Goal: Task Accomplishment & Management: Use online tool/utility

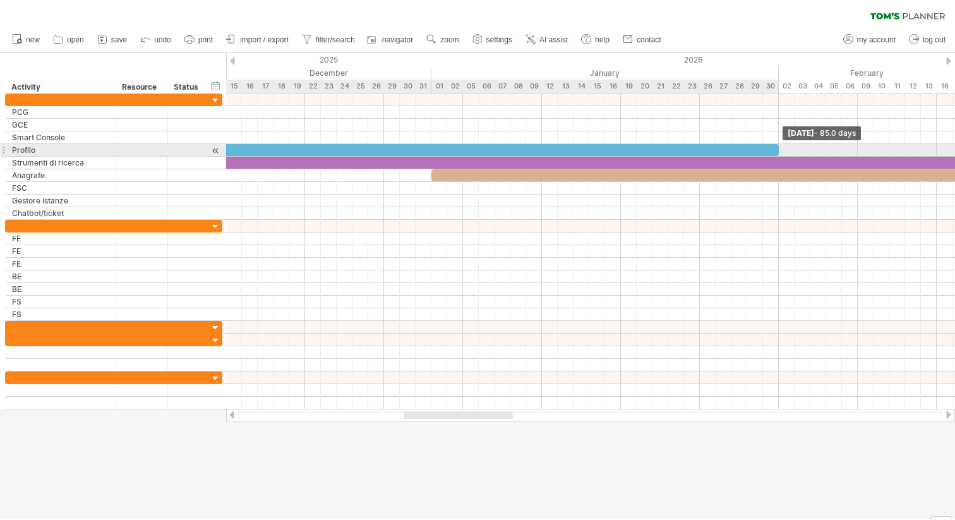
drag, startPoint x: 431, startPoint y: 148, endPoint x: 775, endPoint y: 145, distance: 343.7
click at [775, 145] on div at bounding box center [107, 150] width 1343 height 12
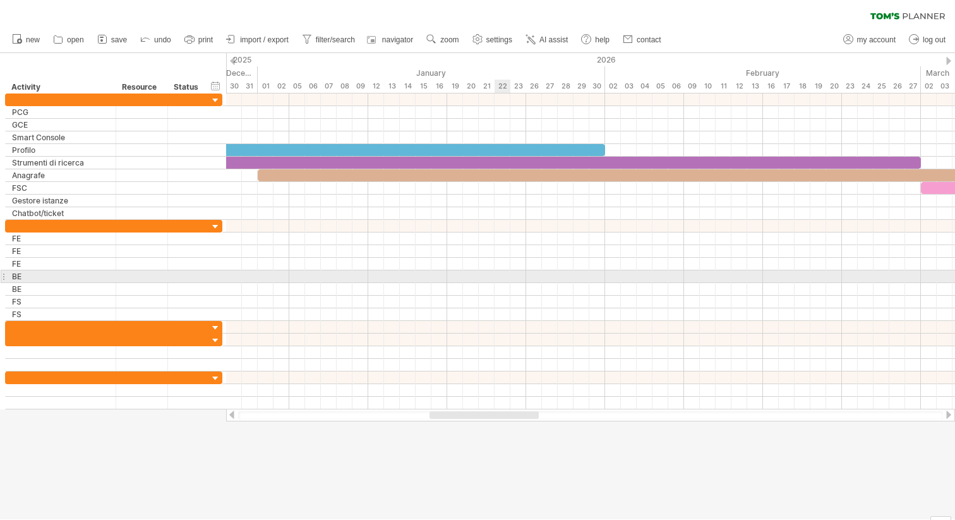
drag, startPoint x: 476, startPoint y: 414, endPoint x: 495, endPoint y: 272, distance: 143.4
click at [495, 272] on div "Trying to reach [DOMAIN_NAME] Connected again... 0% clear filter new" at bounding box center [477, 260] width 955 height 520
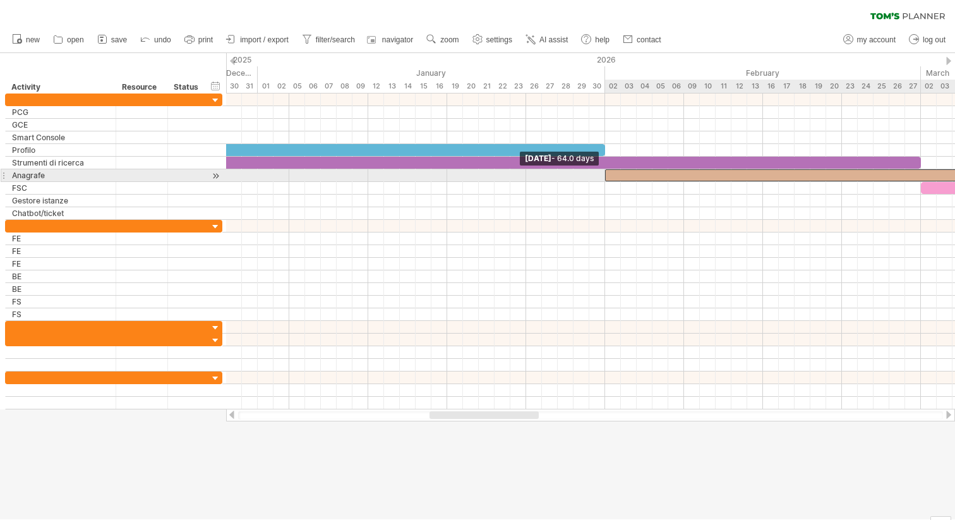
drag, startPoint x: 258, startPoint y: 172, endPoint x: 603, endPoint y: 172, distance: 345.0
click at [603, 172] on span at bounding box center [605, 175] width 5 height 12
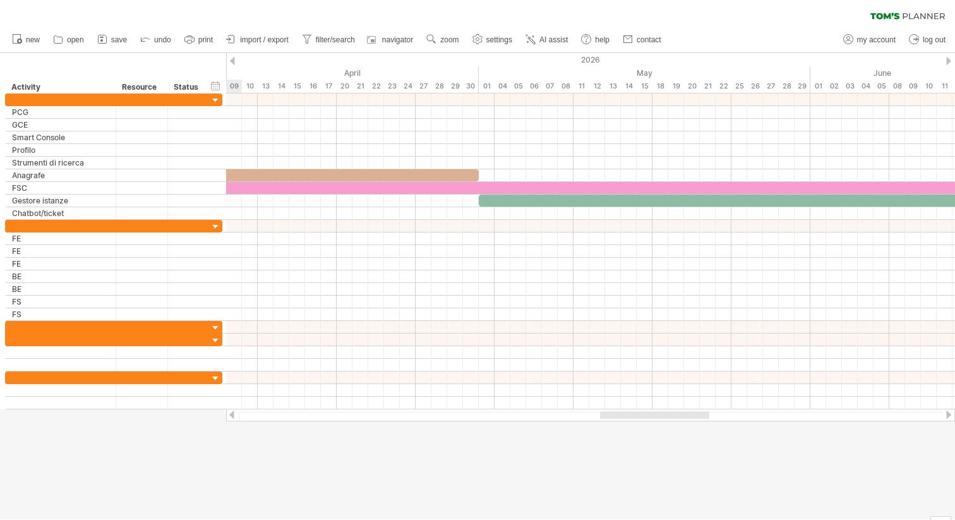
drag, startPoint x: 507, startPoint y: 414, endPoint x: 682, endPoint y: 418, distance: 174.4
click at [682, 418] on div at bounding box center [654, 415] width 109 height 8
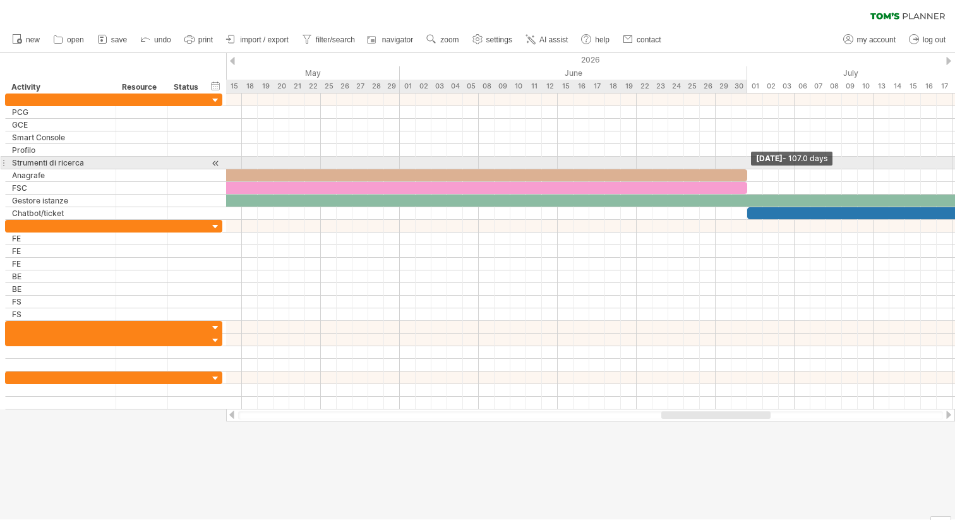
drag, startPoint x: 446, startPoint y: 174, endPoint x: 746, endPoint y: 165, distance: 299.6
click at [746, 165] on div "[DATE] - 107.0 days [DATE] - 64.0 days" at bounding box center [590, 252] width 729 height 316
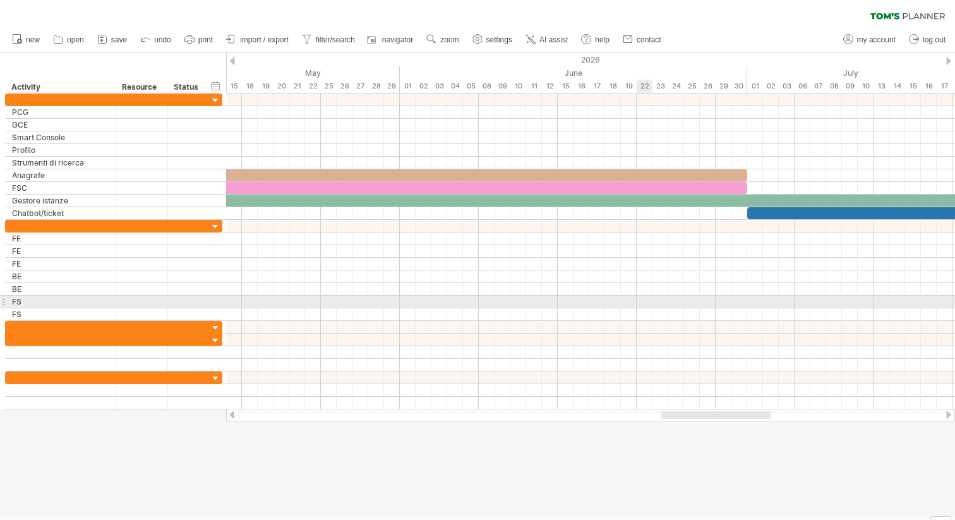
drag, startPoint x: 723, startPoint y: 411, endPoint x: 637, endPoint y: 307, distance: 134.6
click at [637, 307] on div "Trying to reach [DOMAIN_NAME] Connected again... 0% clear filter new" at bounding box center [477, 260] width 955 height 520
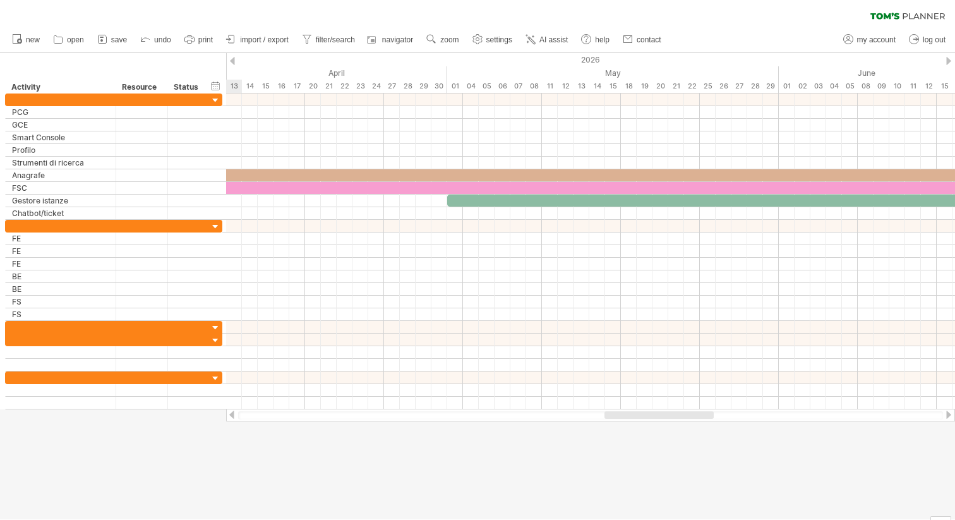
drag, startPoint x: 689, startPoint y: 416, endPoint x: 632, endPoint y: 420, distance: 57.0
click at [632, 420] on div at bounding box center [590, 415] width 729 height 13
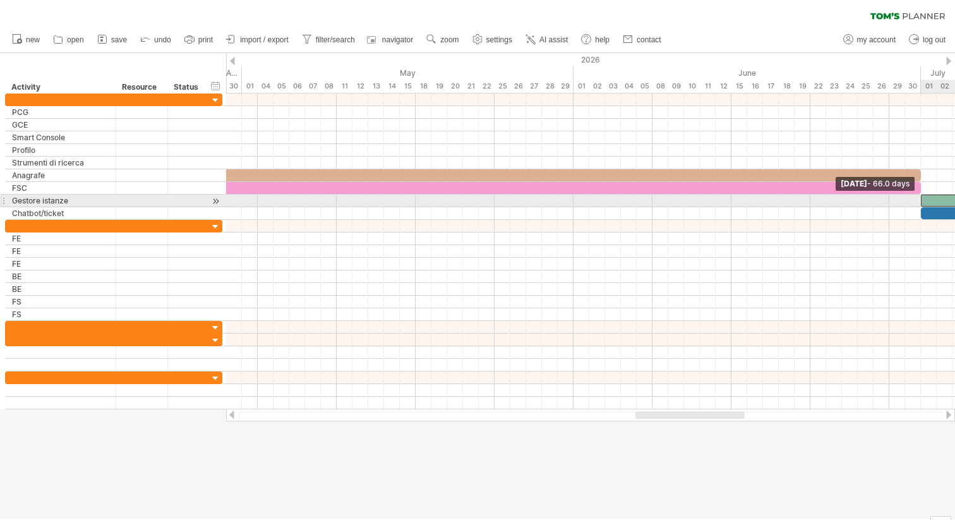
drag, startPoint x: 449, startPoint y: 197, endPoint x: 919, endPoint y: 200, distance: 470.1
click at [919, 200] on span at bounding box center [921, 201] width 5 height 12
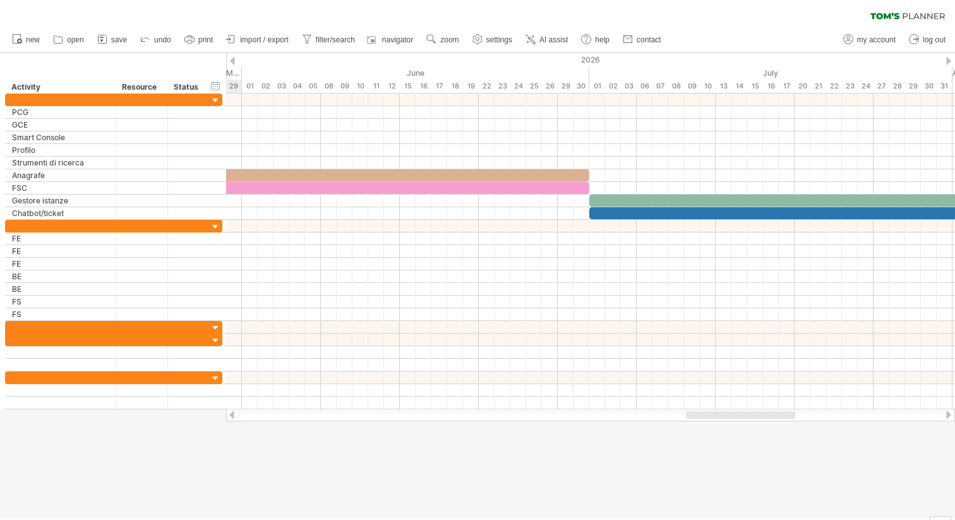
drag, startPoint x: 708, startPoint y: 414, endPoint x: 759, endPoint y: 438, distance: 56.0
click at [759, 438] on div "Trying to reach [DOMAIN_NAME] Connected again... 0% clear filter new" at bounding box center [477, 260] width 955 height 520
drag, startPoint x: 735, startPoint y: 414, endPoint x: 722, endPoint y: 433, distance: 22.3
click at [722, 433] on div "Trying to reach [DOMAIN_NAME] Connected again... 0% clear filter new" at bounding box center [477, 260] width 955 height 520
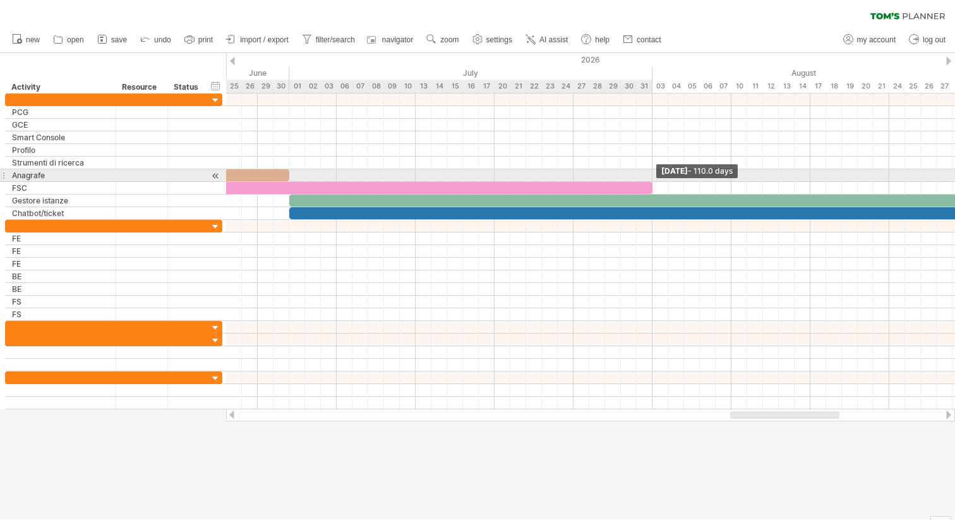
drag, startPoint x: 668, startPoint y: 187, endPoint x: 651, endPoint y: 179, distance: 18.9
click at [651, 179] on div "[DATE] - 110.0 days [DATE] - 66.0 days" at bounding box center [590, 252] width 729 height 316
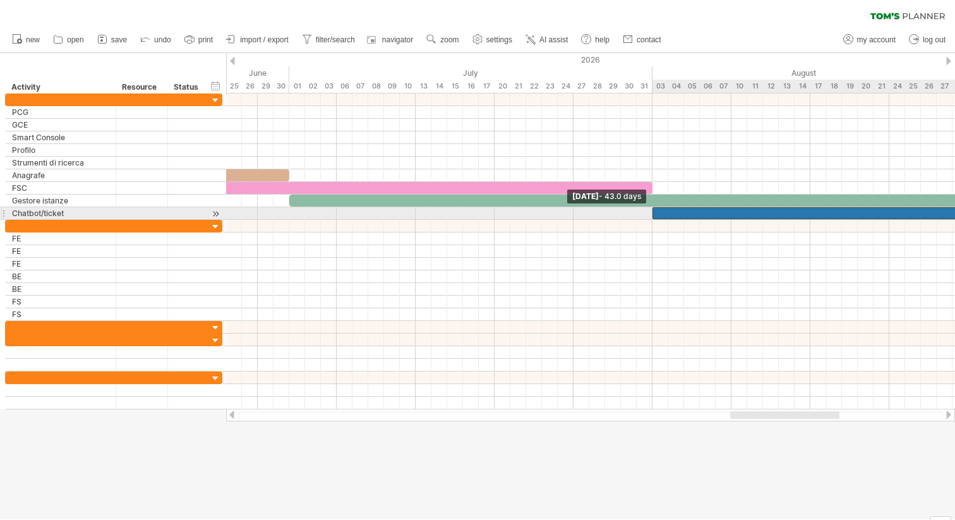
drag, startPoint x: 289, startPoint y: 212, endPoint x: 652, endPoint y: 218, distance: 362.7
click at [652, 218] on span at bounding box center [652, 213] width 5 height 12
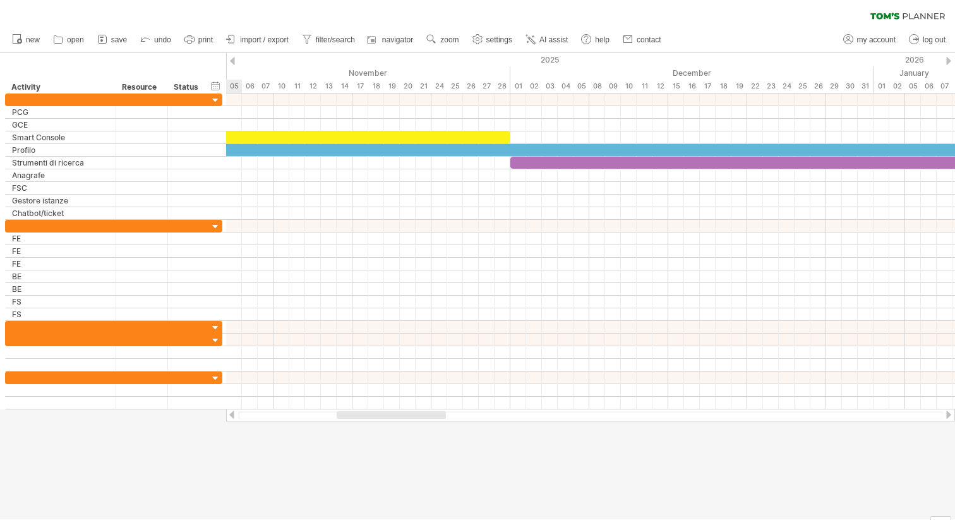
drag, startPoint x: 764, startPoint y: 414, endPoint x: 396, endPoint y: 412, distance: 368.4
click at [396, 412] on div at bounding box center [391, 415] width 109 height 8
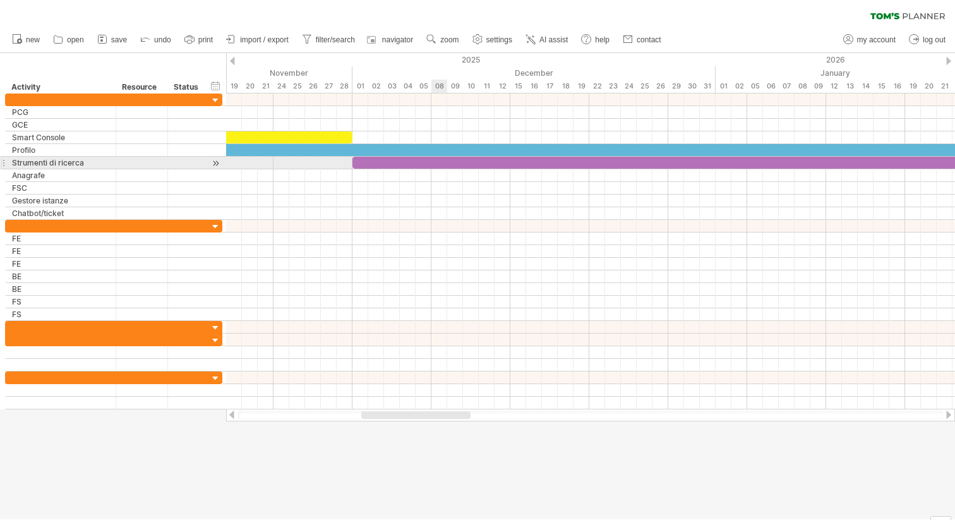
click at [438, 162] on div at bounding box center [866, 163] width 1027 height 12
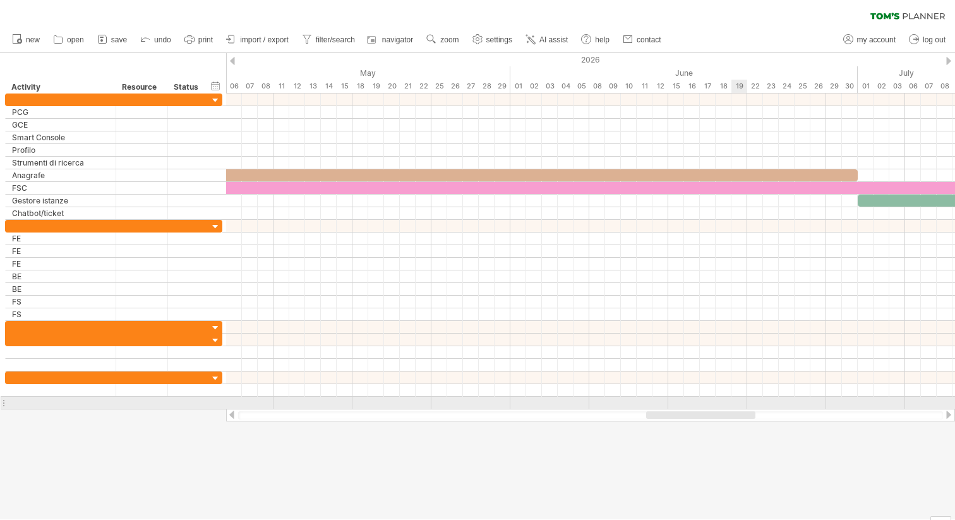
drag, startPoint x: 447, startPoint y: 414, endPoint x: 735, endPoint y: 406, distance: 288.2
click at [735, 406] on div "Trying to reach [DOMAIN_NAME] Connected again... 0% clear filter new" at bounding box center [477, 260] width 955 height 520
click at [735, 406] on div at bounding box center [590, 403] width 729 height 13
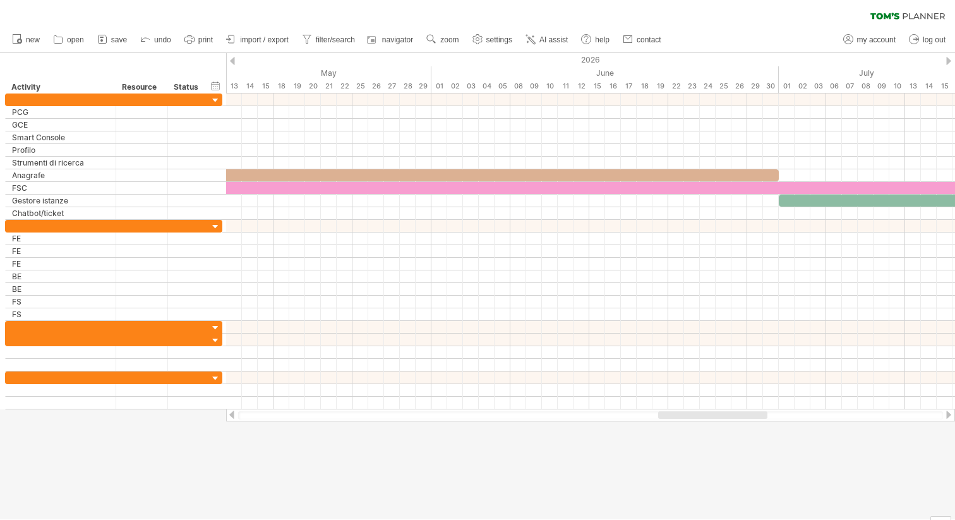
drag, startPoint x: 729, startPoint y: 416, endPoint x: 736, endPoint y: 415, distance: 7.7
click at [736, 415] on div at bounding box center [712, 415] width 109 height 8
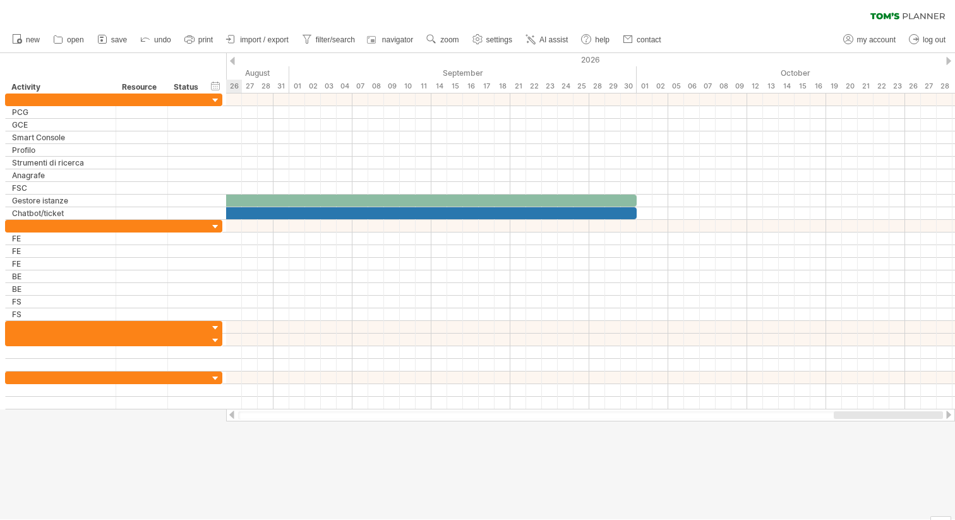
drag, startPoint x: 736, startPoint y: 415, endPoint x: 919, endPoint y: 417, distance: 182.6
click at [919, 417] on div at bounding box center [888, 415] width 109 height 8
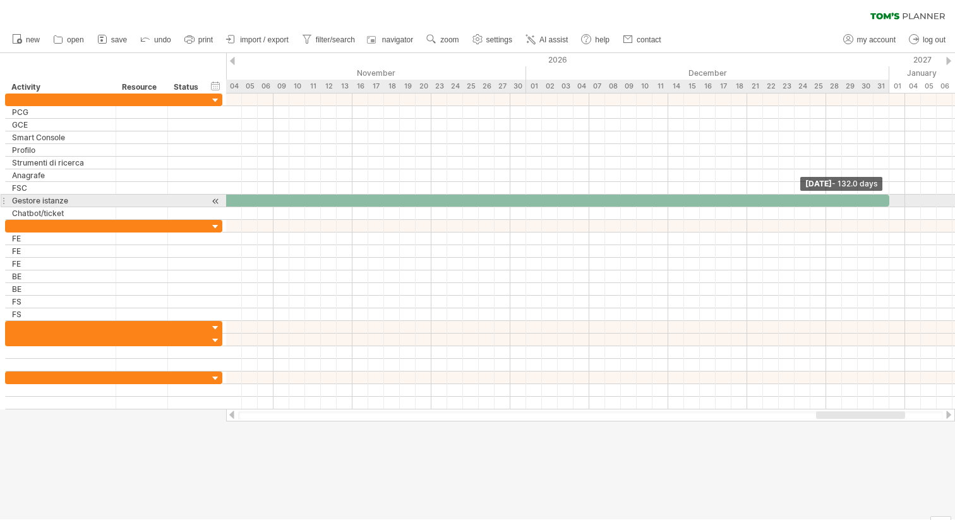
drag, startPoint x: 636, startPoint y: 198, endPoint x: 887, endPoint y: 199, distance: 250.8
click at [887, 199] on span at bounding box center [889, 201] width 5 height 12
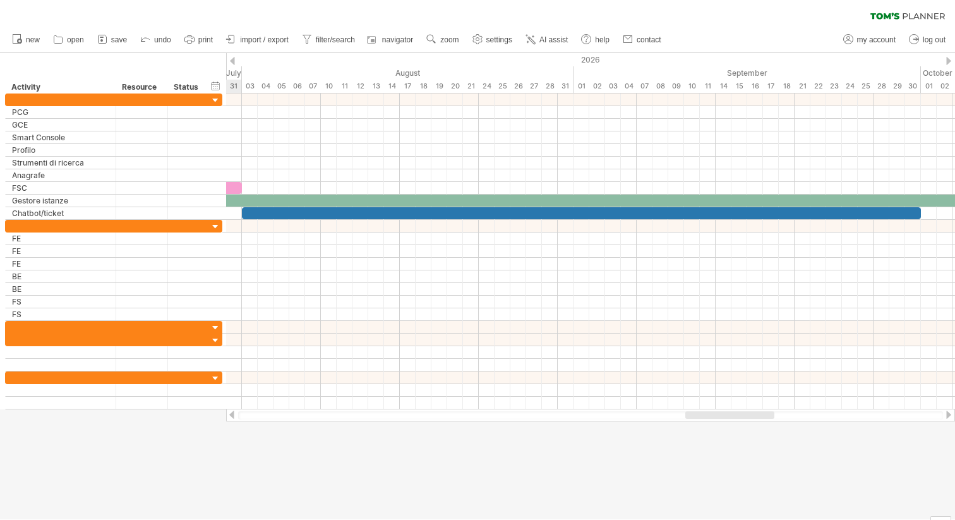
drag, startPoint x: 852, startPoint y: 418, endPoint x: 723, endPoint y: 420, distance: 129.6
click at [723, 420] on div at bounding box center [590, 415] width 729 height 13
click at [587, 214] on div at bounding box center [581, 213] width 679 height 12
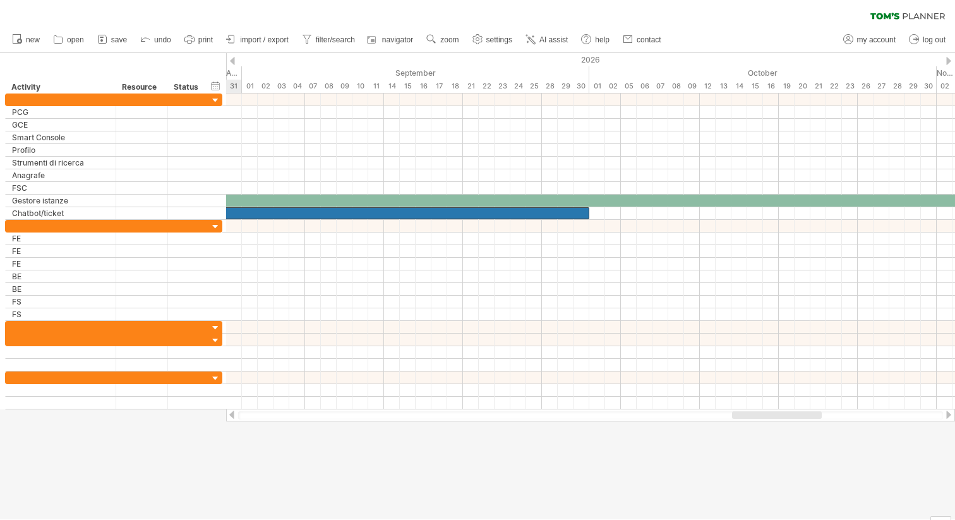
drag, startPoint x: 756, startPoint y: 415, endPoint x: 794, endPoint y: 420, distance: 38.9
click at [794, 420] on div at bounding box center [590, 415] width 729 height 13
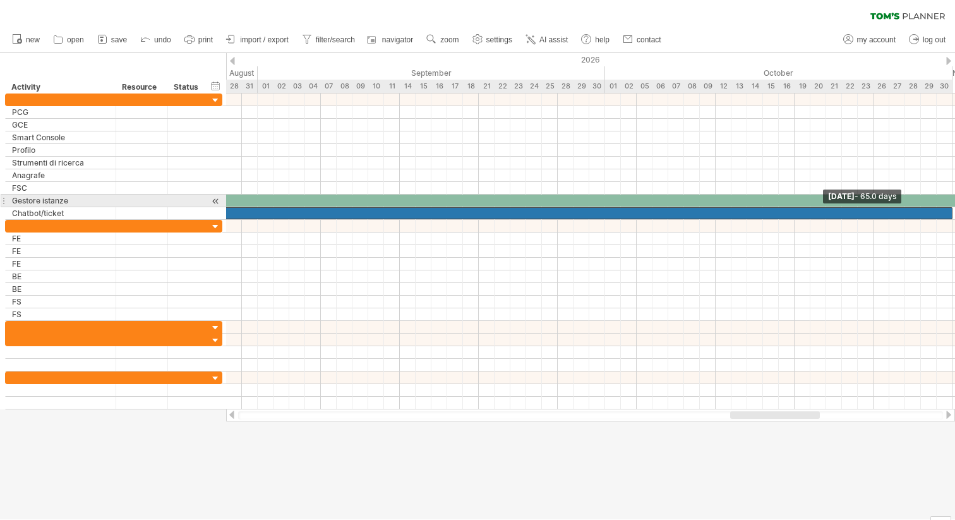
drag, startPoint x: 605, startPoint y: 210, endPoint x: 954, endPoint y: 206, distance: 349.4
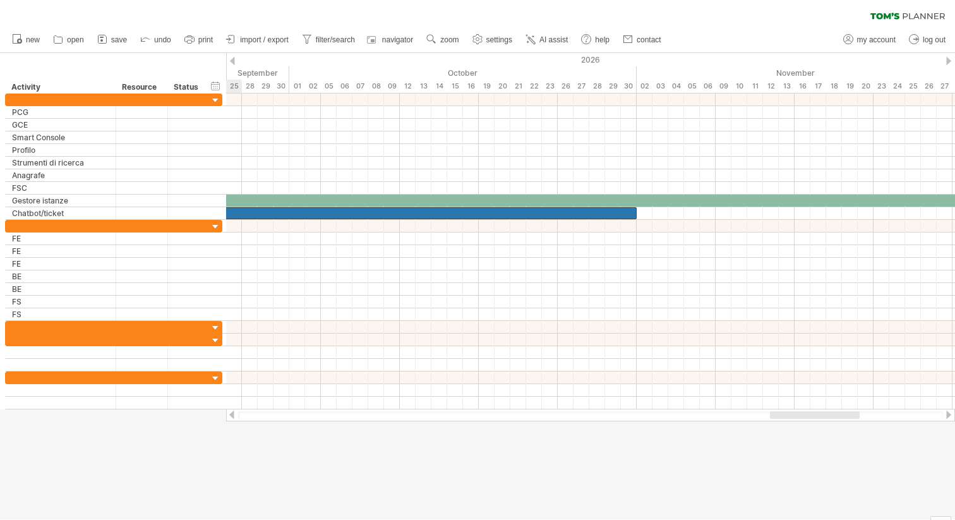
drag, startPoint x: 789, startPoint y: 411, endPoint x: 829, endPoint y: 414, distance: 39.9
click at [829, 414] on div at bounding box center [815, 415] width 90 height 8
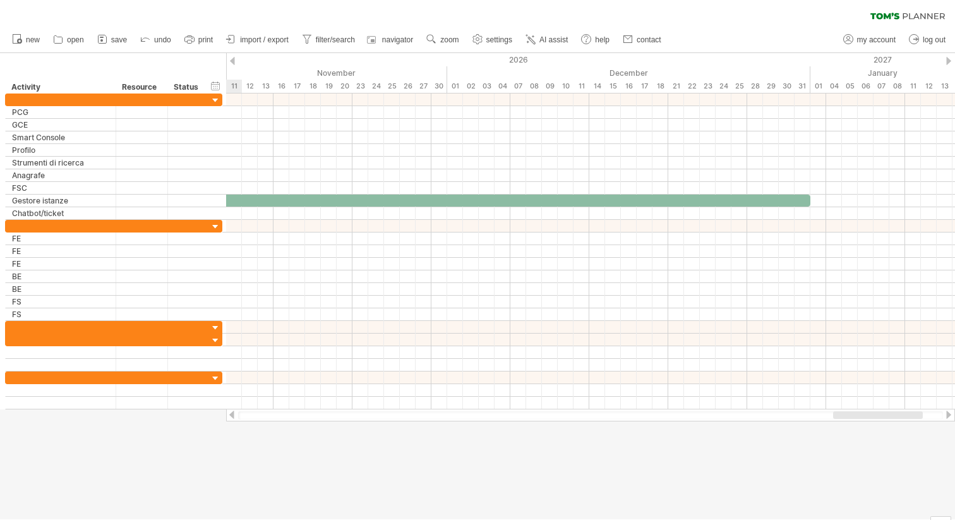
drag, startPoint x: 817, startPoint y: 415, endPoint x: 881, endPoint y: 414, distance: 64.5
click at [881, 414] on div at bounding box center [878, 415] width 90 height 8
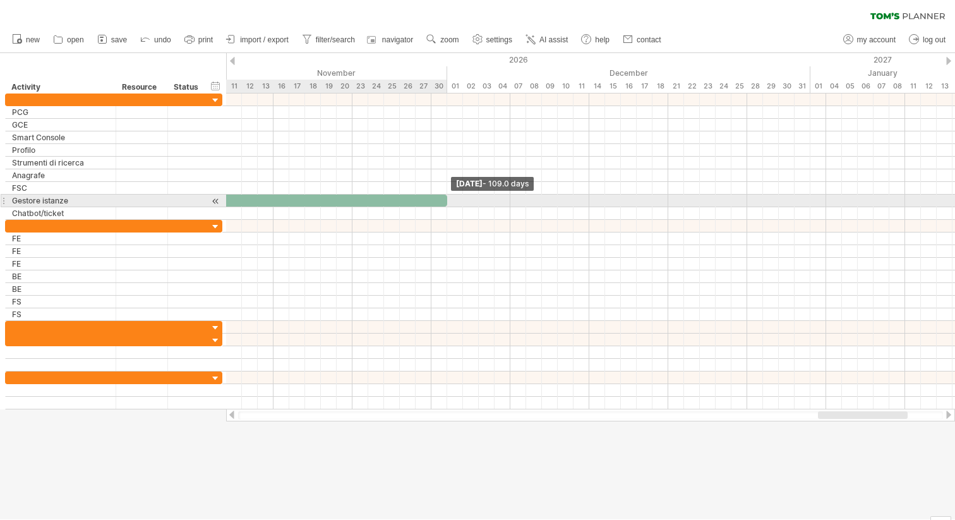
drag, startPoint x: 810, startPoint y: 201, endPoint x: 444, endPoint y: 198, distance: 365.8
click at [445, 198] on span at bounding box center [447, 201] width 5 height 12
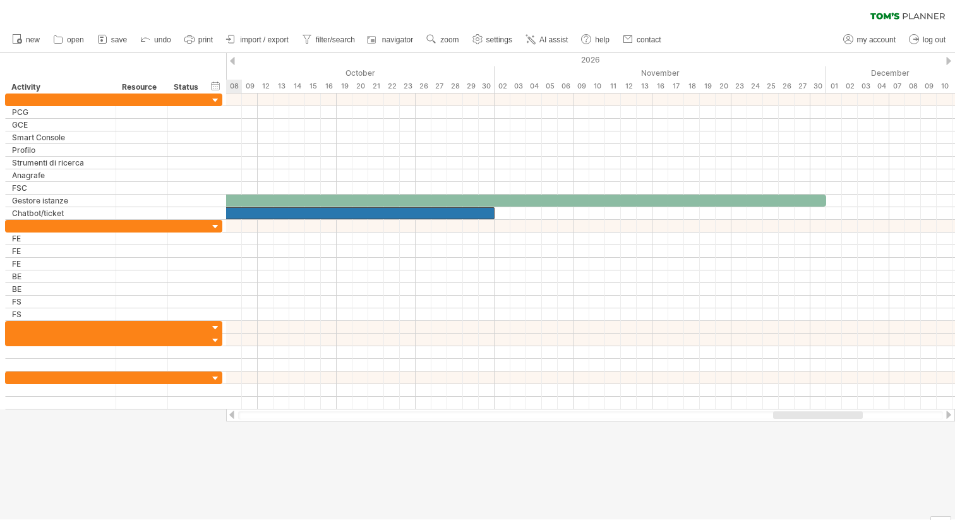
drag, startPoint x: 841, startPoint y: 414, endPoint x: 796, endPoint y: 428, distance: 46.8
click at [796, 428] on div "Trying to reach [DOMAIN_NAME] Connected again... 0% clear filter new" at bounding box center [477, 260] width 955 height 520
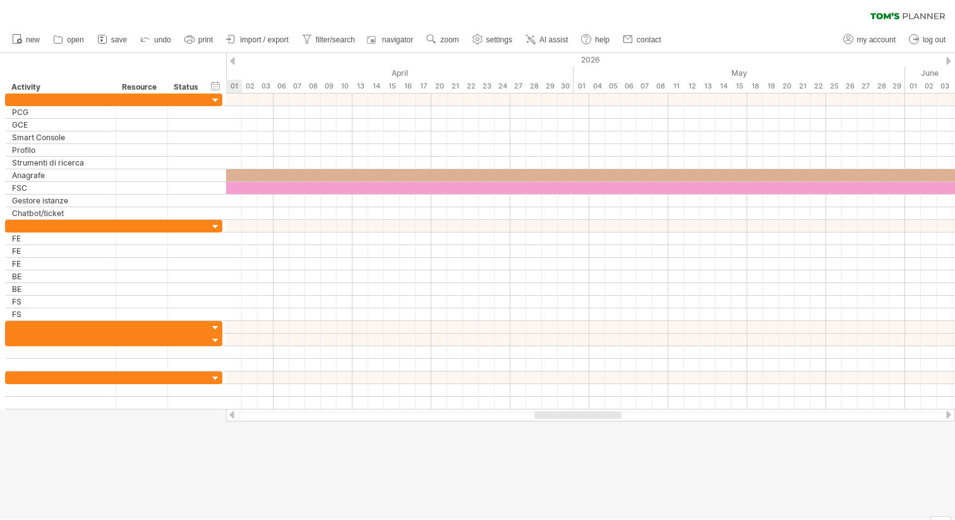
drag, startPoint x: 837, startPoint y: 412, endPoint x: 516, endPoint y: 458, distance: 324.9
click at [516, 457] on div "Trying to reach [DOMAIN_NAME] Connected again... 0% clear filter new" at bounding box center [477, 260] width 955 height 520
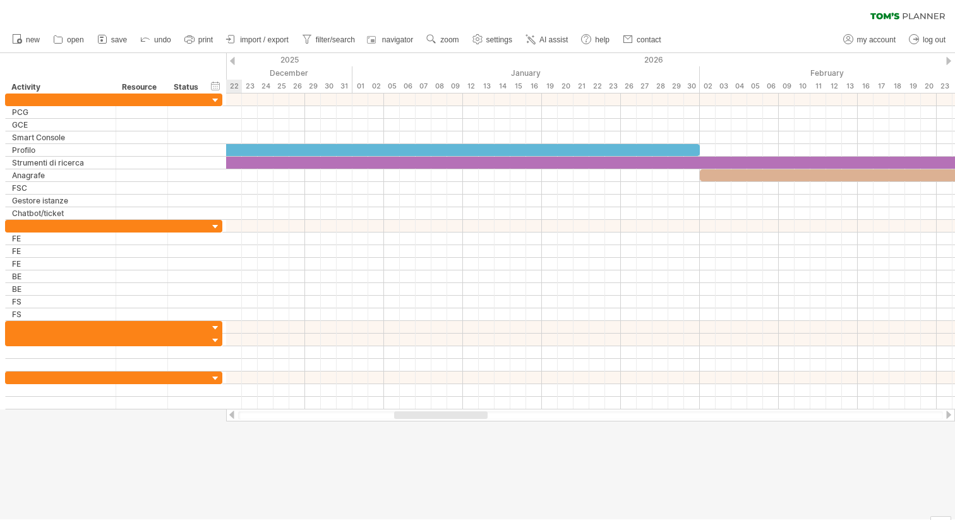
drag, startPoint x: 564, startPoint y: 413, endPoint x: 461, endPoint y: 429, distance: 104.2
click at [463, 429] on div "Trying to reach [DOMAIN_NAME] Connected again... 0% clear filter new" at bounding box center [477, 260] width 955 height 520
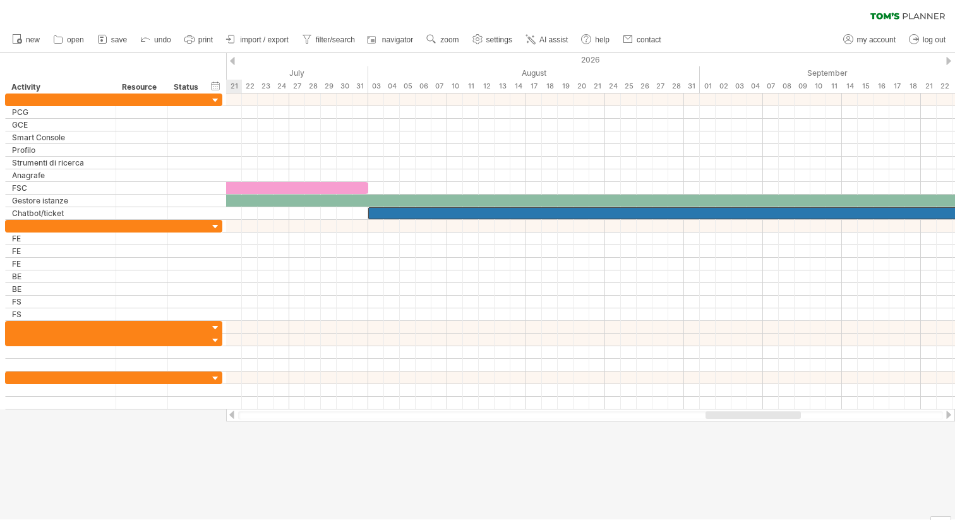
drag, startPoint x: 456, startPoint y: 413, endPoint x: 768, endPoint y: 421, distance: 312.3
click at [768, 421] on div "Trying to reach [DOMAIN_NAME] Connected again... 0% clear filter new" at bounding box center [477, 260] width 955 height 520
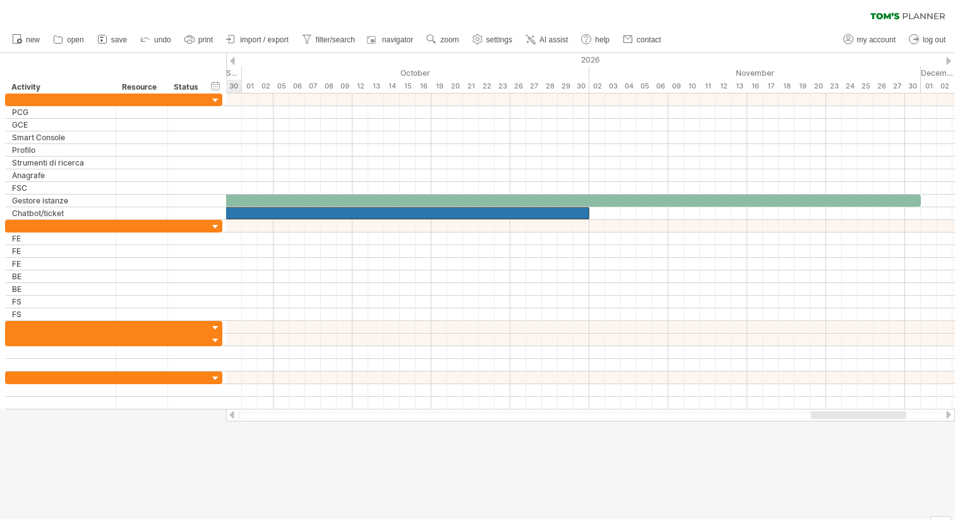
drag, startPoint x: 759, startPoint y: 415, endPoint x: 864, endPoint y: 423, distance: 105.8
click at [864, 423] on div "Trying to reach [DOMAIN_NAME] Connected again... 0% clear filter new" at bounding box center [477, 260] width 955 height 520
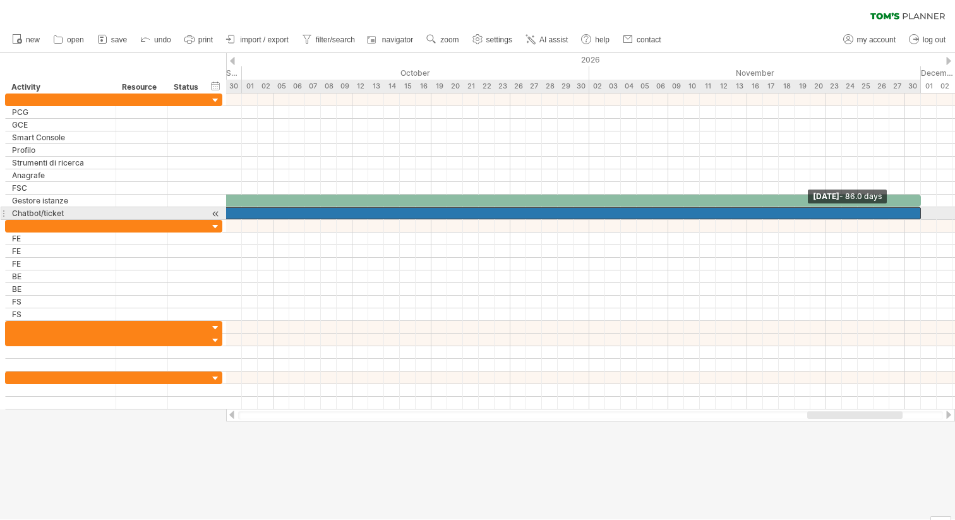
drag, startPoint x: 588, startPoint y: 214, endPoint x: 921, endPoint y: 210, distance: 332.4
click at [921, 210] on span at bounding box center [921, 213] width 5 height 12
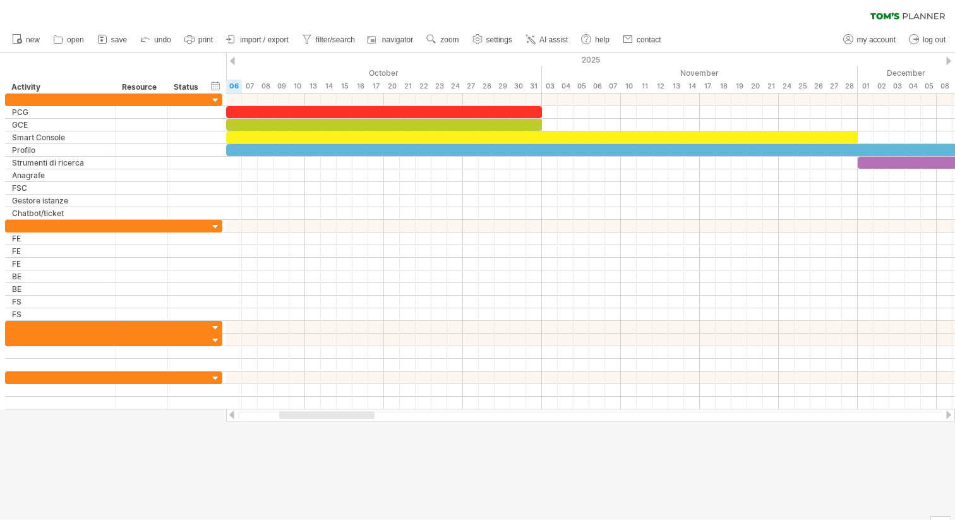
drag, startPoint x: 845, startPoint y: 418, endPoint x: 317, endPoint y: 419, distance: 528.2
click at [317, 419] on div at bounding box center [590, 415] width 705 height 8
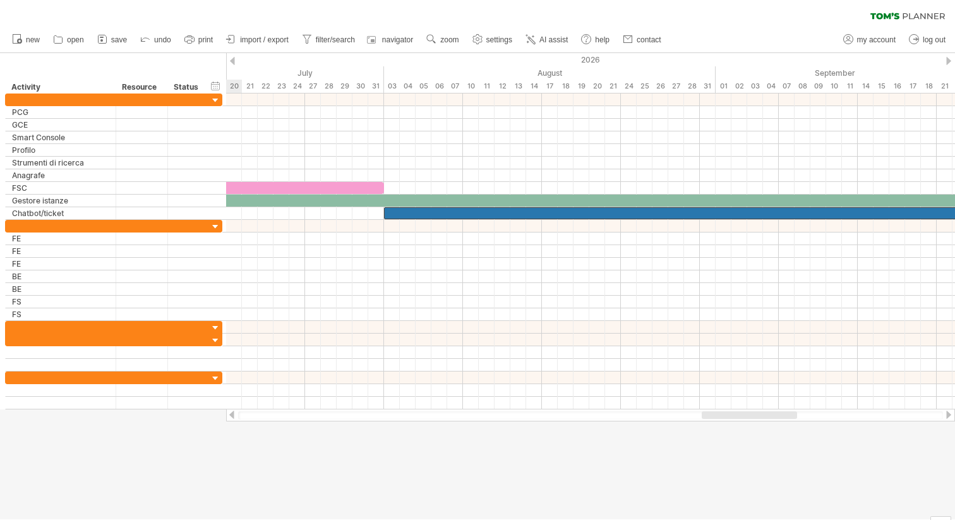
drag, startPoint x: 349, startPoint y: 413, endPoint x: 772, endPoint y: 428, distance: 423.0
click at [772, 428] on div "Trying to reach [DOMAIN_NAME] Connected again... 0% clear filter new" at bounding box center [477, 260] width 955 height 520
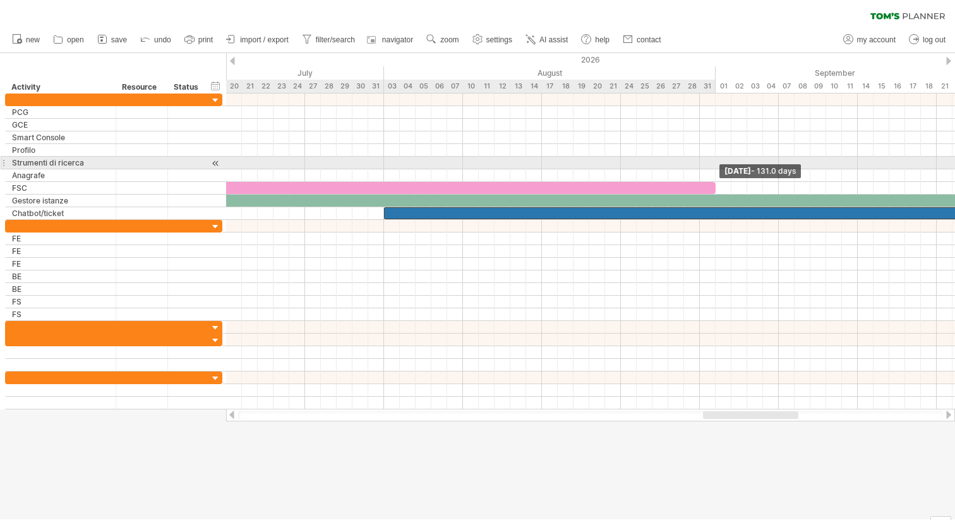
drag, startPoint x: 384, startPoint y: 185, endPoint x: 715, endPoint y: 168, distance: 332.1
click at [715, 168] on div "[DATE] - 131.0 days [DATE]" at bounding box center [590, 252] width 729 height 316
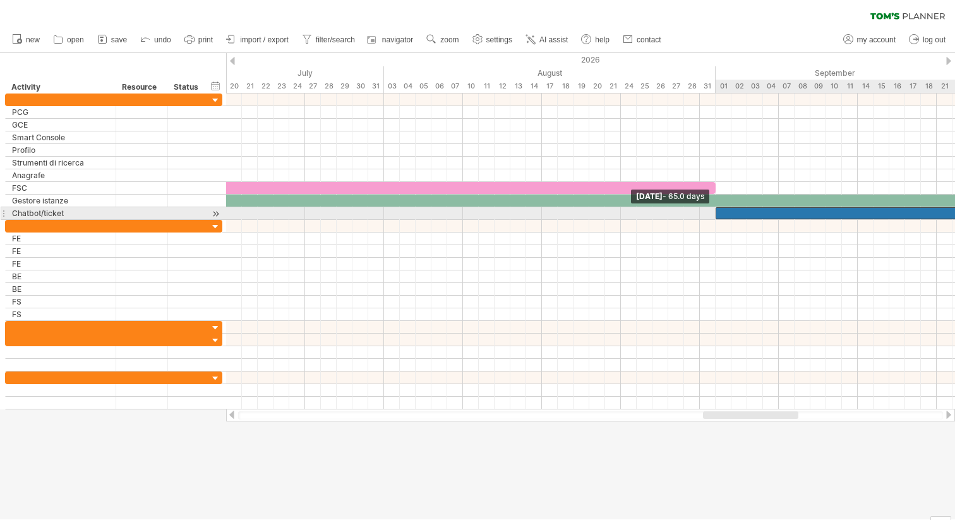
drag, startPoint x: 384, startPoint y: 211, endPoint x: 712, endPoint y: 211, distance: 328.6
click at [712, 211] on div "[DATE] - 131.0 days [DATE] - 65.0 days" at bounding box center [590, 252] width 729 height 316
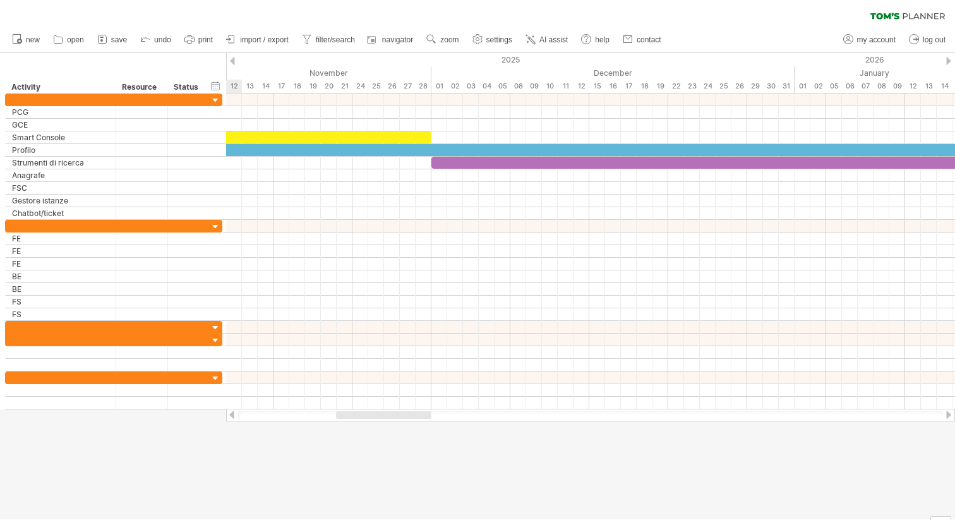
drag, startPoint x: 726, startPoint y: 413, endPoint x: 359, endPoint y: 433, distance: 367.7
click at [359, 433] on div "Trying to reach [DOMAIN_NAME] Connected again... 0% clear filter new" at bounding box center [477, 260] width 955 height 520
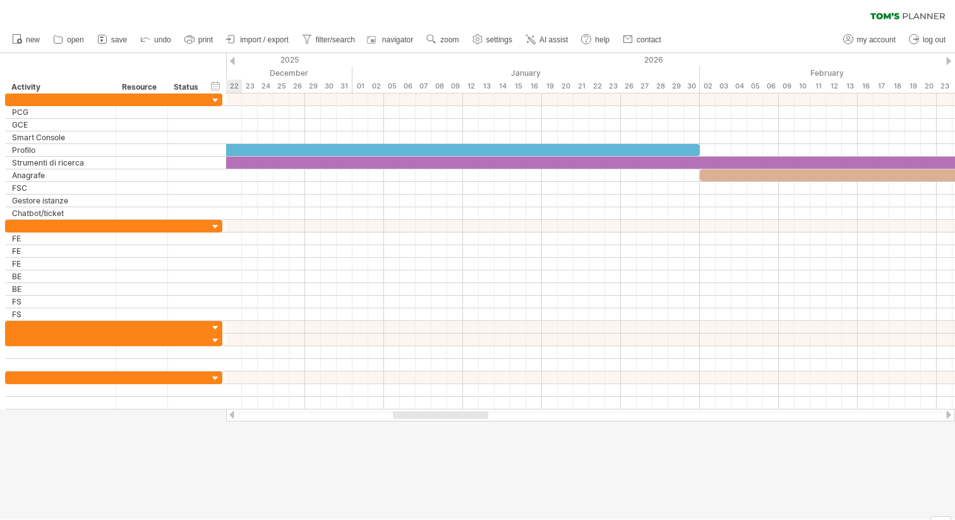
drag, startPoint x: 369, startPoint y: 412, endPoint x: 426, endPoint y: 411, distance: 57.5
click at [426, 411] on div at bounding box center [440, 415] width 95 height 8
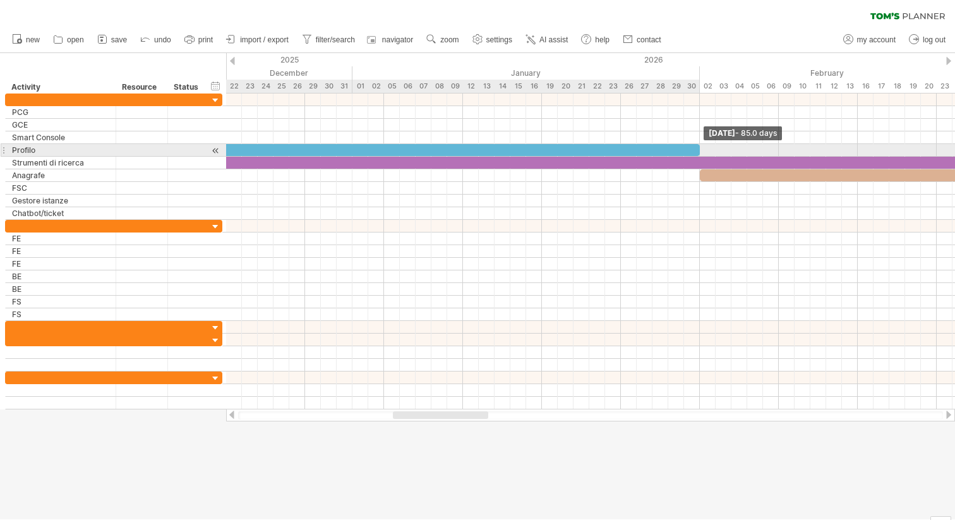
click at [700, 147] on span at bounding box center [700, 150] width 5 height 12
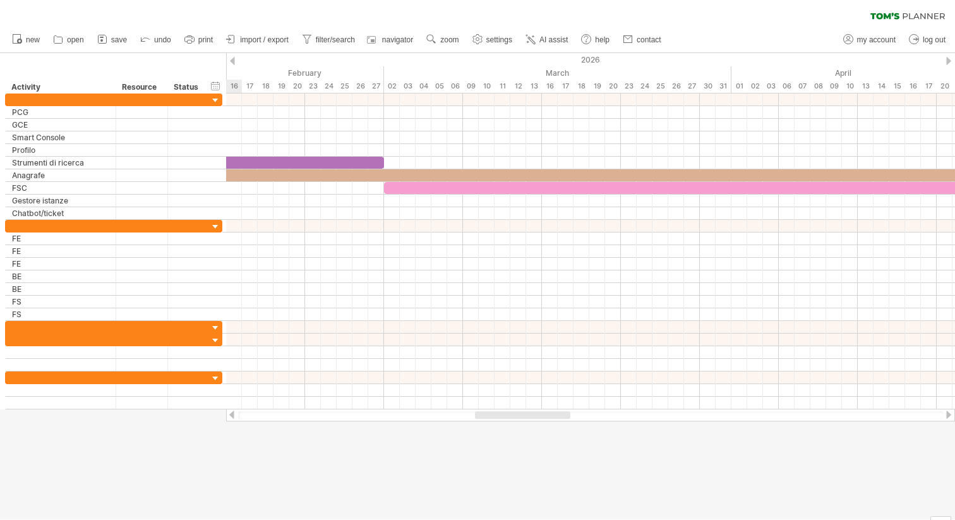
drag, startPoint x: 432, startPoint y: 412, endPoint x: 514, endPoint y: 411, distance: 81.5
click at [514, 411] on div at bounding box center [522, 415] width 95 height 8
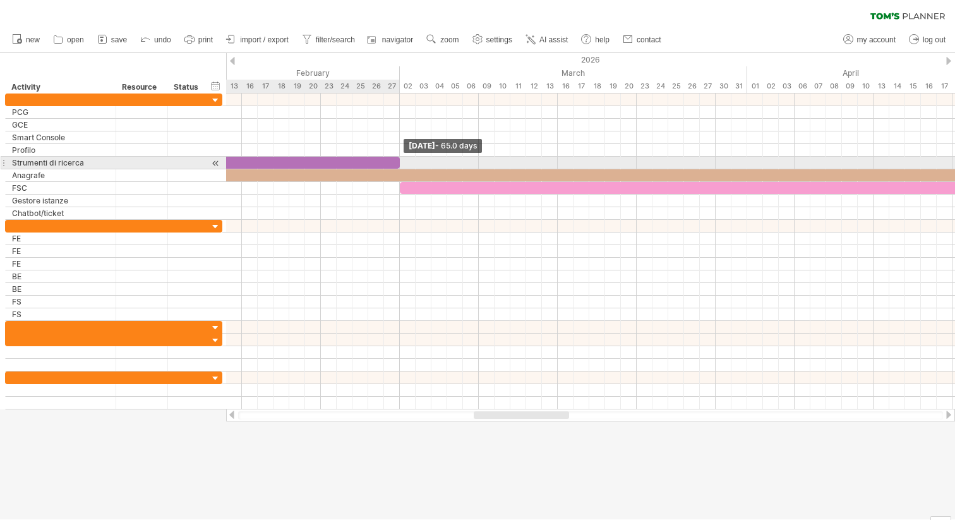
click at [397, 158] on span at bounding box center [399, 163] width 5 height 12
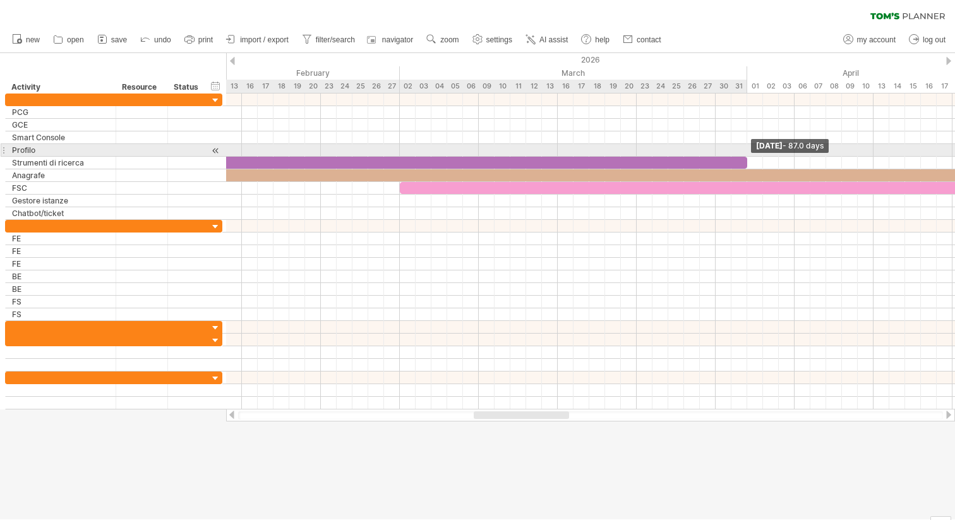
drag, startPoint x: 400, startPoint y: 160, endPoint x: 745, endPoint y: 149, distance: 345.2
click at [745, 149] on div "[DATE] - 87.0 days [DATE] - 65.0 days" at bounding box center [590, 252] width 729 height 316
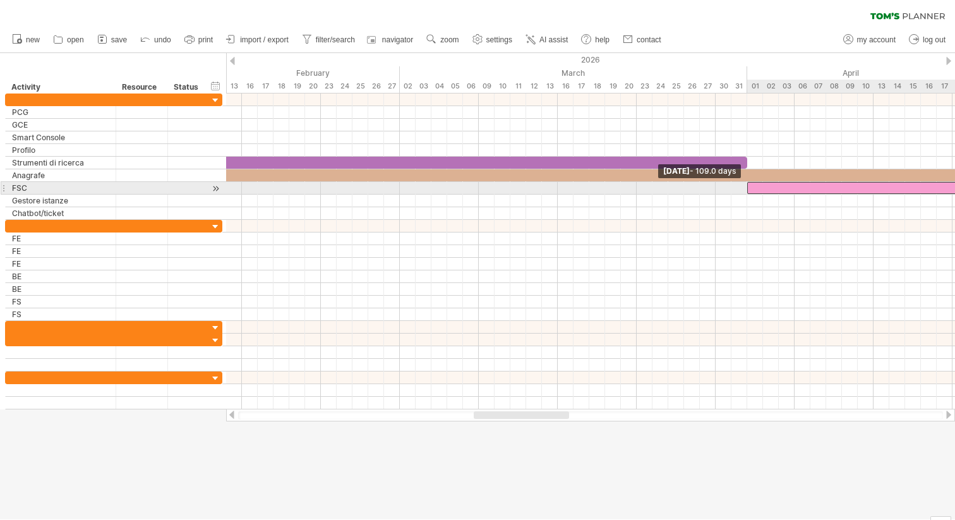
drag, startPoint x: 400, startPoint y: 187, endPoint x: 747, endPoint y: 183, distance: 347.5
click at [747, 183] on span at bounding box center [747, 188] width 5 height 12
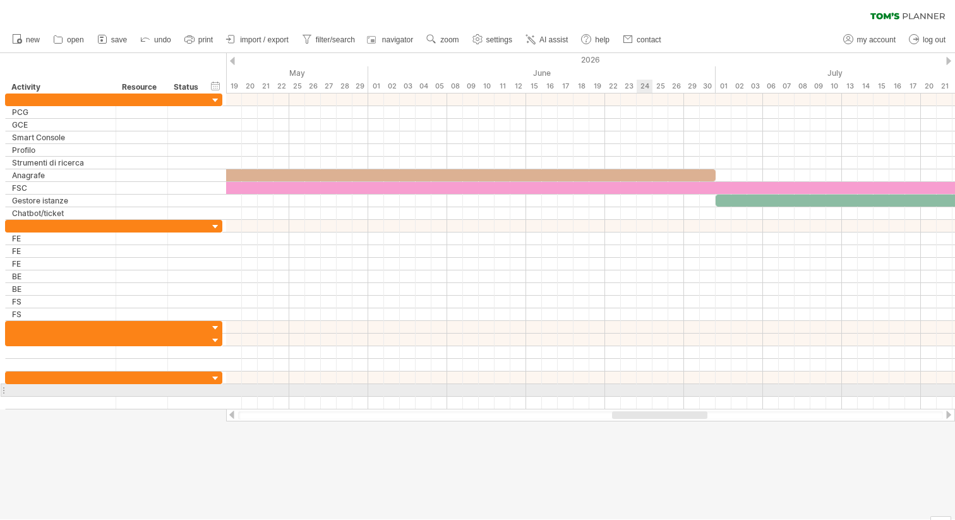
drag, startPoint x: 514, startPoint y: 413, endPoint x: 652, endPoint y: 392, distance: 140.0
click at [652, 392] on div "Trying to reach [DOMAIN_NAME] Connected again... 0% clear filter new" at bounding box center [477, 260] width 955 height 520
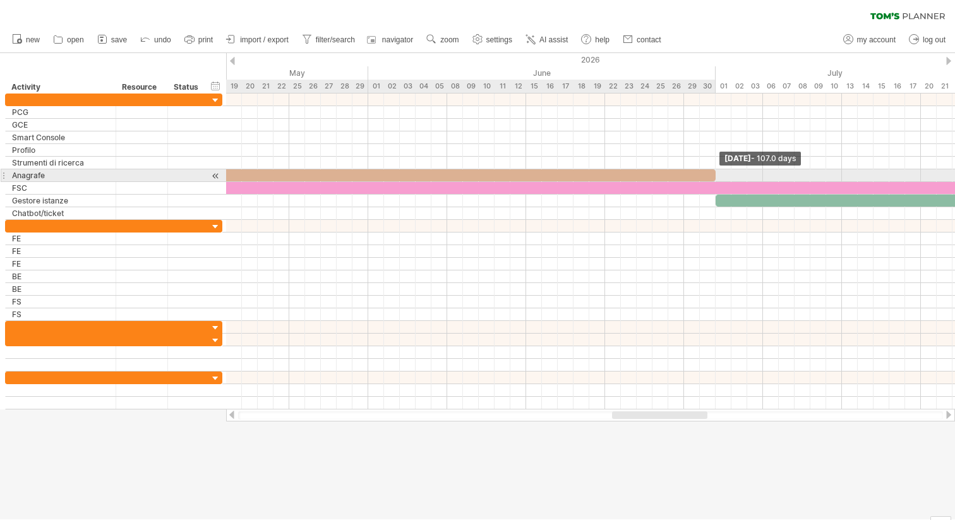
click at [716, 173] on span at bounding box center [715, 175] width 5 height 12
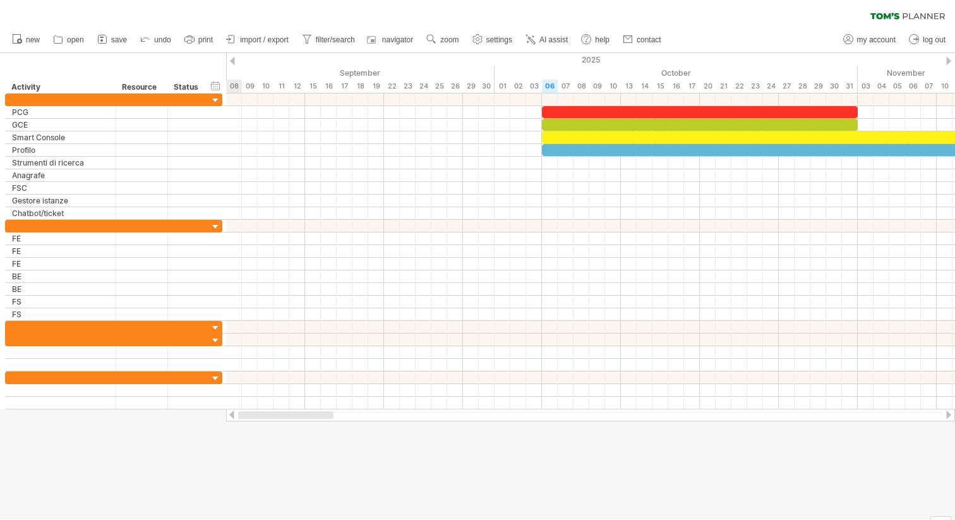
drag, startPoint x: 650, startPoint y: 412, endPoint x: 215, endPoint y: 437, distance: 434.8
click at [215, 437] on div "Trying to reach [DOMAIN_NAME] Connected again... 0% clear filter new" at bounding box center [477, 260] width 955 height 520
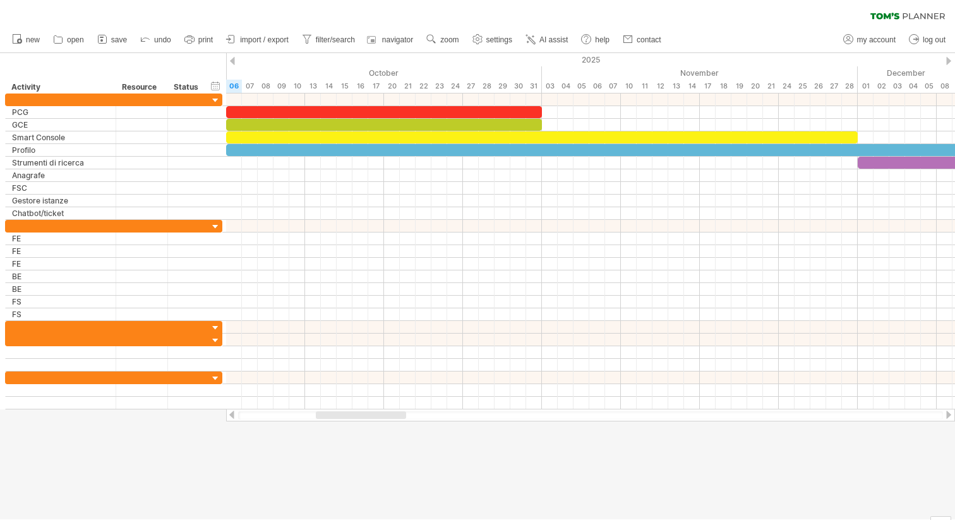
drag, startPoint x: 330, startPoint y: 416, endPoint x: 369, endPoint y: 428, distance: 40.6
click at [369, 428] on div "Trying to reach [DOMAIN_NAME] Connected again... 0% clear filter new" at bounding box center [477, 260] width 955 height 520
click at [318, 418] on div at bounding box center [326, 415] width 90 height 8
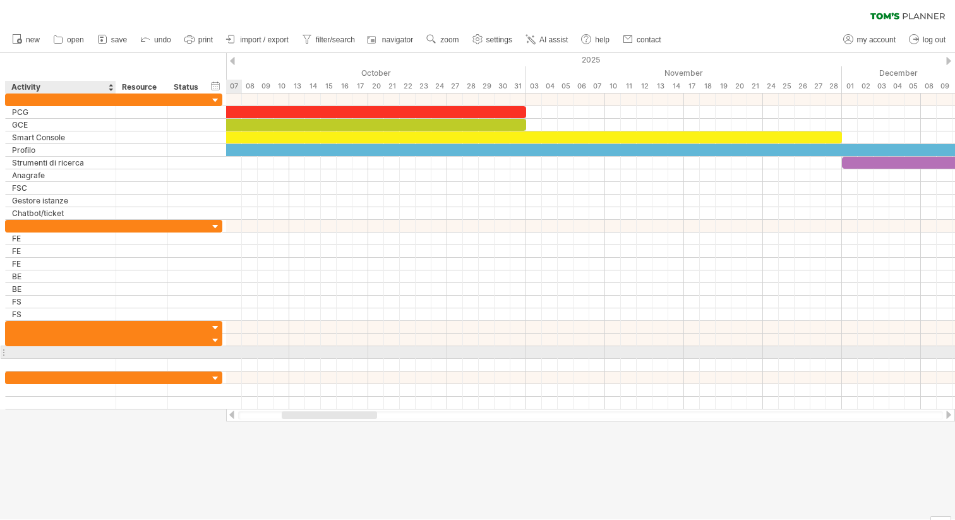
click at [88, 354] on div at bounding box center [60, 352] width 97 height 12
click at [0, 0] on input "text" at bounding box center [0, 0] width 0 height 0
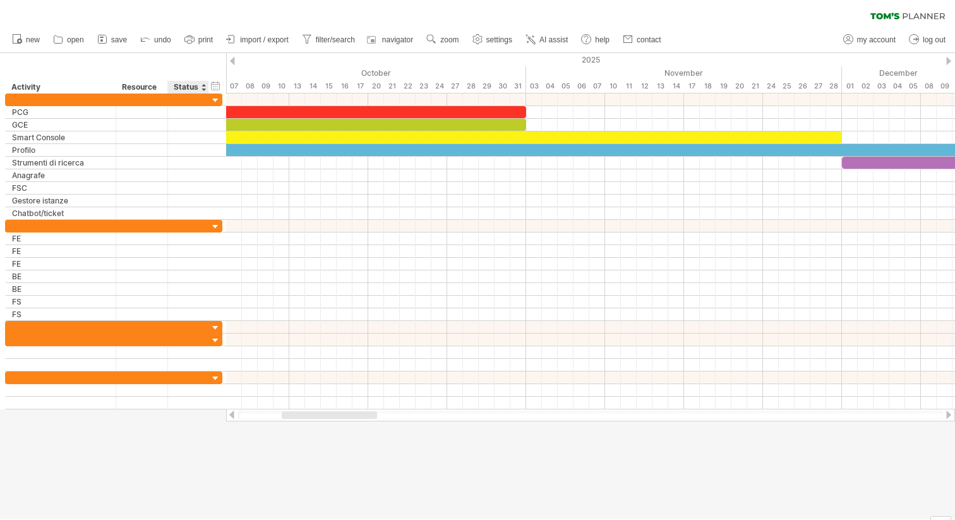
click at [200, 481] on div at bounding box center [477, 286] width 955 height 466
drag, startPoint x: 360, startPoint y: 413, endPoint x: 361, endPoint y: 422, distance: 8.9
click at [361, 422] on div "Trying to reach [DOMAIN_NAME] Connected again... 0% clear filter new" at bounding box center [477, 260] width 955 height 520
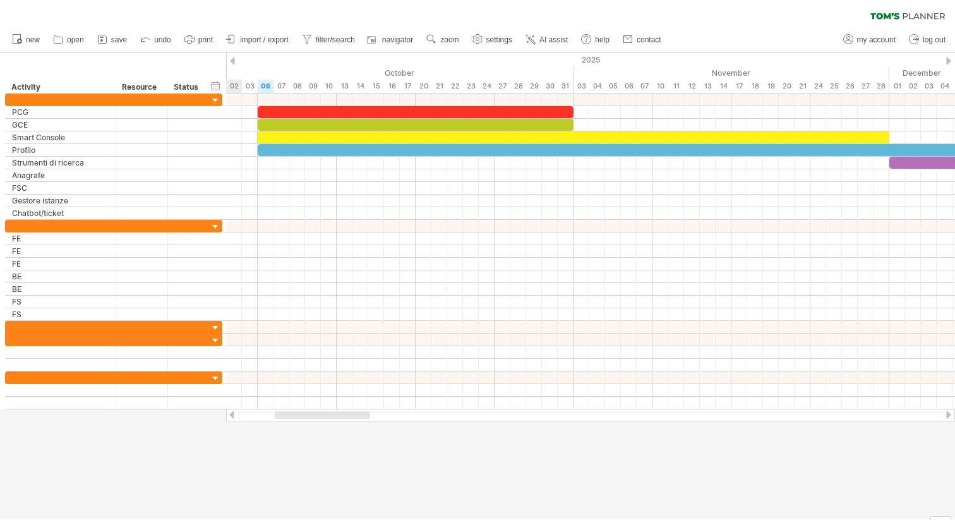
drag, startPoint x: 362, startPoint y: 415, endPoint x: 350, endPoint y: 411, distance: 12.6
click at [351, 413] on div at bounding box center [322, 415] width 95 height 8
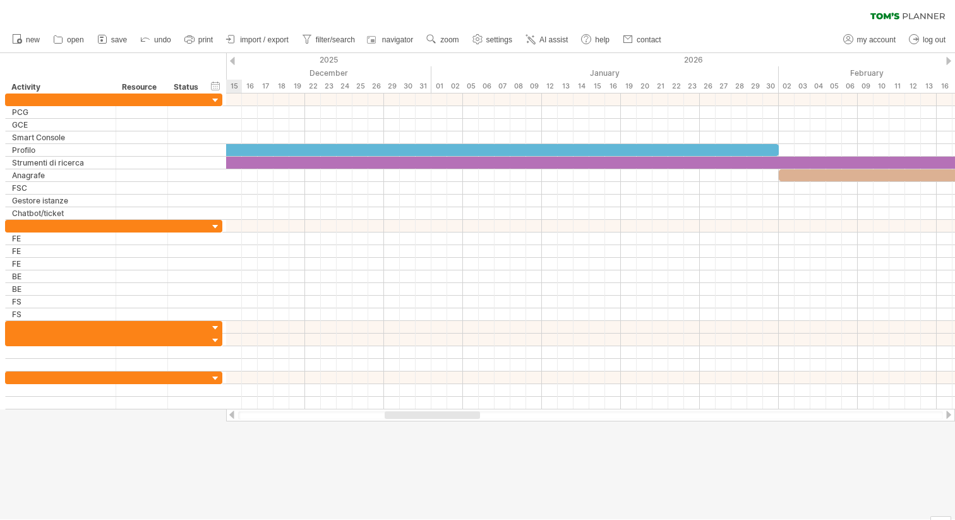
drag, startPoint x: 354, startPoint y: 414, endPoint x: 460, endPoint y: 418, distance: 105.6
click at [460, 418] on div at bounding box center [432, 415] width 95 height 8
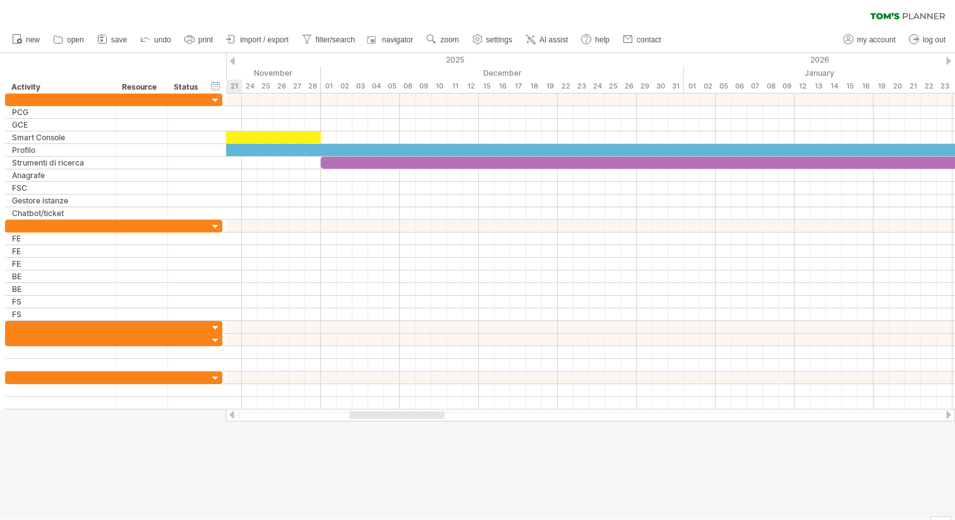
drag, startPoint x: 452, startPoint y: 414, endPoint x: 420, endPoint y: 412, distance: 33.0
click at [420, 413] on div at bounding box center [396, 415] width 95 height 8
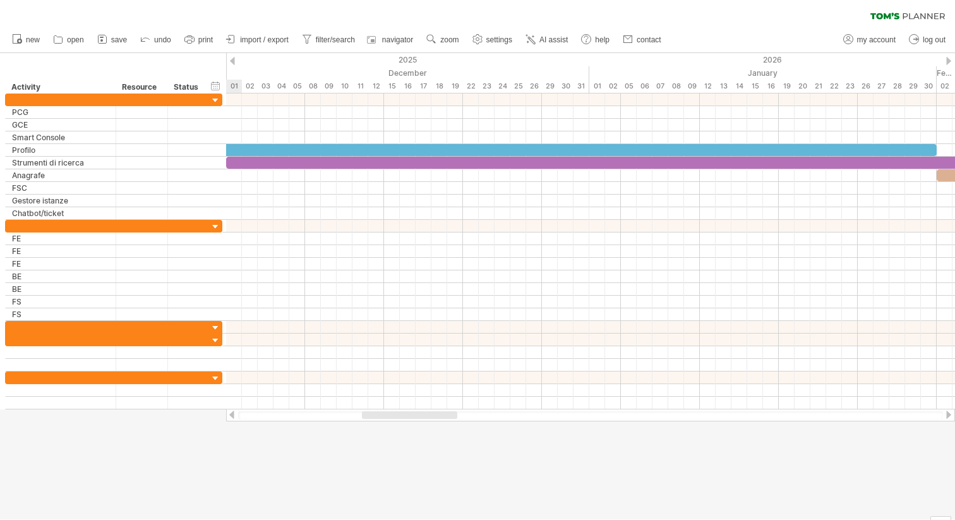
drag, startPoint x: 410, startPoint y: 413, endPoint x: 422, endPoint y: 421, distance: 14.2
click at [422, 421] on div at bounding box center [590, 415] width 729 height 13
drag, startPoint x: 421, startPoint y: 414, endPoint x: 425, endPoint y: 426, distance: 13.0
click at [425, 426] on div "Trying to reach [DOMAIN_NAME] Connected again... 0% clear filter new" at bounding box center [477, 260] width 955 height 520
click at [429, 415] on div at bounding box center [413, 415] width 95 height 8
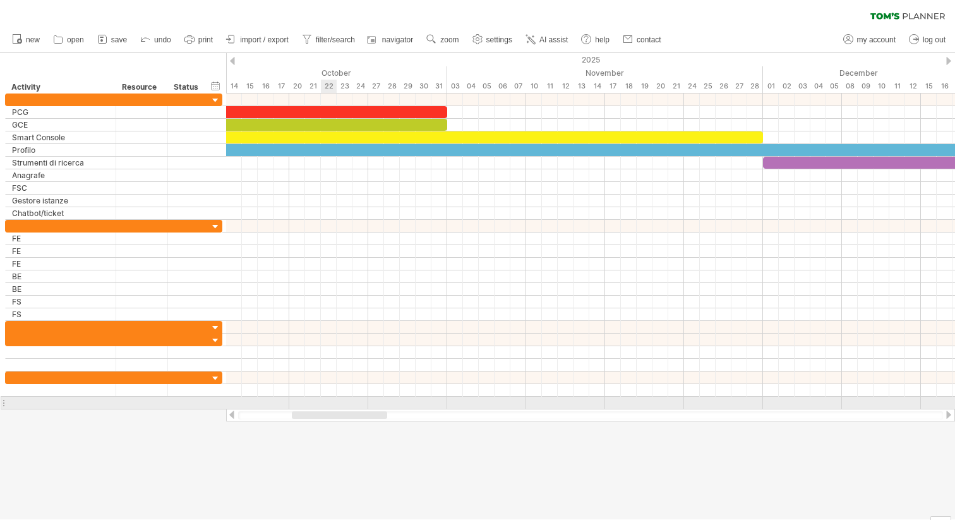
drag, startPoint x: 429, startPoint y: 415, endPoint x: 354, endPoint y: 409, distance: 74.8
click at [354, 409] on div at bounding box center [590, 415] width 729 height 13
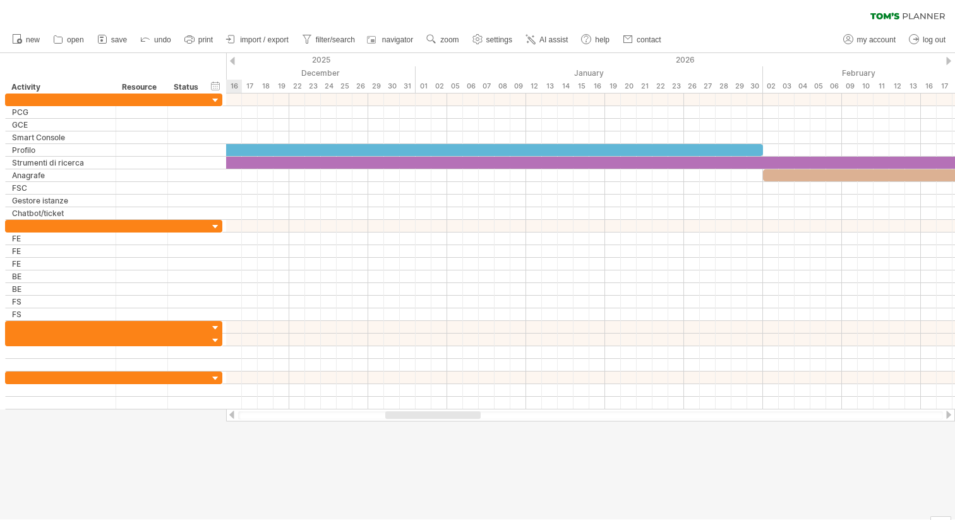
drag, startPoint x: 343, startPoint y: 414, endPoint x: 434, endPoint y: 420, distance: 91.2
click at [434, 420] on div at bounding box center [590, 415] width 729 height 13
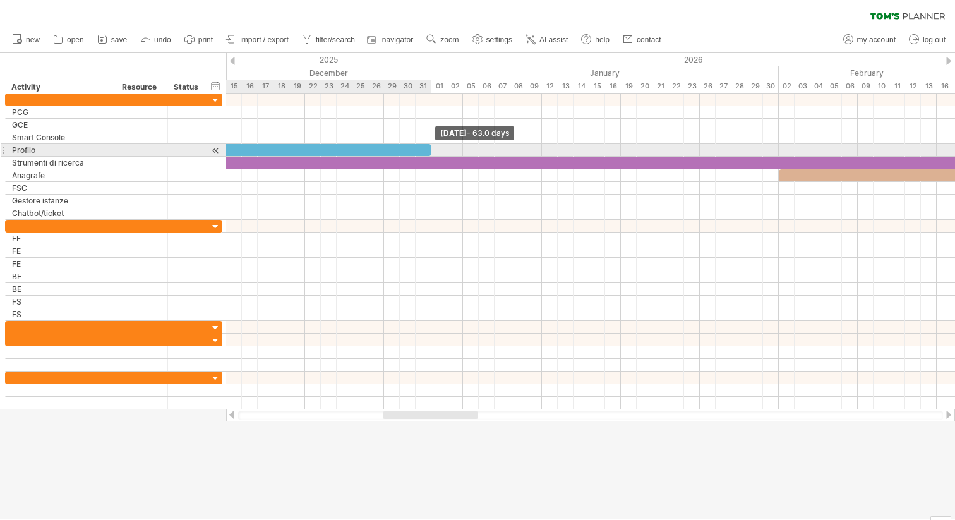
drag, startPoint x: 778, startPoint y: 146, endPoint x: 432, endPoint y: 150, distance: 345.6
click at [432, 150] on span at bounding box center [431, 150] width 5 height 12
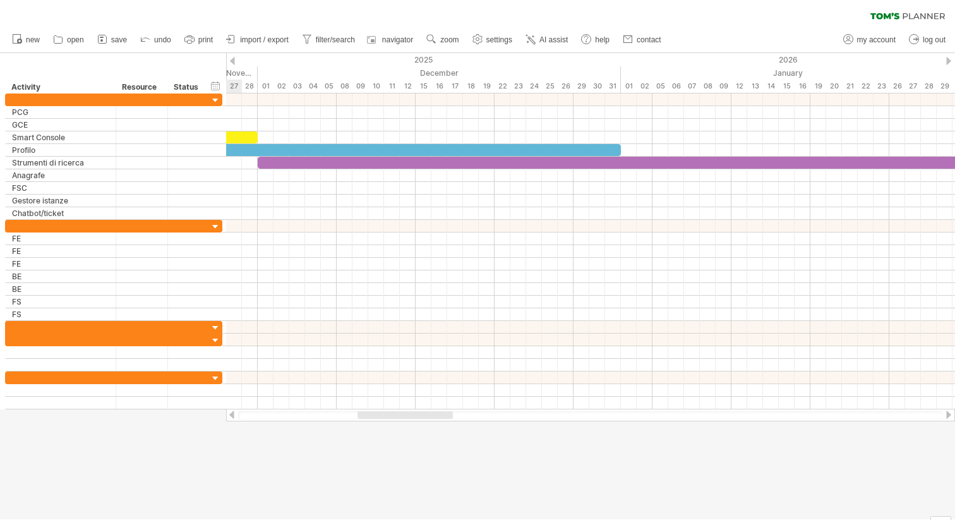
drag, startPoint x: 413, startPoint y: 416, endPoint x: 388, endPoint y: 415, distance: 25.3
click at [388, 415] on div at bounding box center [405, 415] width 95 height 8
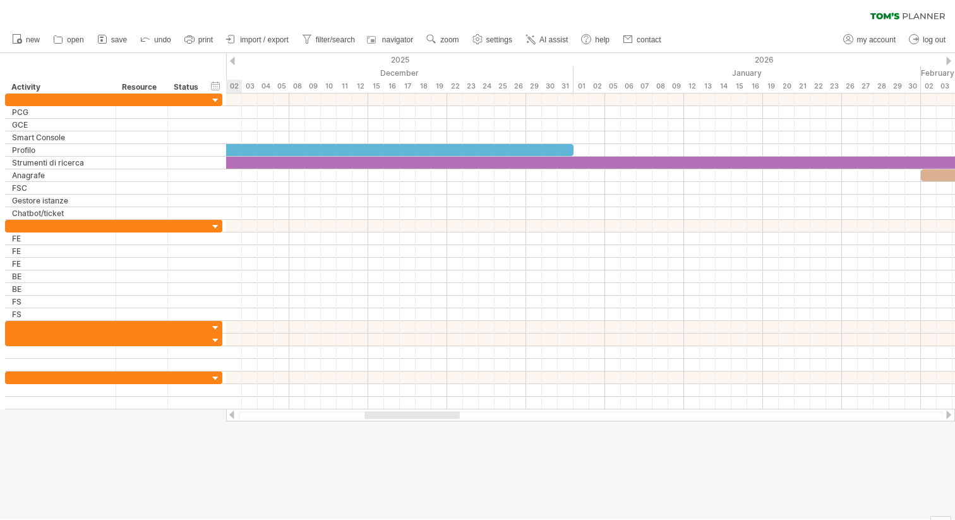
drag, startPoint x: 430, startPoint y: 416, endPoint x: 436, endPoint y: 421, distance: 7.2
click at [436, 421] on div at bounding box center [590, 415] width 729 height 13
click at [438, 420] on div at bounding box center [590, 415] width 729 height 13
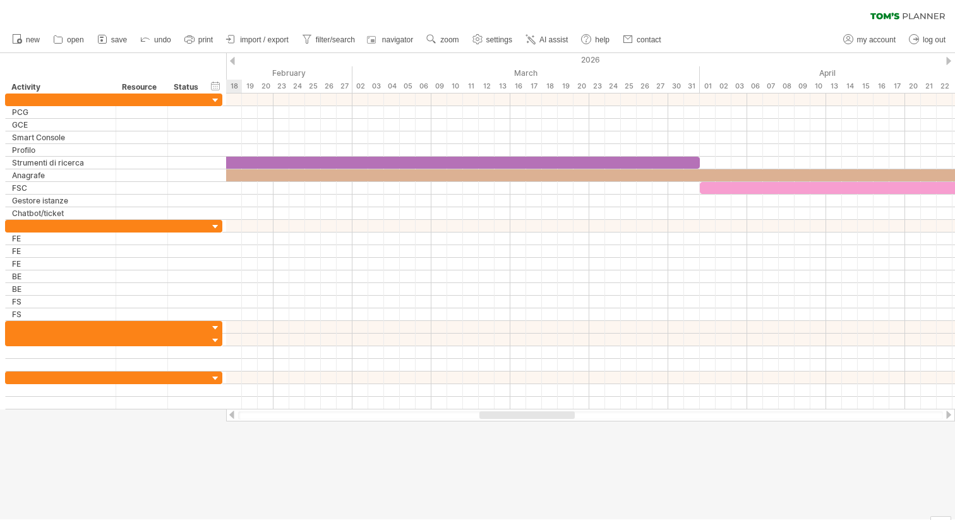
drag, startPoint x: 434, startPoint y: 417, endPoint x: 548, endPoint y: 411, distance: 114.5
click at [548, 411] on div at bounding box center [527, 415] width 95 height 8
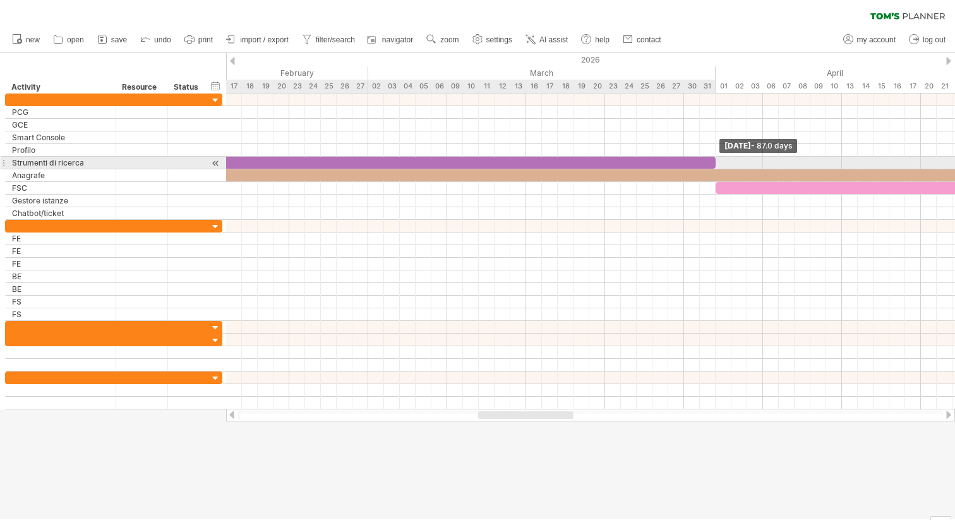
click at [716, 159] on span at bounding box center [715, 163] width 5 height 12
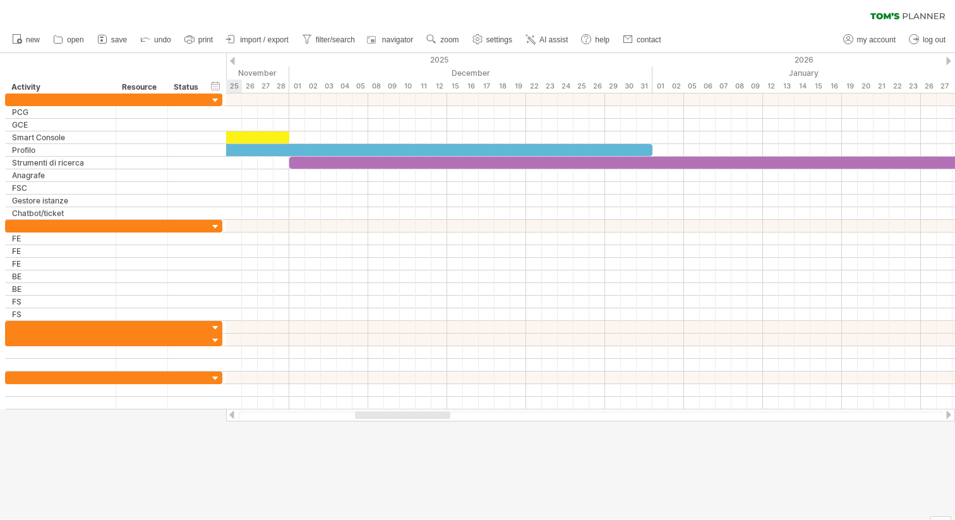
drag, startPoint x: 523, startPoint y: 414, endPoint x: 401, endPoint y: 432, distance: 123.2
click at [401, 432] on div "Trying to reach [DOMAIN_NAME] Connected again... 0% clear filter new" at bounding box center [477, 260] width 955 height 520
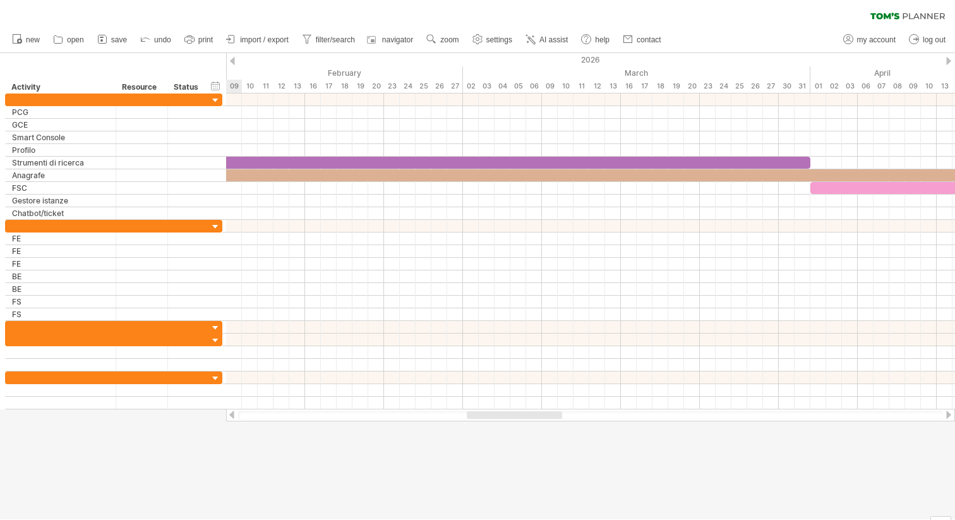
drag, startPoint x: 425, startPoint y: 416, endPoint x: 536, endPoint y: 418, distance: 110.6
click at [536, 418] on div at bounding box center [514, 415] width 95 height 8
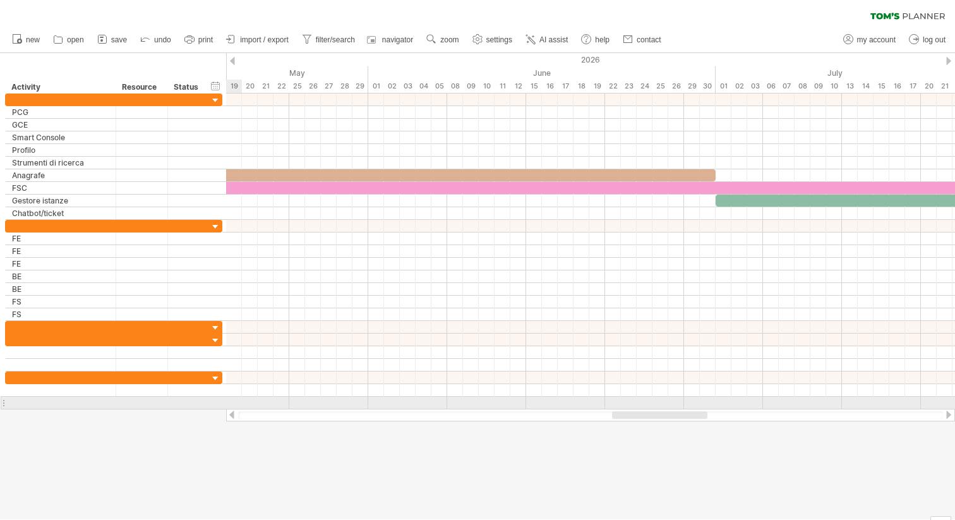
drag, startPoint x: 525, startPoint y: 414, endPoint x: 672, endPoint y: 409, distance: 146.7
click at [672, 409] on div at bounding box center [590, 415] width 729 height 13
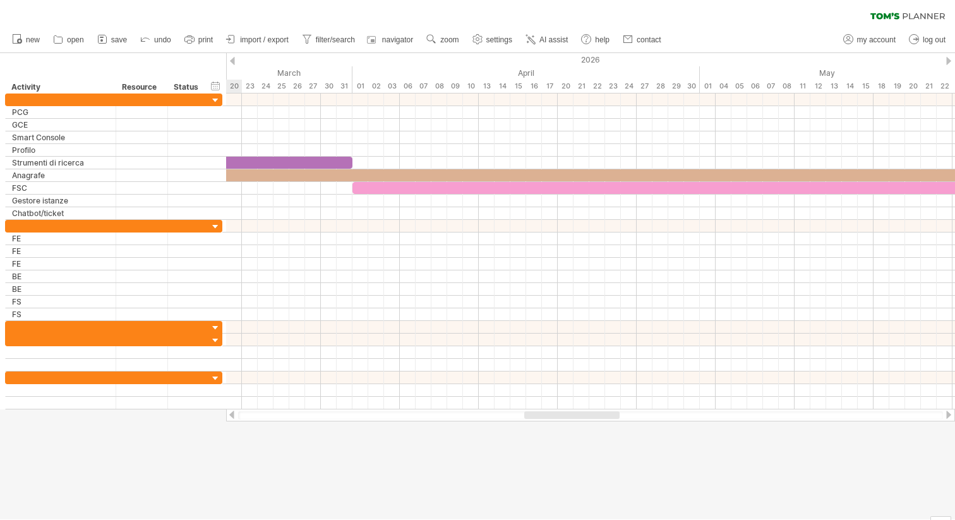
drag, startPoint x: 643, startPoint y: 413, endPoint x: 555, endPoint y: 415, distance: 87.8
click at [555, 415] on div at bounding box center [571, 415] width 95 height 8
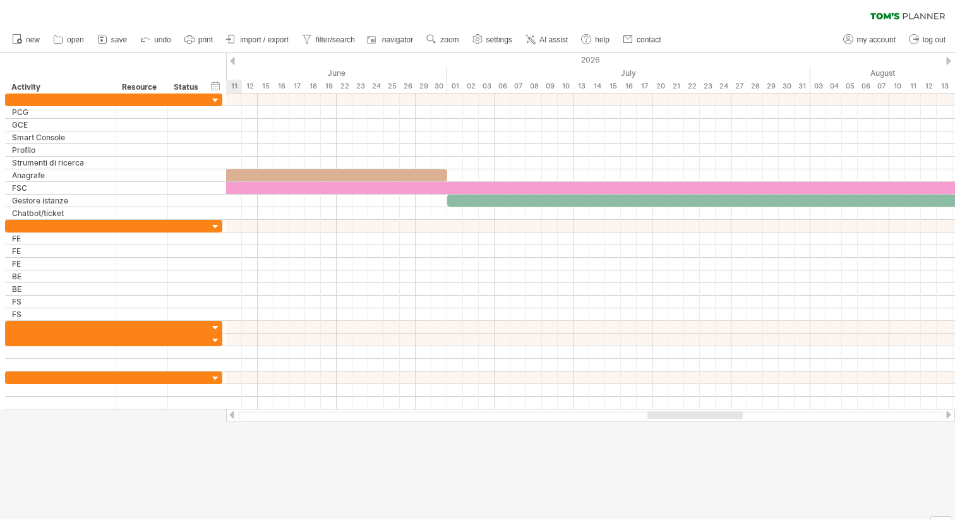
drag, startPoint x: 582, startPoint y: 415, endPoint x: 704, endPoint y: 418, distance: 122.0
click at [704, 418] on div at bounding box center [695, 415] width 95 height 8
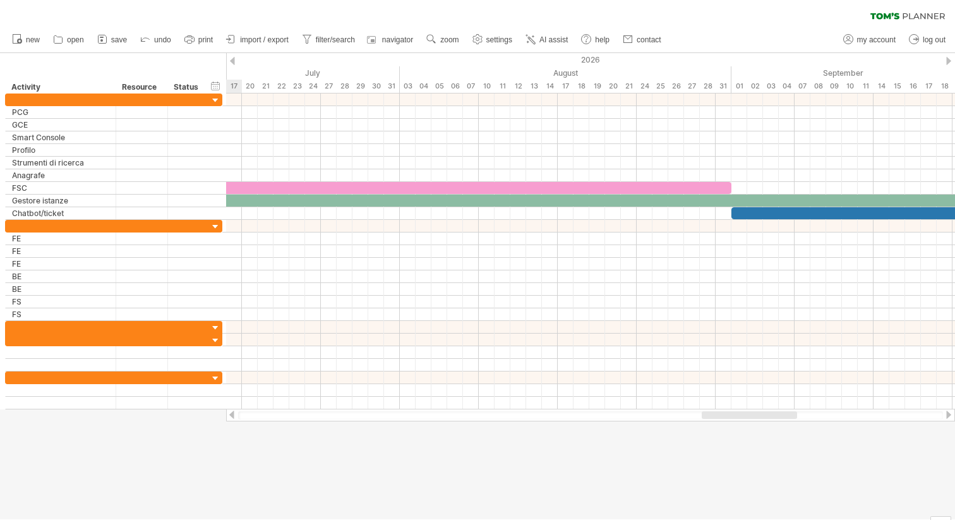
drag, startPoint x: 704, startPoint y: 418, endPoint x: 758, endPoint y: 417, distance: 54.3
click at [758, 417] on div at bounding box center [749, 415] width 95 height 8
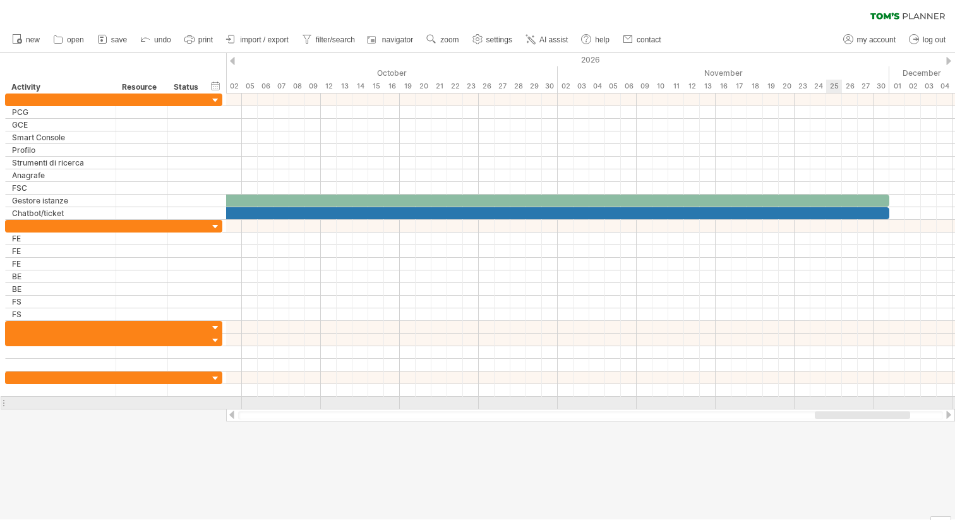
drag, startPoint x: 720, startPoint y: 414, endPoint x: 833, endPoint y: 408, distance: 113.9
click at [833, 408] on div "Trying to reach [DOMAIN_NAME] Connected again... 0% clear filter new" at bounding box center [477, 260] width 955 height 520
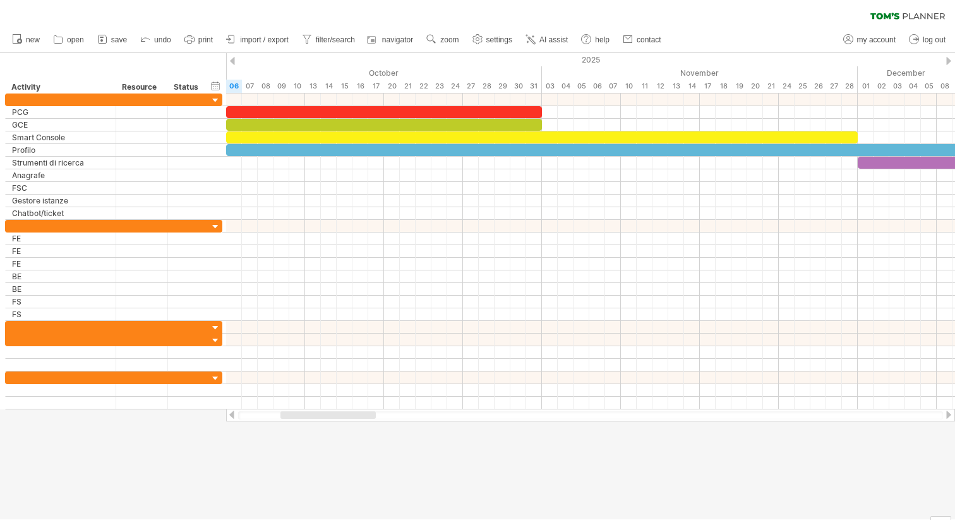
drag, startPoint x: 838, startPoint y: 416, endPoint x: 308, endPoint y: 409, distance: 530.2
click at [310, 411] on div at bounding box center [328, 415] width 95 height 8
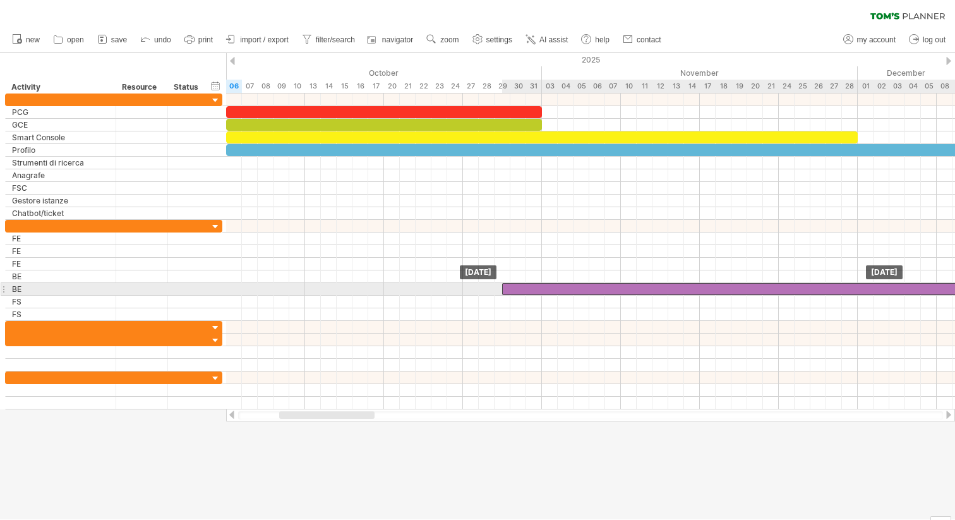
drag, startPoint x: 897, startPoint y: 164, endPoint x: 505, endPoint y: 327, distance: 424.3
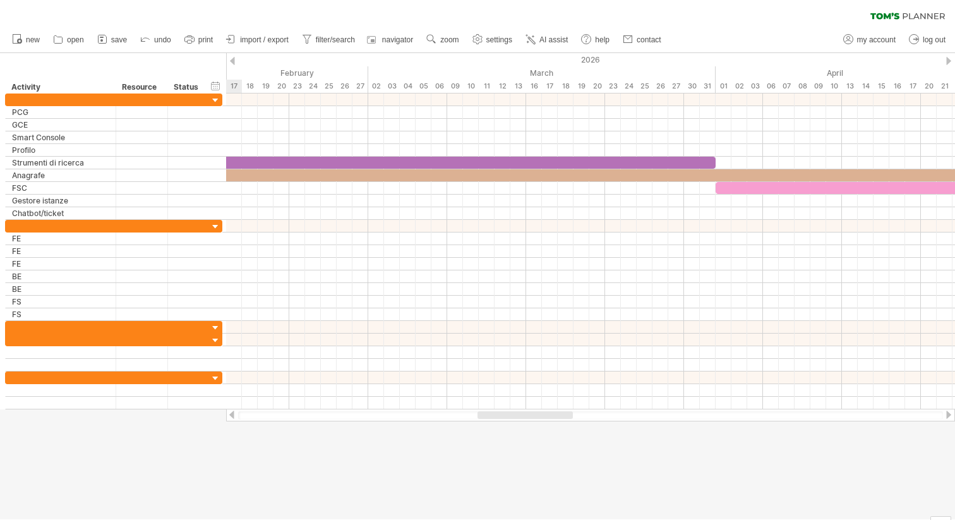
drag, startPoint x: 340, startPoint y: 416, endPoint x: 538, endPoint y: 416, distance: 198.4
click at [538, 416] on div at bounding box center [525, 415] width 95 height 8
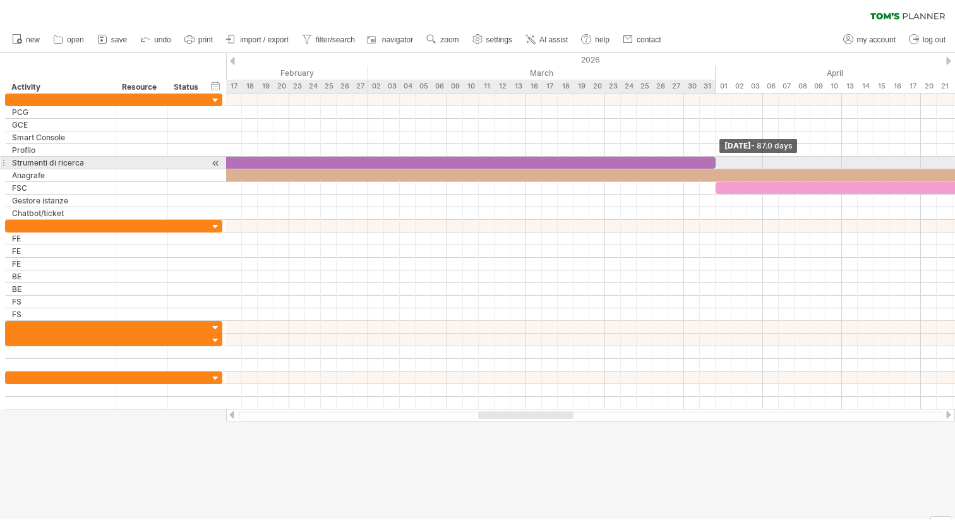
click at [714, 161] on span at bounding box center [715, 163] width 5 height 12
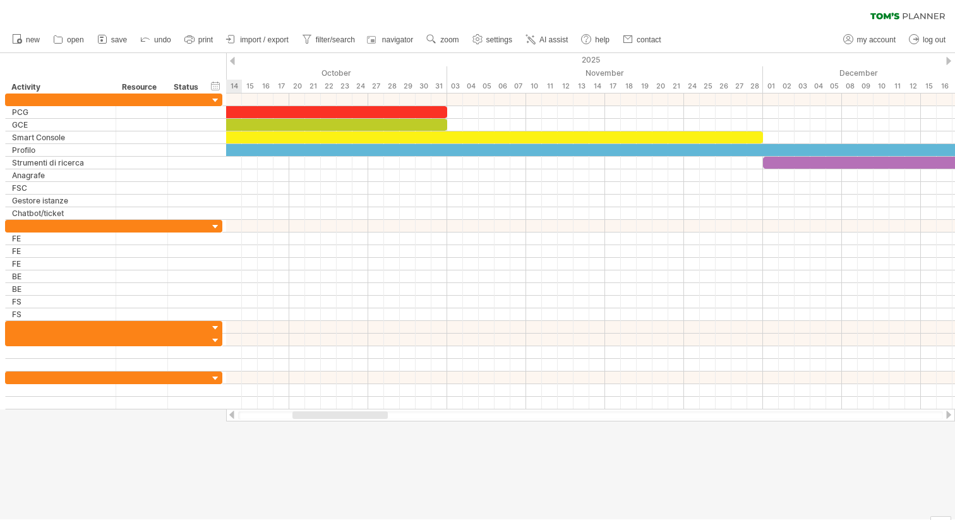
drag, startPoint x: 559, startPoint y: 413, endPoint x: 356, endPoint y: 419, distance: 202.9
click at [356, 419] on div at bounding box center [590, 415] width 705 height 8
drag, startPoint x: 319, startPoint y: 416, endPoint x: 335, endPoint y: 416, distance: 15.8
click at [335, 416] on div at bounding box center [342, 415] width 95 height 8
click at [665, 136] on div at bounding box center [447, 137] width 632 height 12
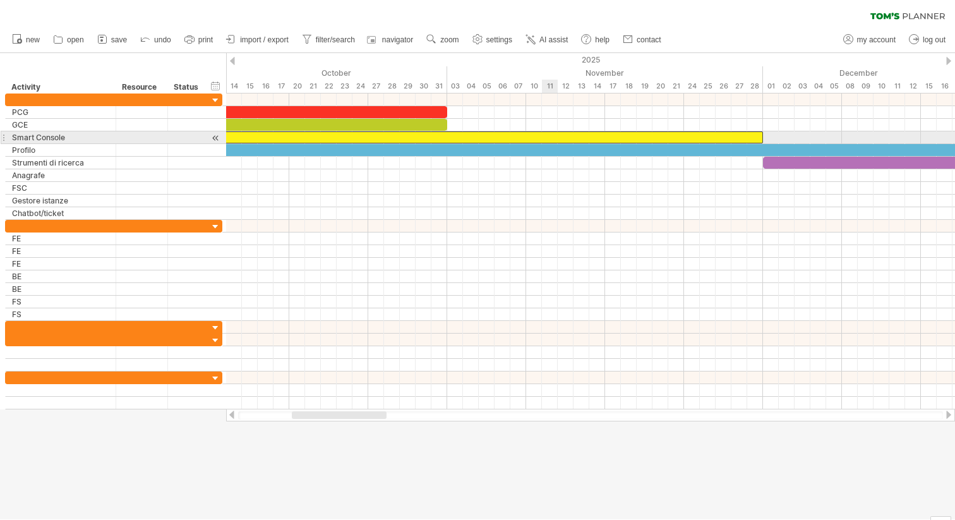
click at [554, 133] on div at bounding box center [447, 137] width 632 height 12
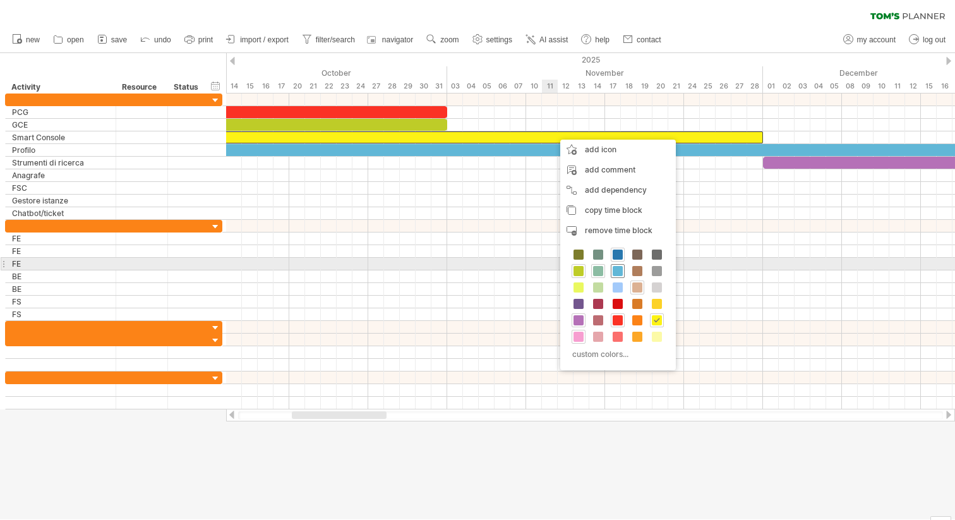
click at [618, 267] on span at bounding box center [618, 271] width 10 height 10
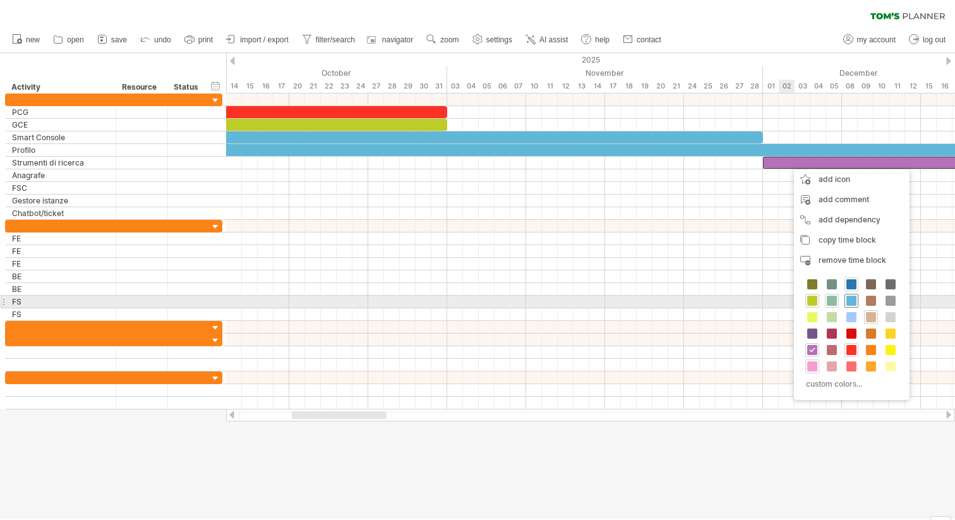
click at [853, 301] on span at bounding box center [852, 301] width 10 height 10
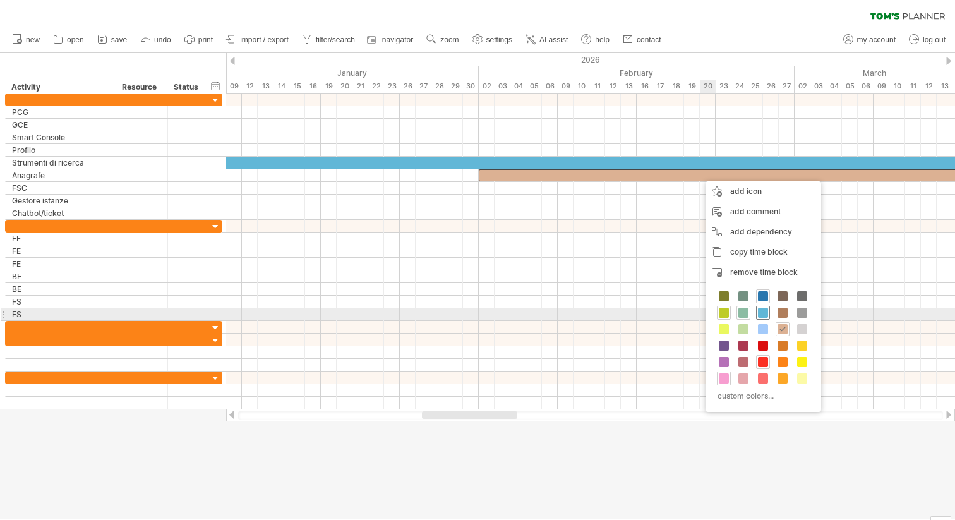
click at [762, 311] on span at bounding box center [763, 313] width 10 height 10
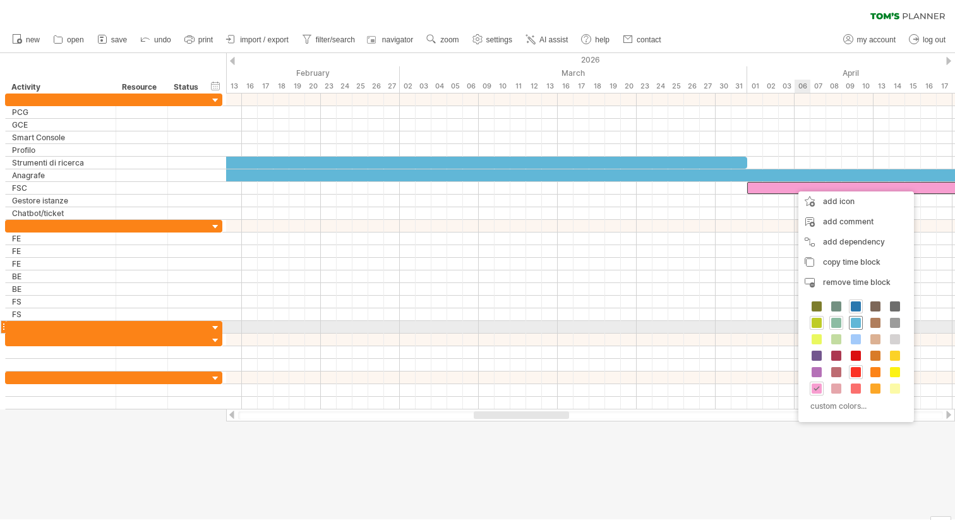
click at [857, 323] on span at bounding box center [856, 323] width 10 height 10
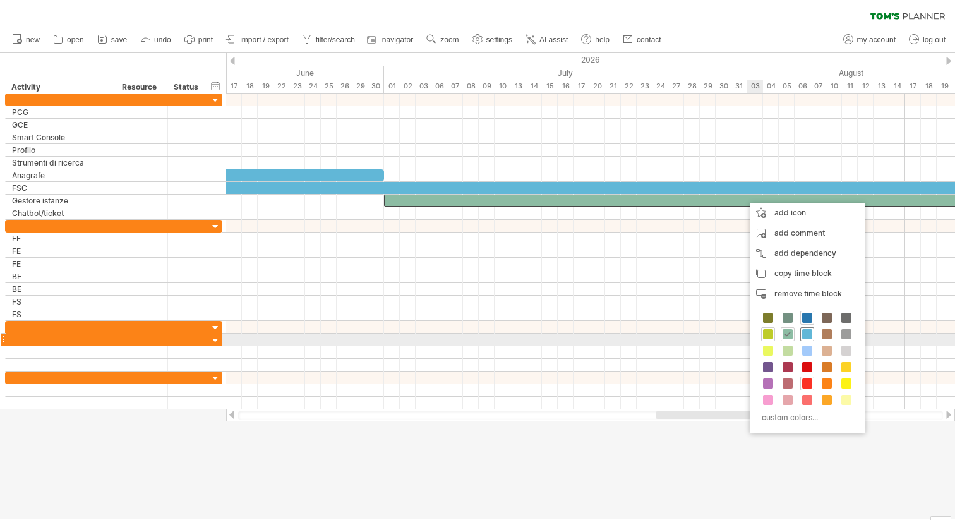
click at [809, 335] on span at bounding box center [807, 334] width 10 height 10
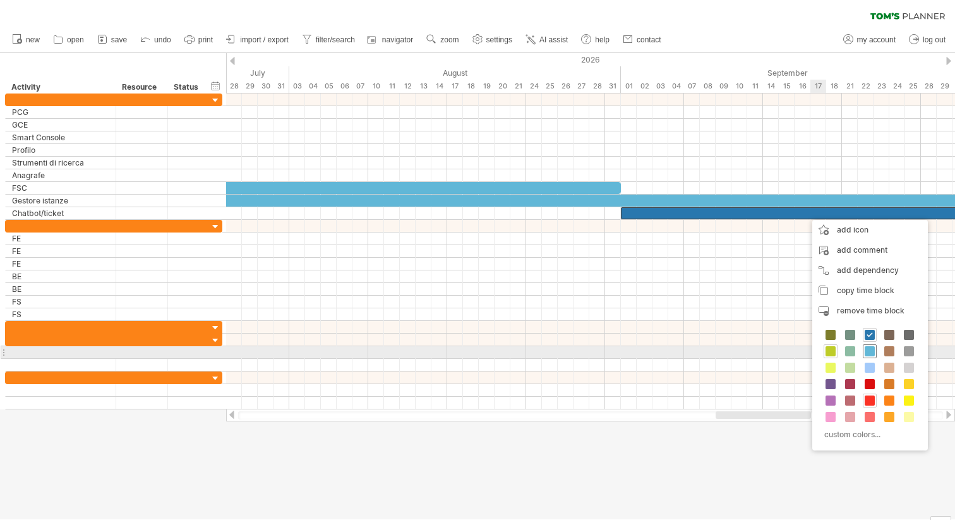
click at [871, 353] on span at bounding box center [870, 351] width 10 height 10
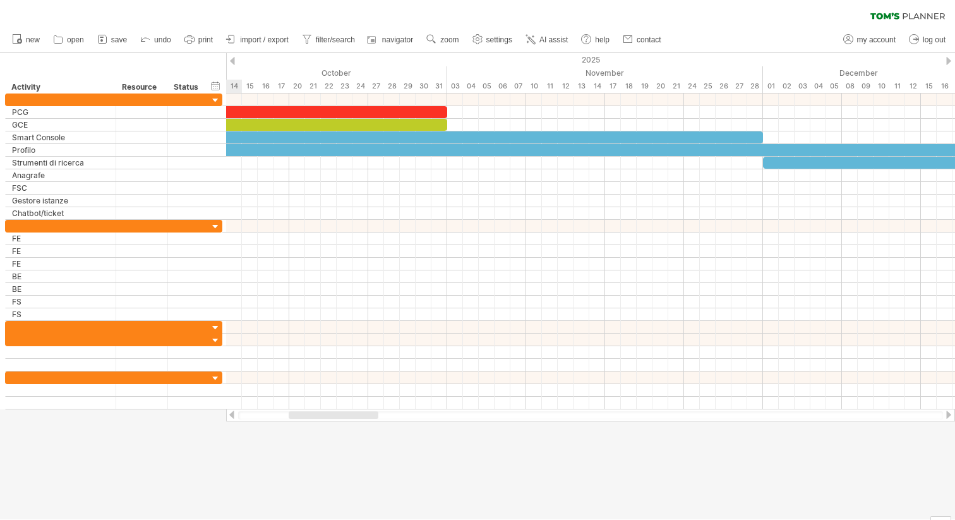
drag, startPoint x: 842, startPoint y: 417, endPoint x: 313, endPoint y: 448, distance: 530.4
click at [317, 449] on div "Trying to reach [DOMAIN_NAME] Connected again... 0% clear filter new" at bounding box center [477, 260] width 955 height 520
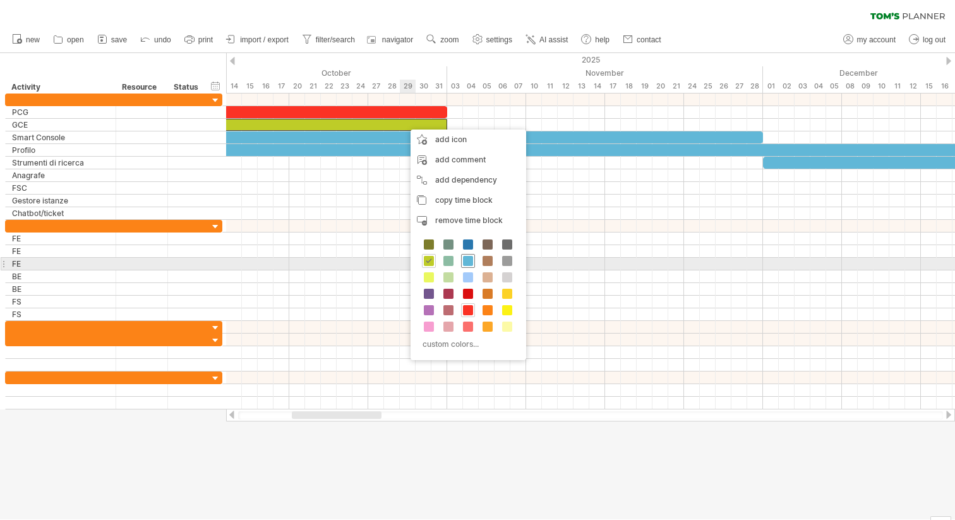
click at [469, 260] on span at bounding box center [468, 261] width 10 height 10
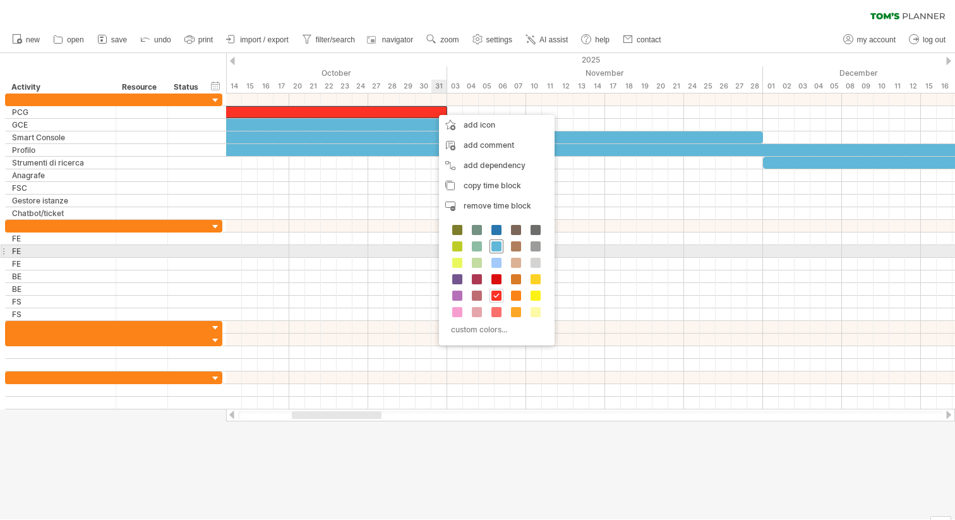
click at [499, 248] on span at bounding box center [497, 246] width 10 height 10
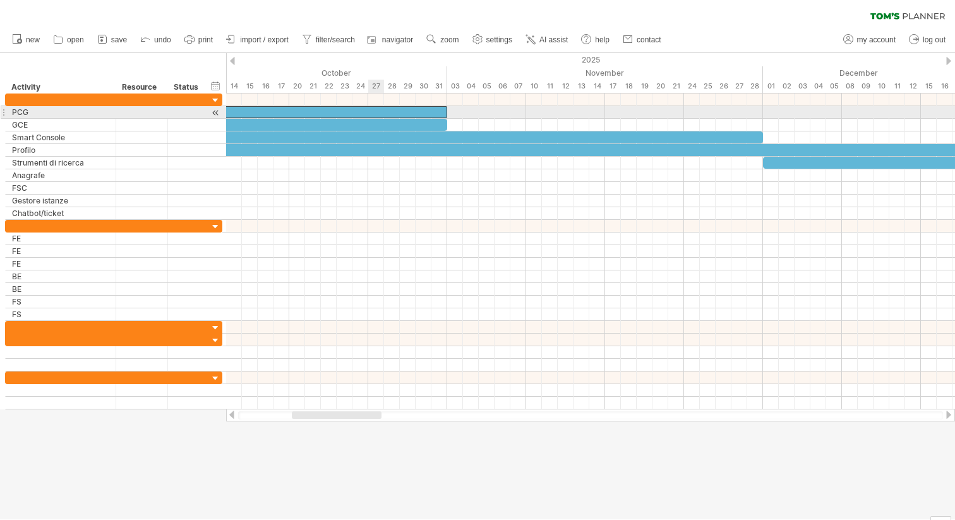
click at [380, 109] on div at bounding box center [289, 112] width 316 height 12
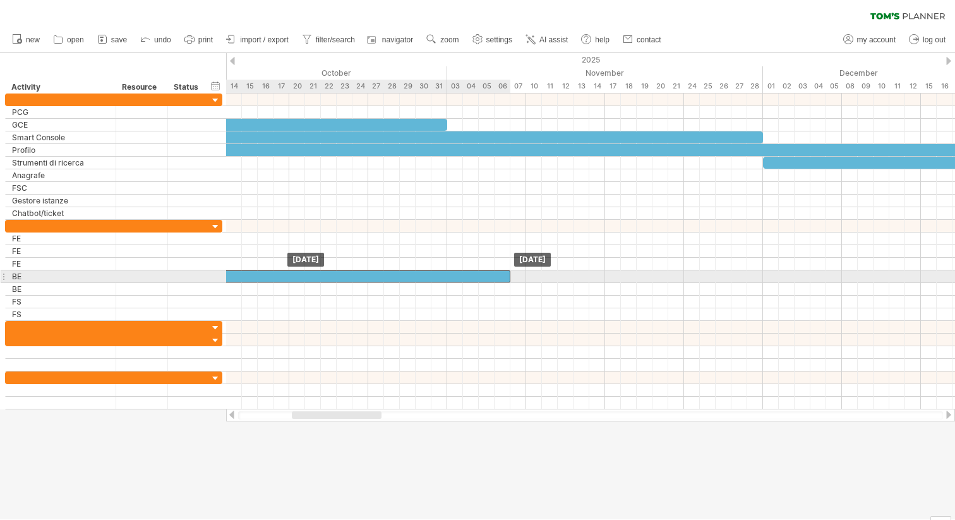
drag, startPoint x: 380, startPoint y: 109, endPoint x: 442, endPoint y: 275, distance: 177.3
click at [442, 275] on div at bounding box center [353, 276] width 316 height 12
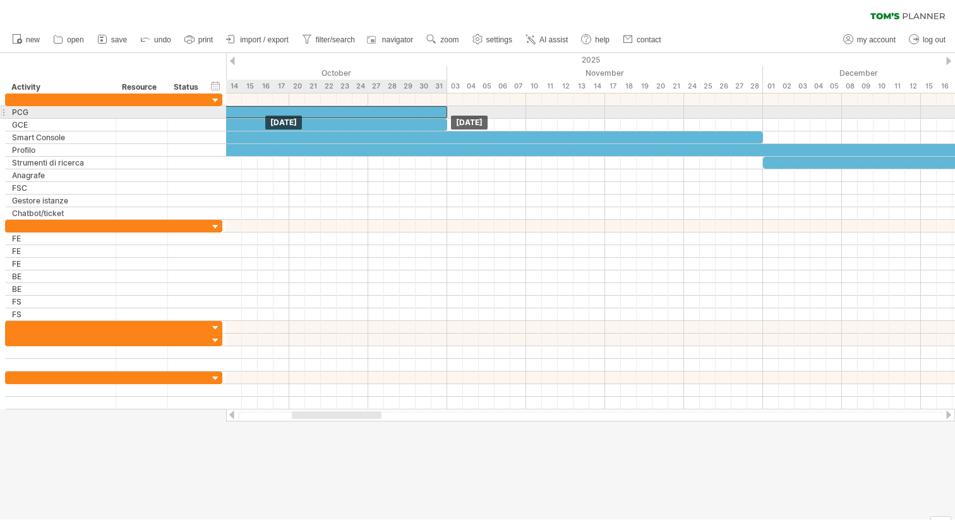
drag, startPoint x: 464, startPoint y: 277, endPoint x: 402, endPoint y: 109, distance: 178.7
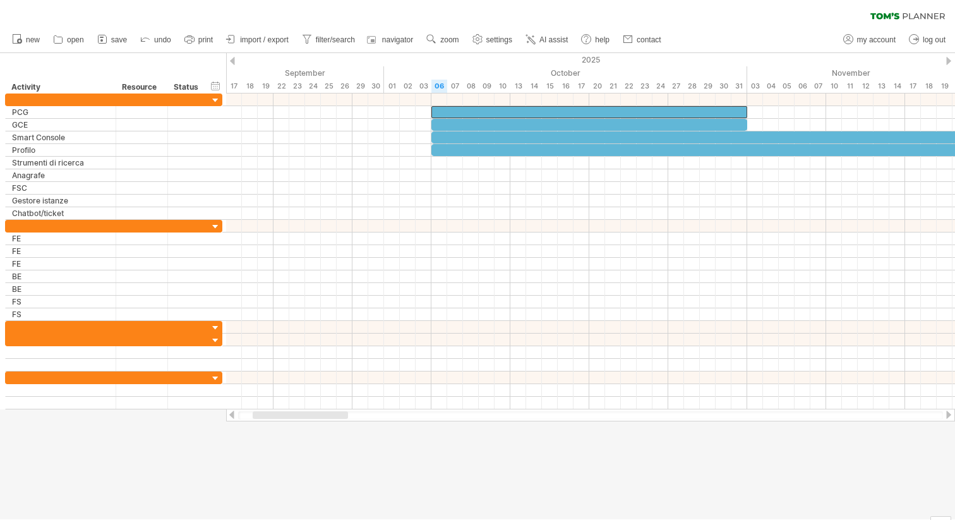
drag, startPoint x: 328, startPoint y: 412, endPoint x: 299, endPoint y: 412, distance: 29.1
click at [299, 412] on div at bounding box center [300, 415] width 95 height 8
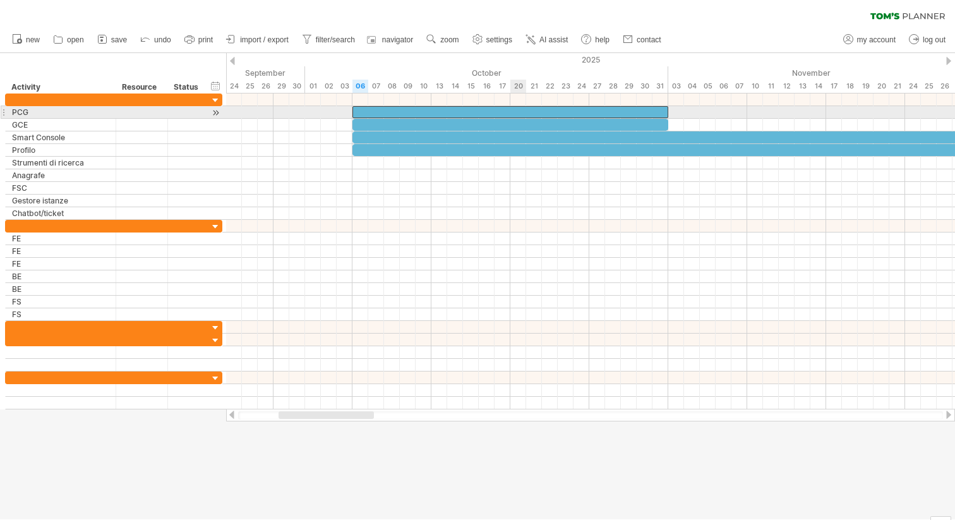
click at [517, 107] on div at bounding box center [511, 112] width 316 height 12
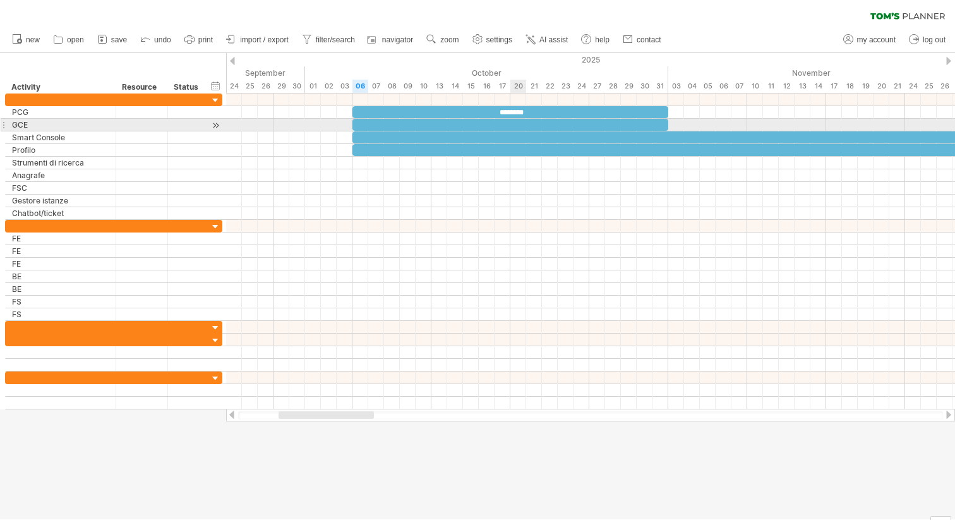
click at [517, 120] on div at bounding box center [511, 125] width 316 height 12
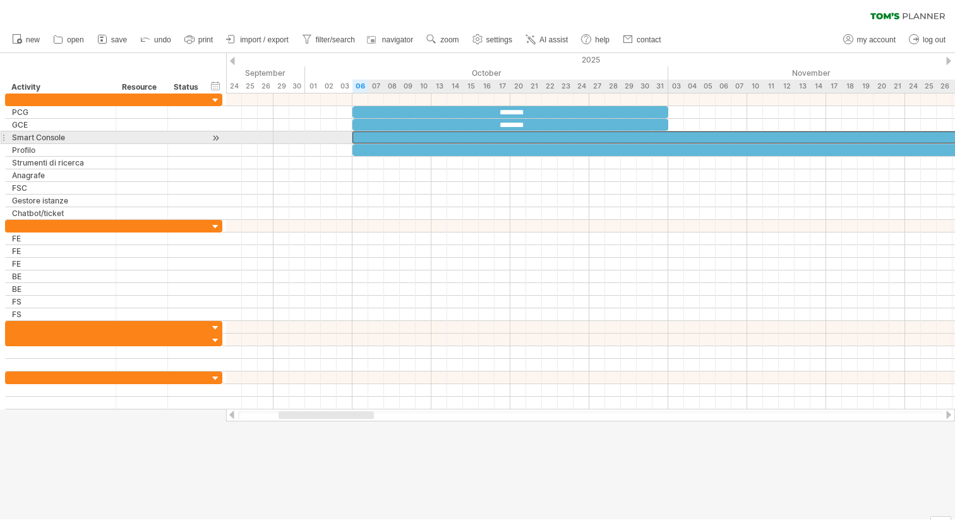
click at [514, 138] on div at bounding box center [669, 137] width 632 height 12
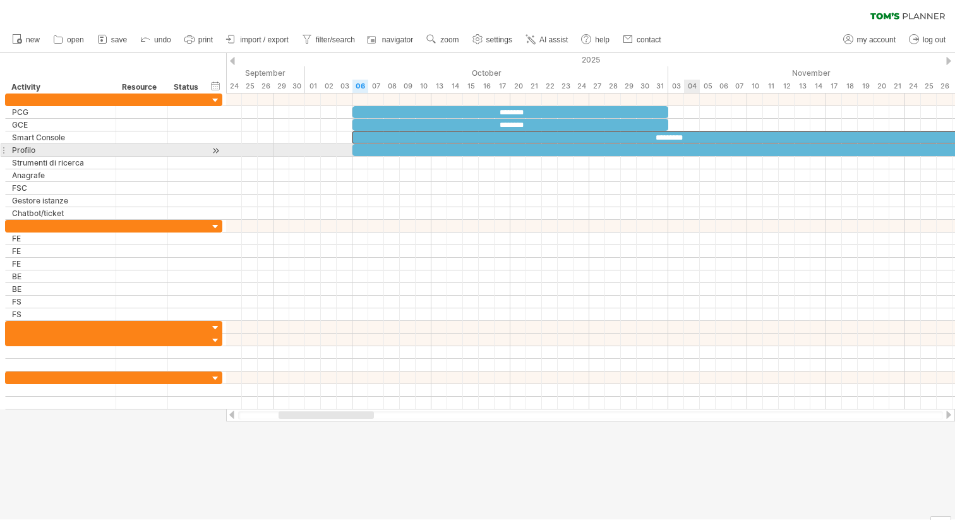
click at [690, 152] on div at bounding box center [850, 150] width 995 height 12
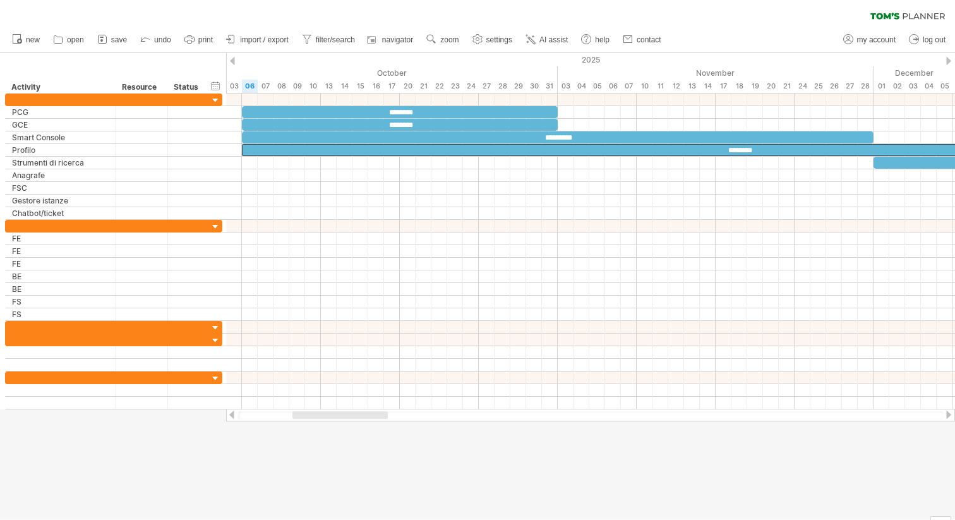
drag, startPoint x: 325, startPoint y: 416, endPoint x: 339, endPoint y: 421, distance: 14.8
click at [339, 421] on div at bounding box center [590, 415] width 729 height 13
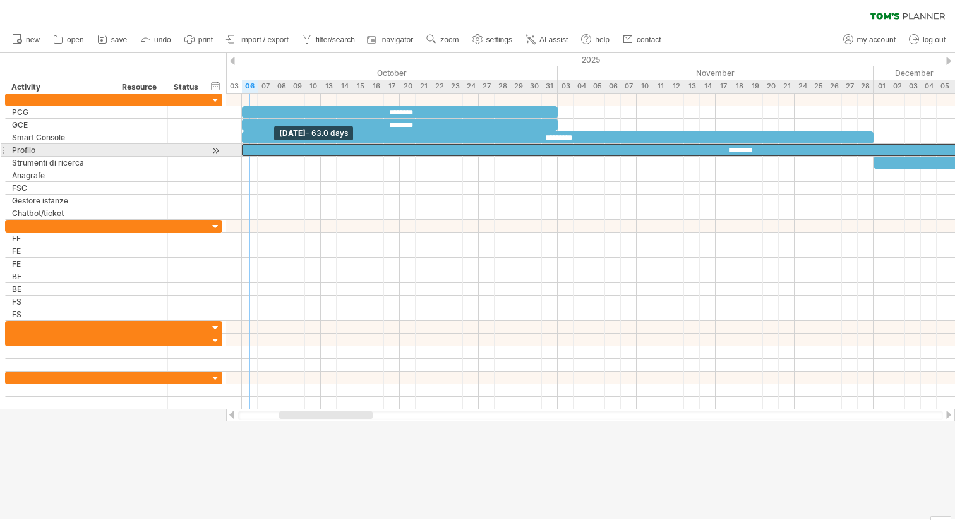
drag, startPoint x: 243, startPoint y: 149, endPoint x: 245, endPoint y: 155, distance: 6.6
click at [245, 155] on div "********" at bounding box center [739, 150] width 995 height 12
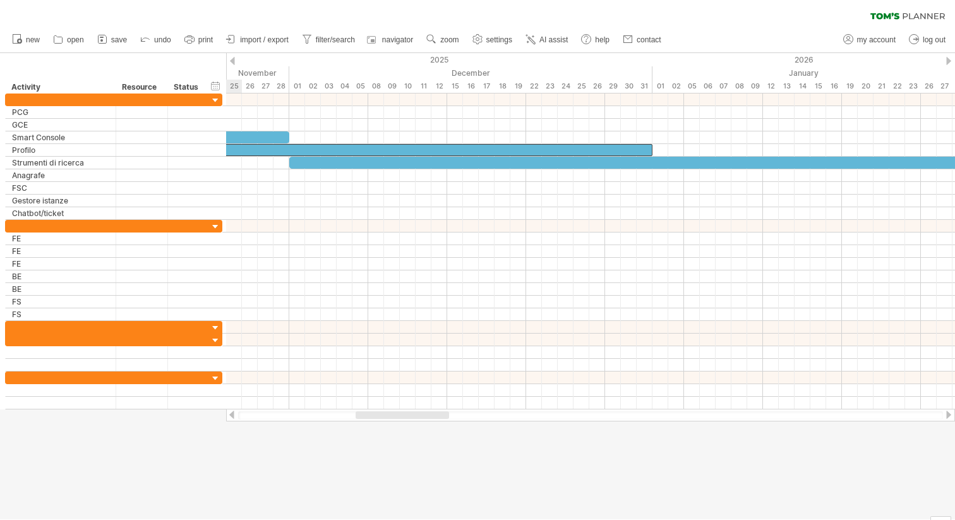
drag, startPoint x: 347, startPoint y: 414, endPoint x: 416, endPoint y: 413, distance: 69.5
click at [416, 413] on div at bounding box center [403, 415] width 94 height 8
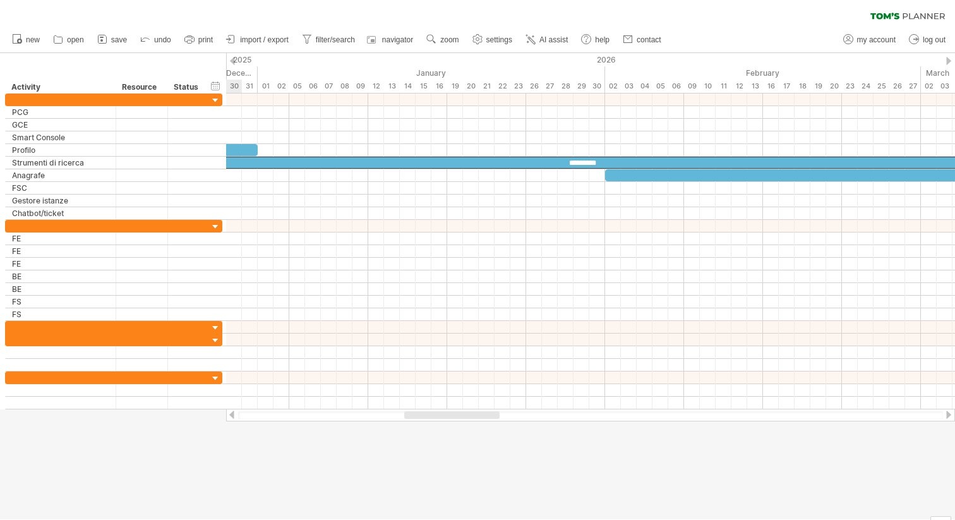
drag, startPoint x: 420, startPoint y: 414, endPoint x: 474, endPoint y: 414, distance: 53.7
click at [475, 414] on div at bounding box center [451, 415] width 95 height 8
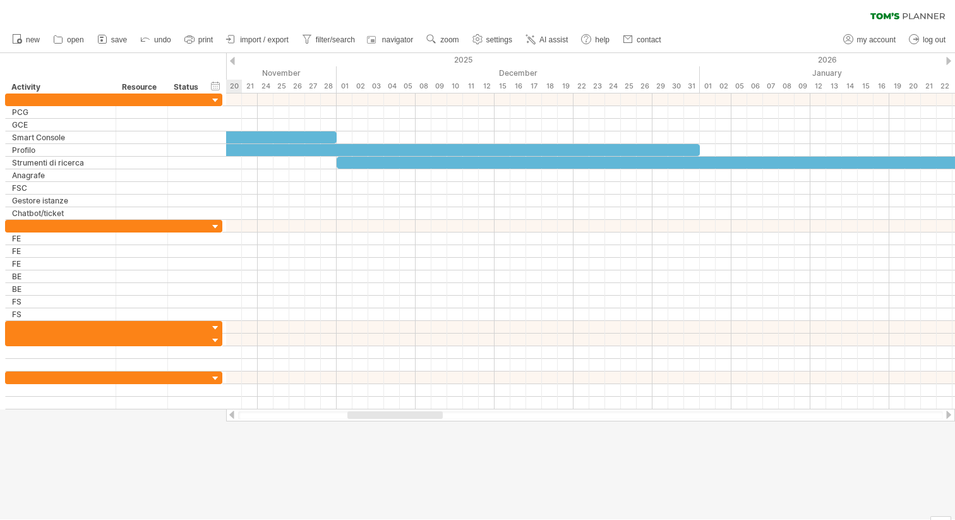
drag, startPoint x: 461, startPoint y: 417, endPoint x: 402, endPoint y: 419, distance: 58.8
click at [402, 419] on div at bounding box center [590, 415] width 705 height 8
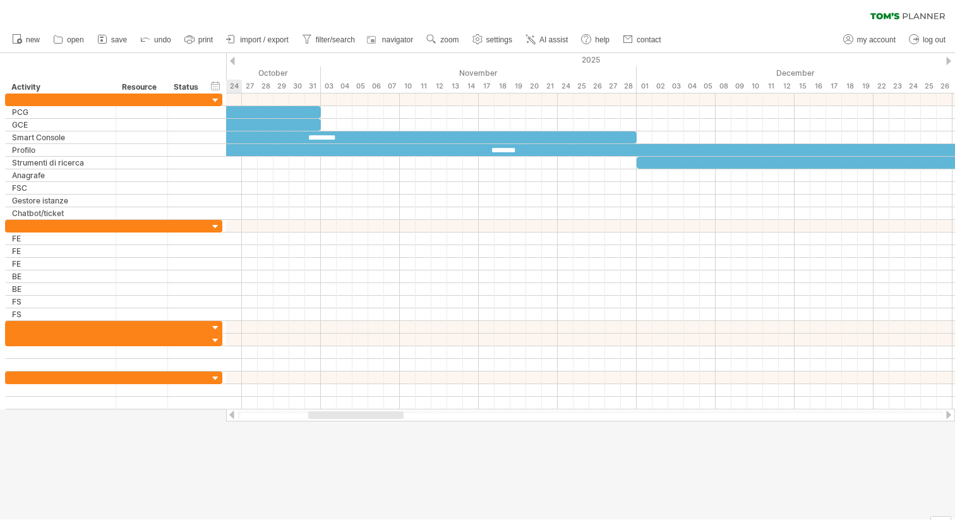
drag, startPoint x: 399, startPoint y: 413, endPoint x: 364, endPoint y: 429, distance: 38.7
click at [364, 429] on div "Trying to reach [DOMAIN_NAME] Connected again... 0% clear filter new" at bounding box center [477, 260] width 955 height 520
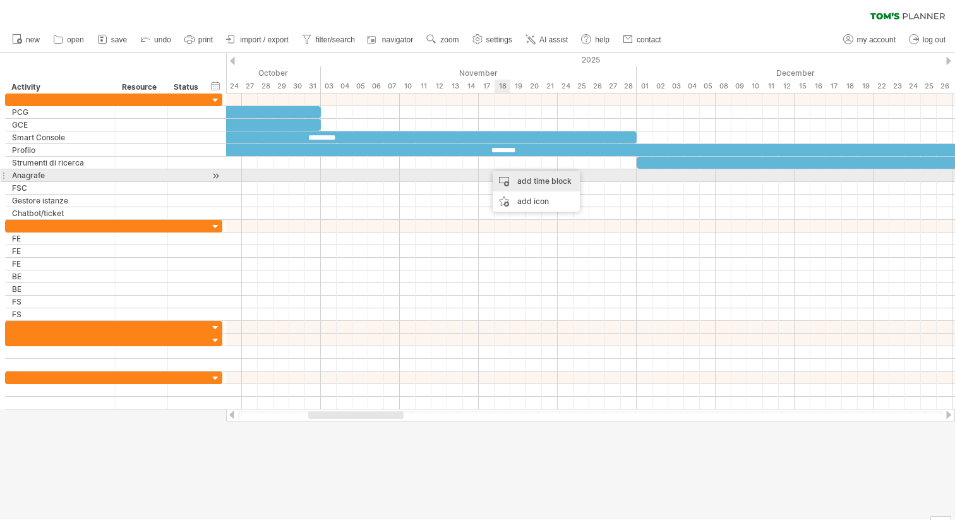
click at [512, 178] on div "add time block" at bounding box center [536, 181] width 87 height 20
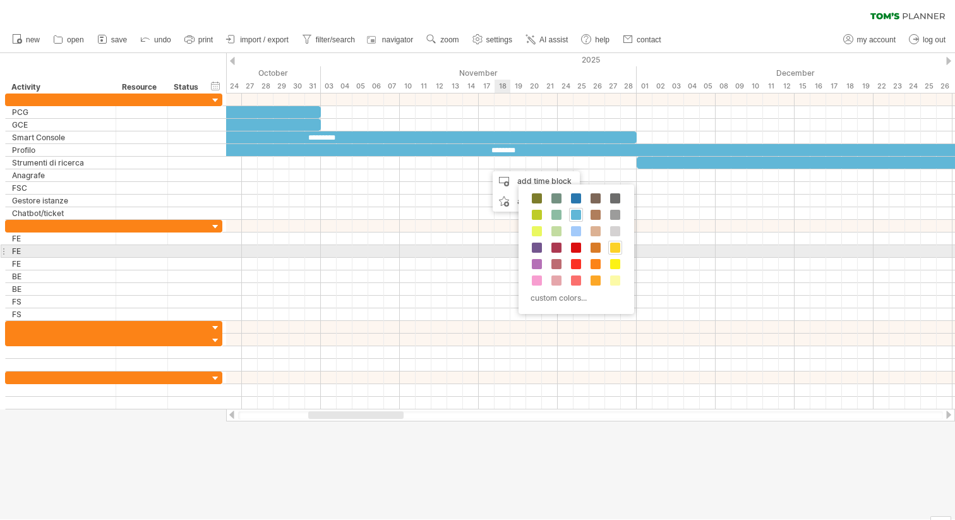
click at [614, 252] on span at bounding box center [615, 248] width 10 height 10
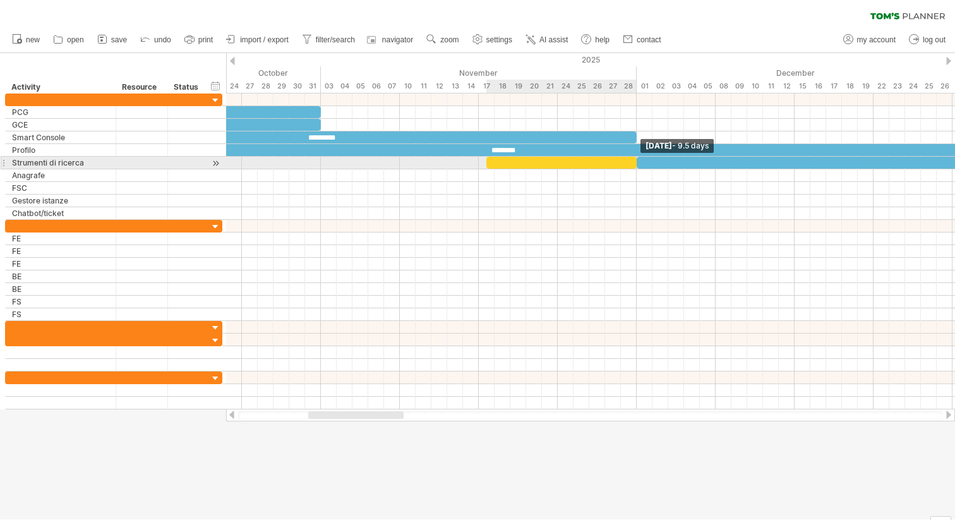
drag, startPoint x: 502, startPoint y: 160, endPoint x: 636, endPoint y: 160, distance: 133.9
click at [636, 160] on span at bounding box center [636, 163] width 5 height 12
click at [480, 162] on span at bounding box center [478, 163] width 5 height 12
click at [554, 160] on div at bounding box center [558, 163] width 158 height 12
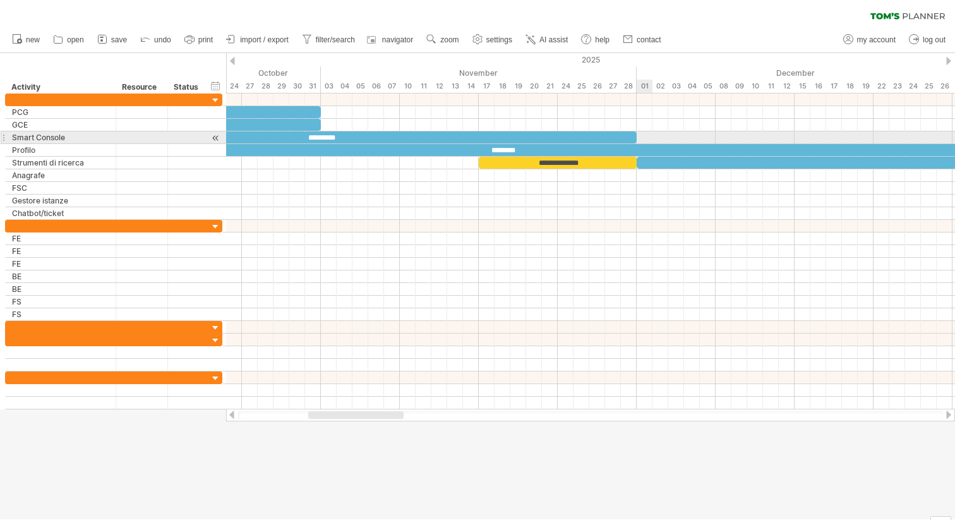
click at [646, 135] on div at bounding box center [590, 137] width 729 height 13
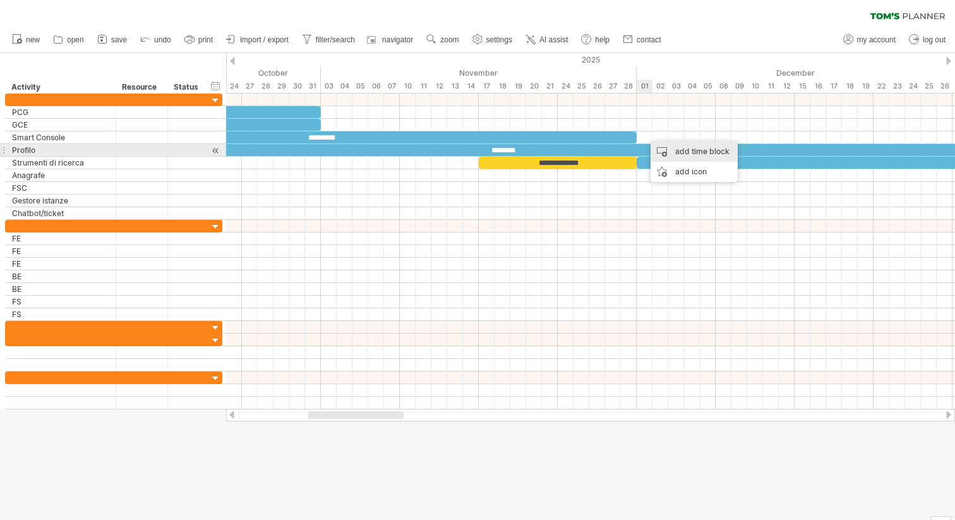
click at [663, 150] on div "add time block" at bounding box center [694, 152] width 87 height 20
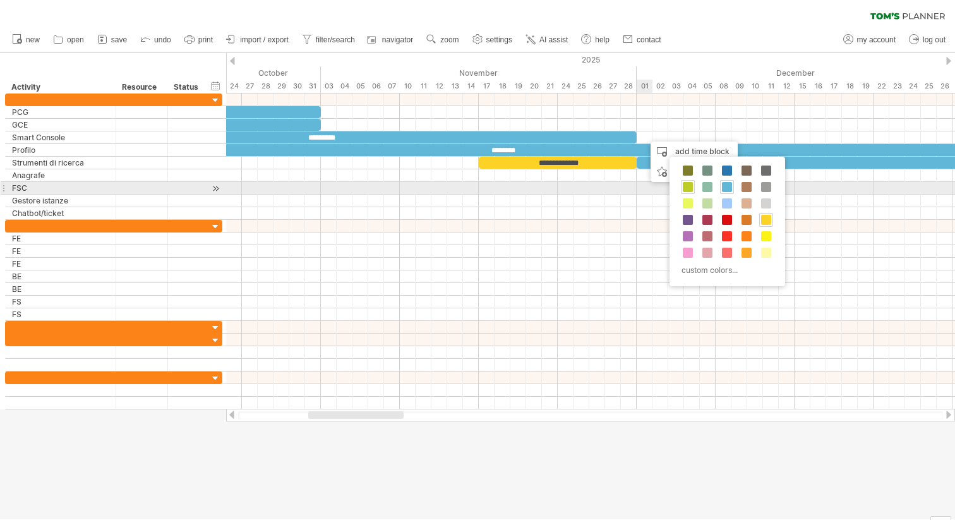
click at [692, 186] on span at bounding box center [688, 187] width 10 height 10
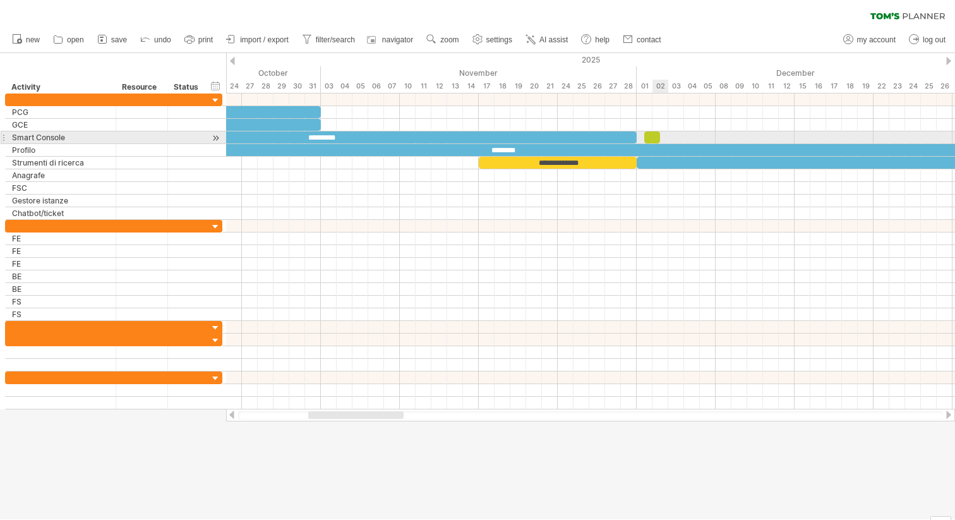
click at [653, 135] on div at bounding box center [652, 137] width 16 height 12
drag, startPoint x: 660, startPoint y: 136, endPoint x: 790, endPoint y: 136, distance: 130.8
click at [790, 136] on div "****" at bounding box center [719, 137] width 150 height 12
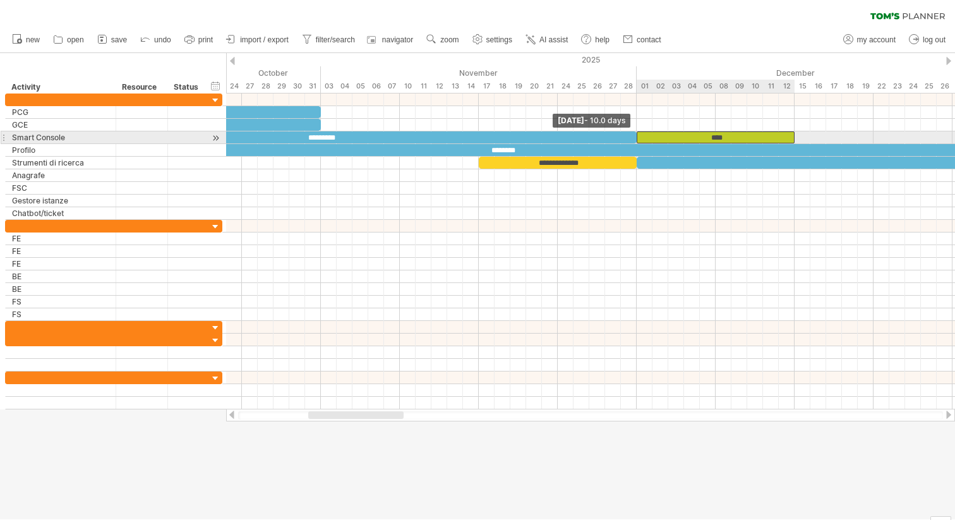
drag, startPoint x: 646, startPoint y: 136, endPoint x: 638, endPoint y: 136, distance: 7.6
click at [638, 136] on span at bounding box center [636, 137] width 5 height 12
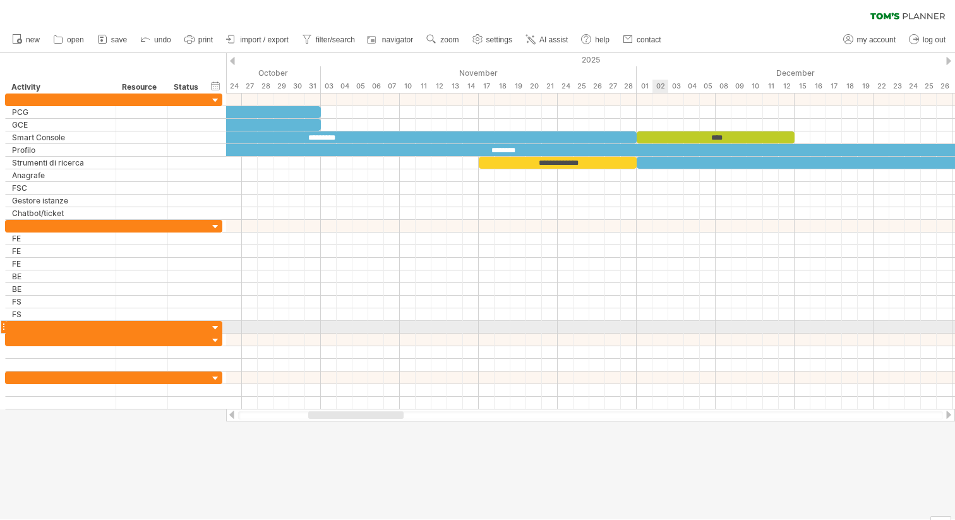
click at [656, 323] on div at bounding box center [590, 327] width 729 height 13
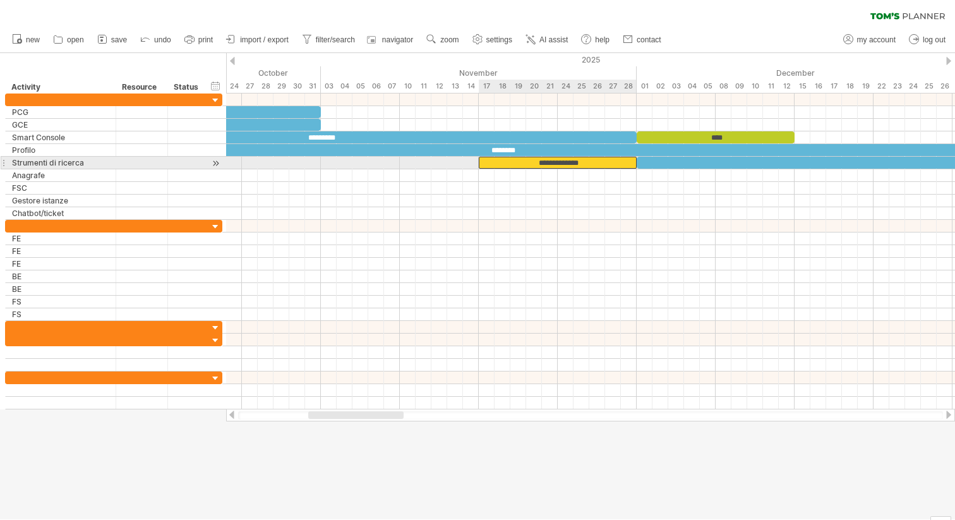
click at [600, 162] on div "**********" at bounding box center [558, 163] width 158 height 12
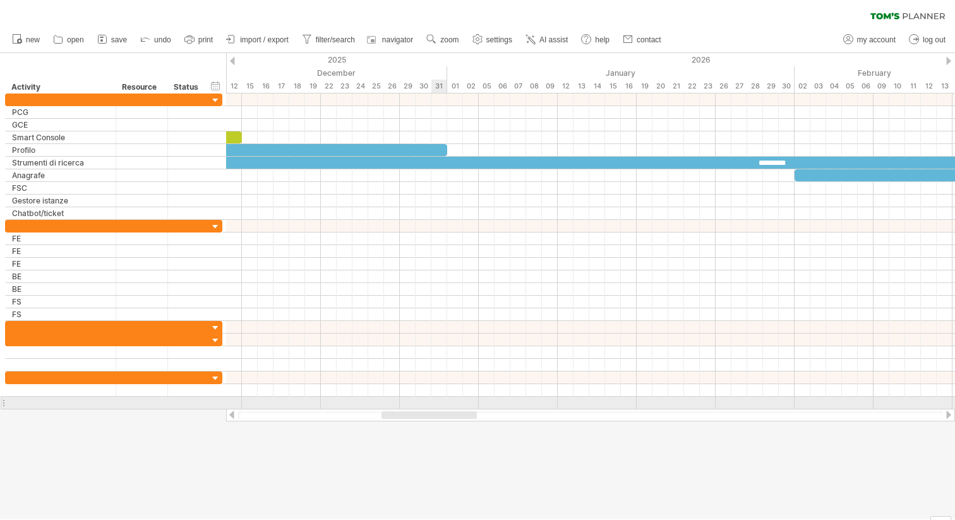
drag, startPoint x: 360, startPoint y: 413, endPoint x: 435, endPoint y: 404, distance: 75.7
click at [437, 404] on div "Trying to reach [DOMAIN_NAME] Connected again... 0% clear filter new" at bounding box center [477, 260] width 955 height 520
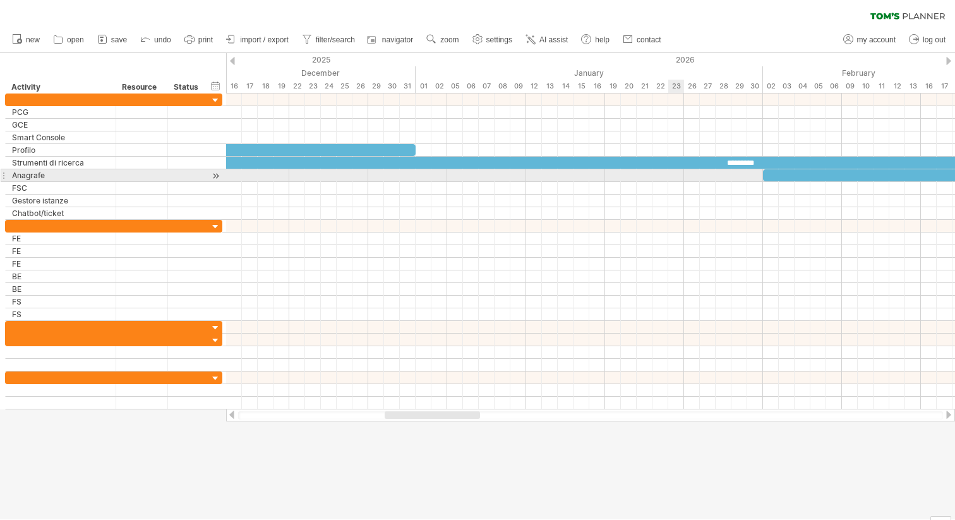
click at [669, 171] on div at bounding box center [590, 175] width 729 height 13
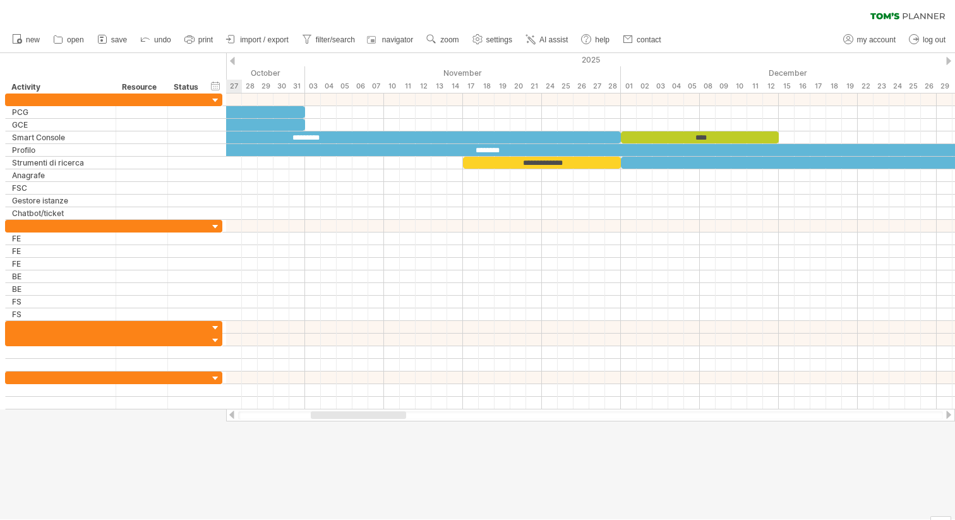
drag, startPoint x: 449, startPoint y: 413, endPoint x: 373, endPoint y: 414, distance: 75.2
click at [376, 415] on div at bounding box center [358, 415] width 95 height 8
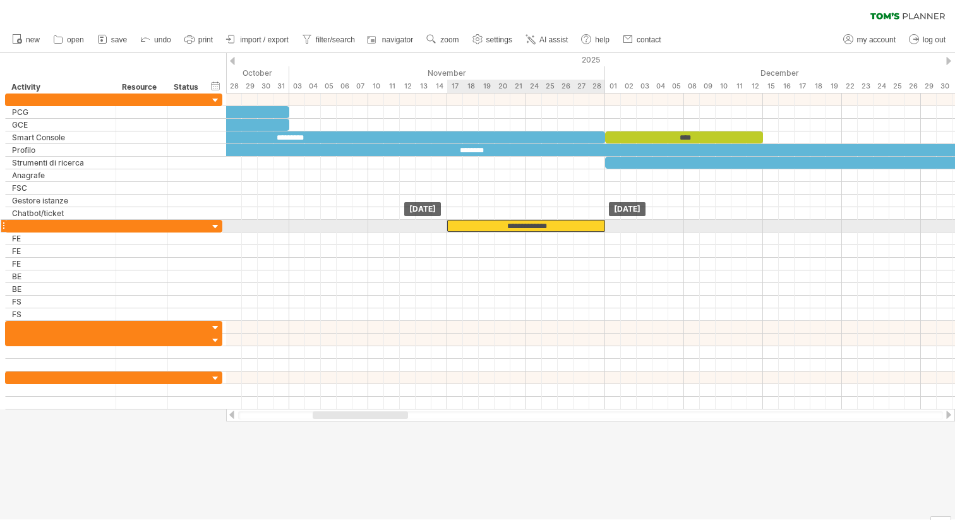
drag, startPoint x: 587, startPoint y: 164, endPoint x: 586, endPoint y: 233, distance: 68.9
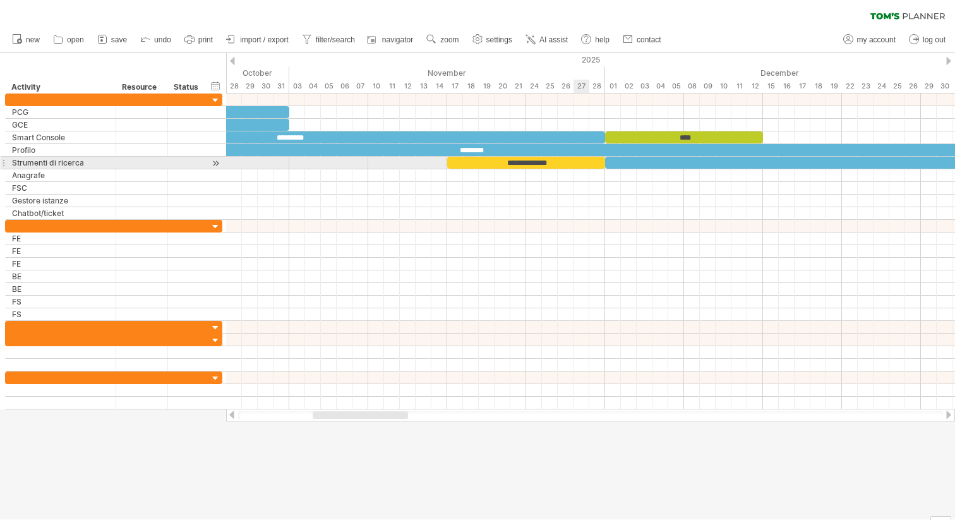
click at [581, 160] on div "**********" at bounding box center [526, 163] width 158 height 12
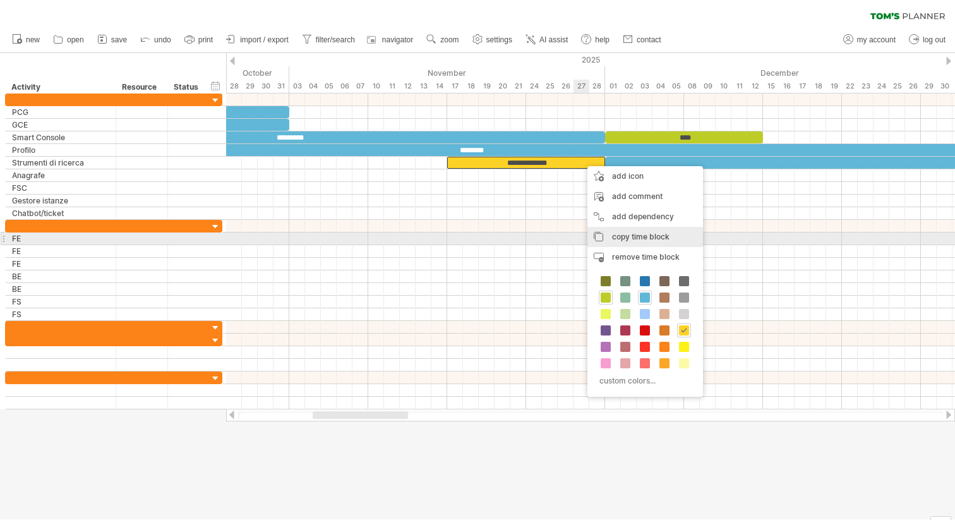
click at [637, 236] on span "copy time block" at bounding box center [640, 236] width 57 height 9
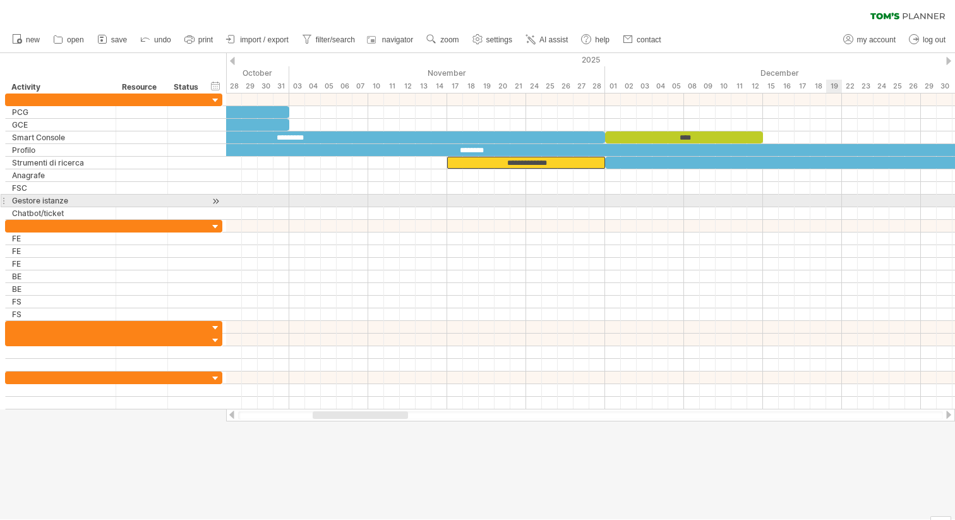
click at [831, 199] on div at bounding box center [590, 201] width 729 height 13
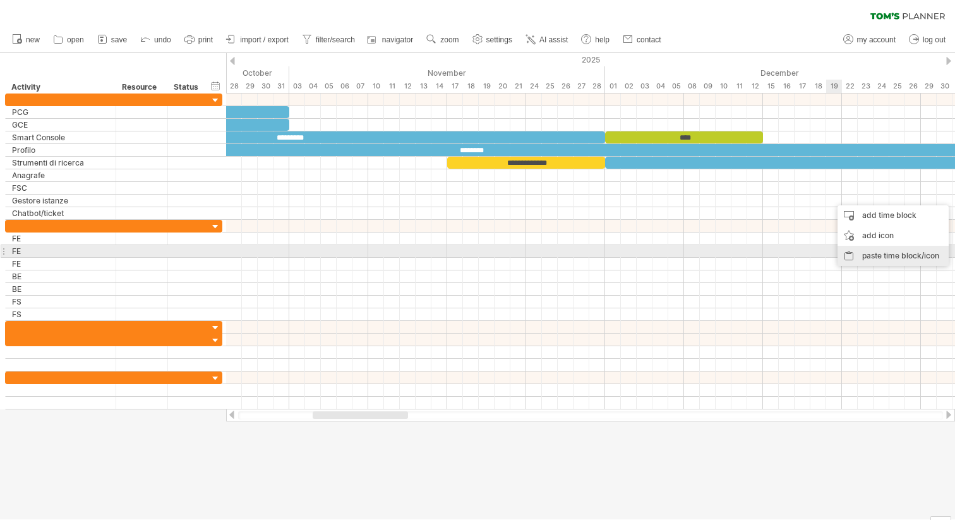
click at [893, 257] on div "paste time block/icon" at bounding box center [893, 256] width 111 height 20
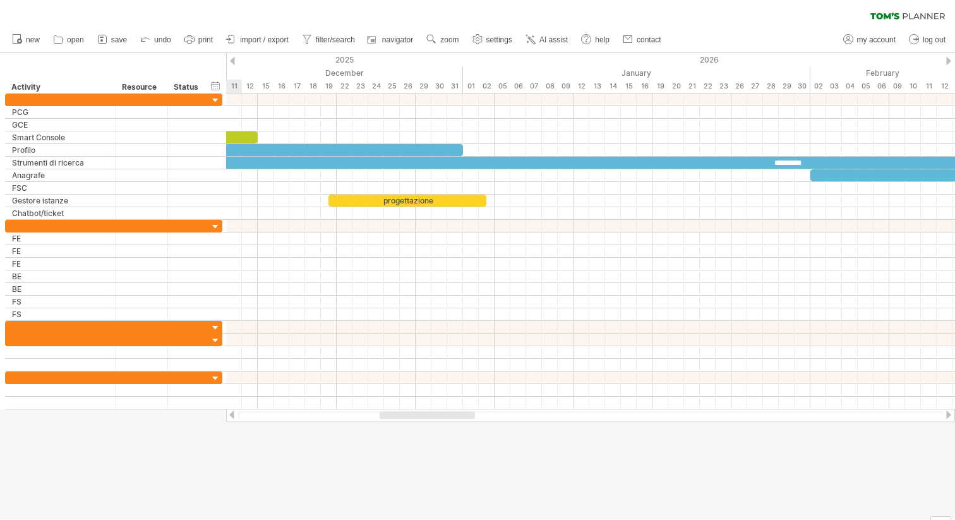
drag, startPoint x: 368, startPoint y: 416, endPoint x: 432, endPoint y: 414, distance: 64.5
click at [434, 414] on div at bounding box center [427, 415] width 95 height 8
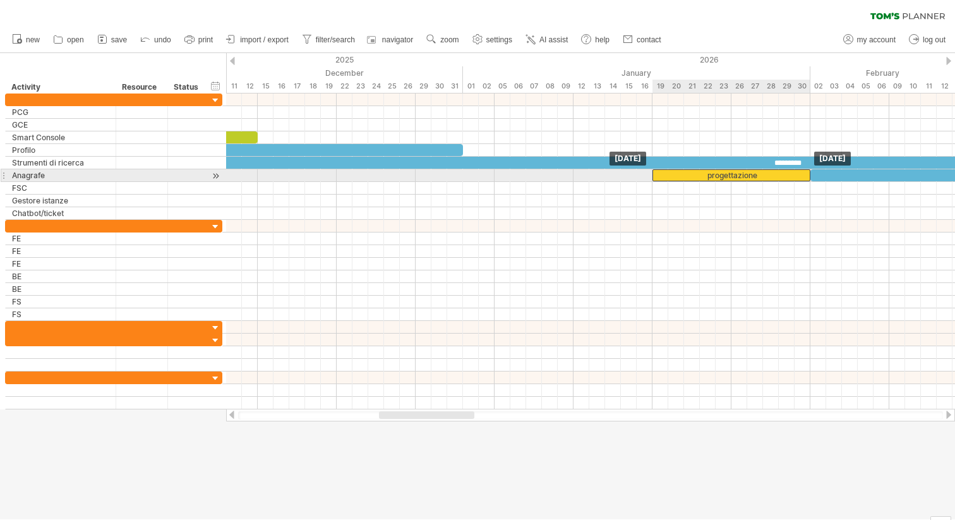
drag, startPoint x: 456, startPoint y: 202, endPoint x: 782, endPoint y: 172, distance: 327.4
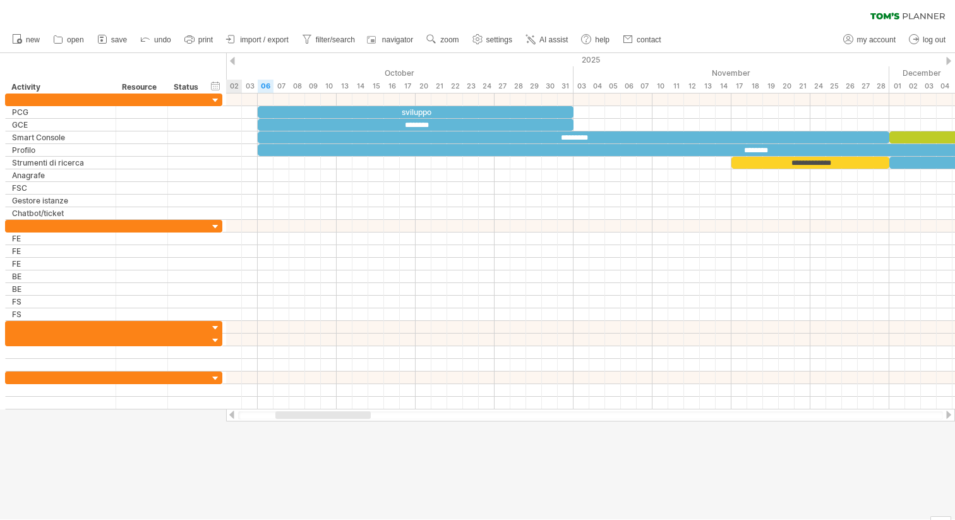
drag, startPoint x: 420, startPoint y: 414, endPoint x: 316, endPoint y: 434, distance: 105.5
click at [316, 434] on div "Trying to reach [DOMAIN_NAME] Connected again... 0% clear filter new" at bounding box center [477, 260] width 955 height 520
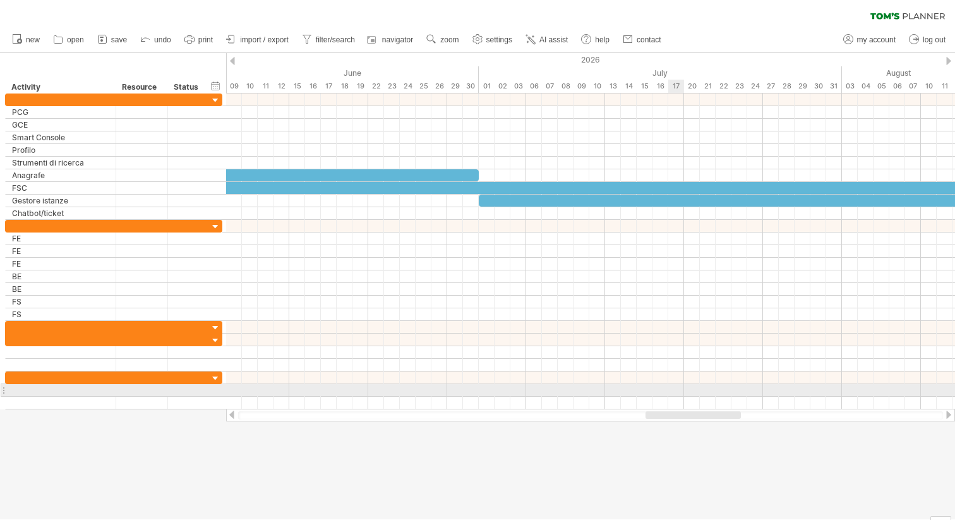
drag, startPoint x: 314, startPoint y: 414, endPoint x: 680, endPoint y: 385, distance: 367.7
click at [680, 385] on div "Trying to reach [DOMAIN_NAME] Connected again... 0% clear filter new" at bounding box center [477, 260] width 955 height 520
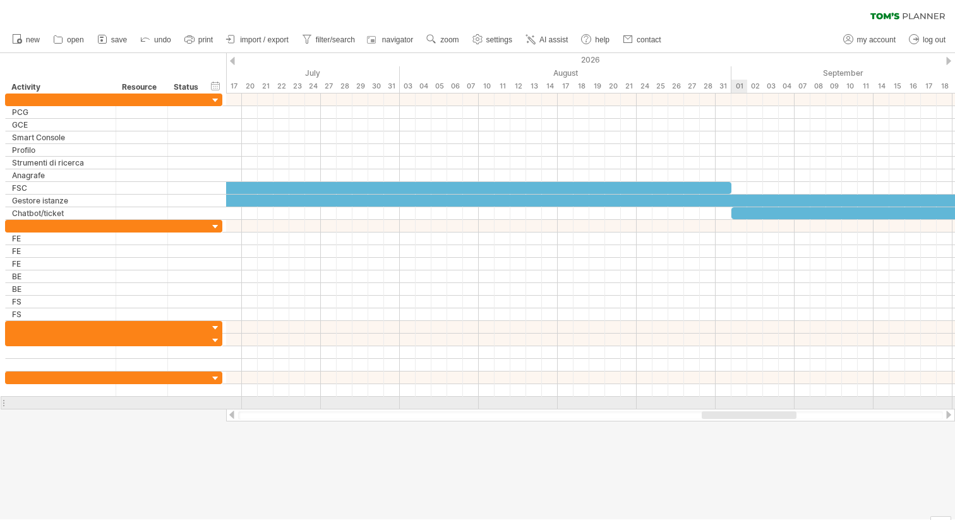
drag, startPoint x: 676, startPoint y: 416, endPoint x: 732, endPoint y: 406, distance: 57.1
click at [733, 408] on div "Trying to reach [DOMAIN_NAME] Connected again... 0% clear filter new" at bounding box center [477, 260] width 955 height 520
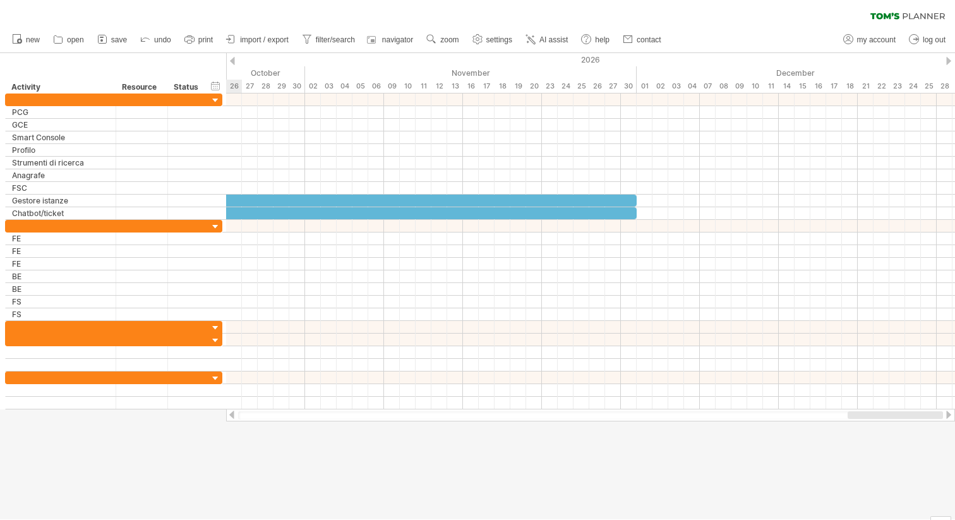
drag, startPoint x: 732, startPoint y: 413, endPoint x: 885, endPoint y: 411, distance: 152.9
click at [885, 411] on div at bounding box center [895, 415] width 95 height 8
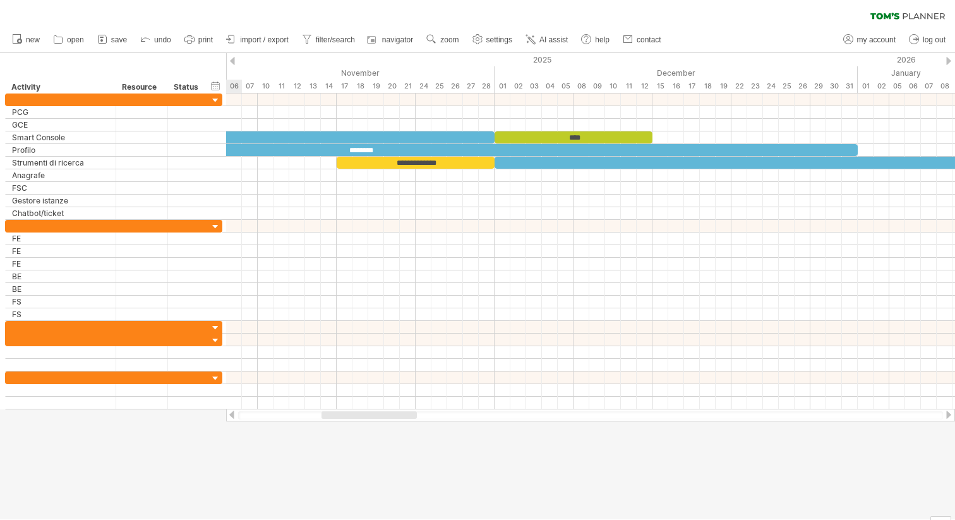
drag, startPoint x: 876, startPoint y: 416, endPoint x: 385, endPoint y: 440, distance: 491.5
click at [385, 440] on div "Trying to reach [DOMAIN_NAME] Connected again... 0% clear filter new" at bounding box center [477, 260] width 955 height 520
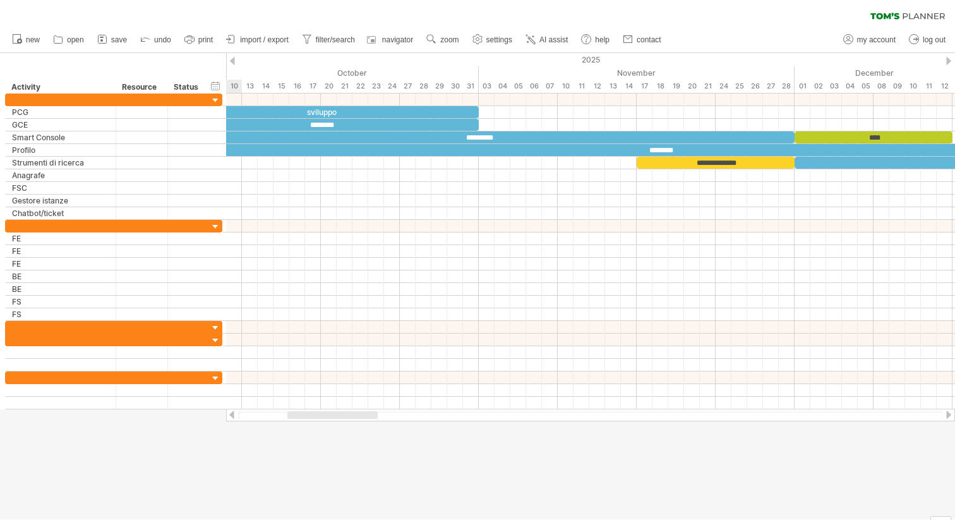
drag, startPoint x: 386, startPoint y: 415, endPoint x: 345, endPoint y: 414, distance: 41.1
click at [345, 414] on div at bounding box center [332, 415] width 90 height 8
click at [749, 162] on div "**********" at bounding box center [716, 163] width 158 height 12
click at [485, 162] on div at bounding box center [590, 163] width 729 height 13
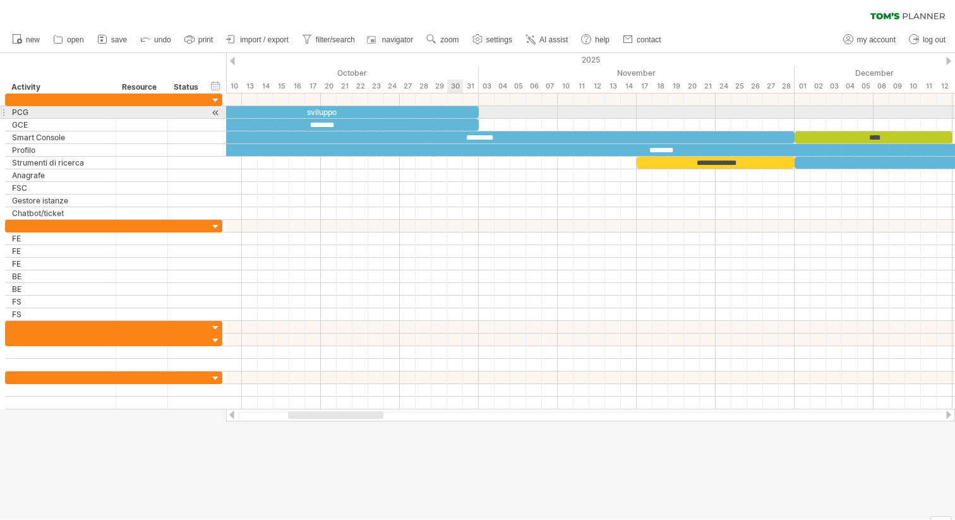
click at [454, 111] on div "sviluppo" at bounding box center [321, 112] width 316 height 12
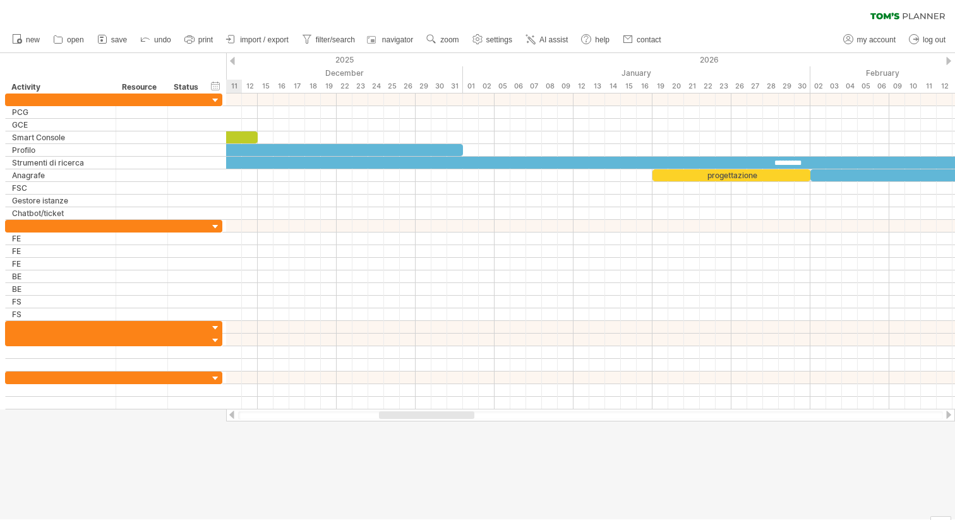
drag, startPoint x: 357, startPoint y: 414, endPoint x: 448, endPoint y: 414, distance: 91.0
click at [448, 414] on div at bounding box center [426, 415] width 95 height 8
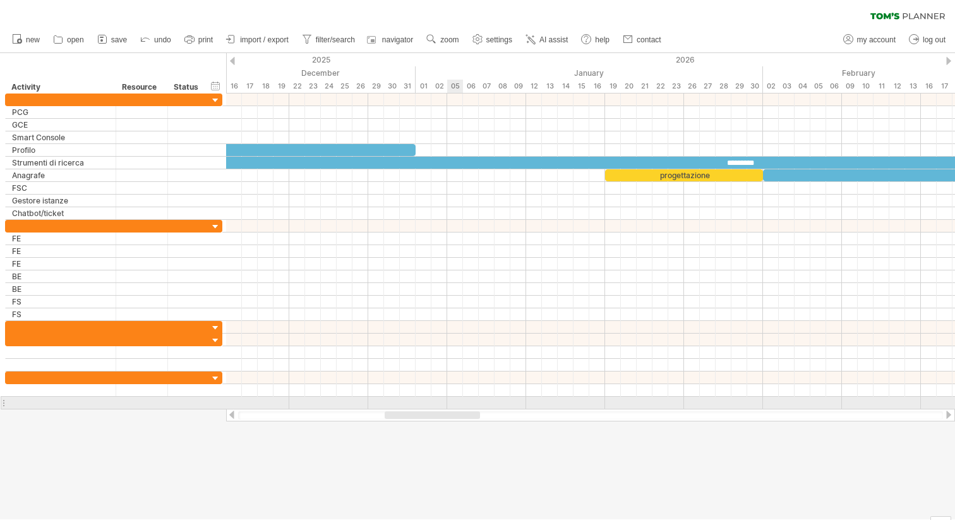
drag, startPoint x: 448, startPoint y: 414, endPoint x: 449, endPoint y: 403, distance: 10.8
click at [452, 406] on div "Trying to reach [DOMAIN_NAME] Connected again... 0% clear filter new" at bounding box center [477, 260] width 955 height 520
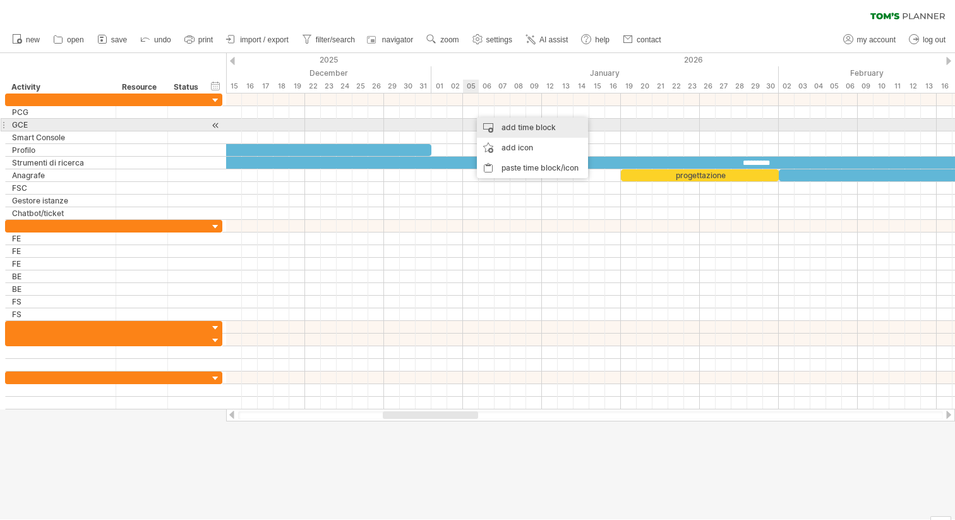
click at [506, 128] on div "add time block" at bounding box center [532, 128] width 111 height 20
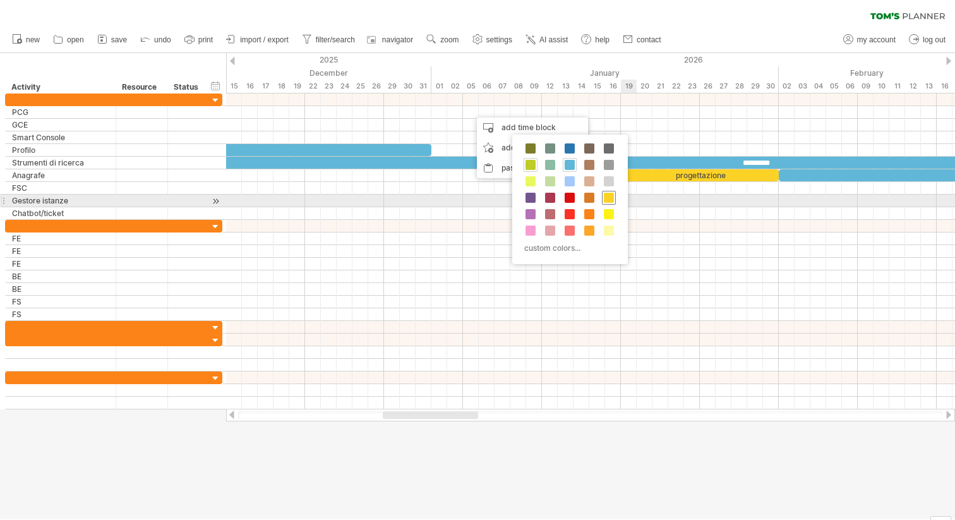
click at [610, 197] on span at bounding box center [609, 198] width 10 height 10
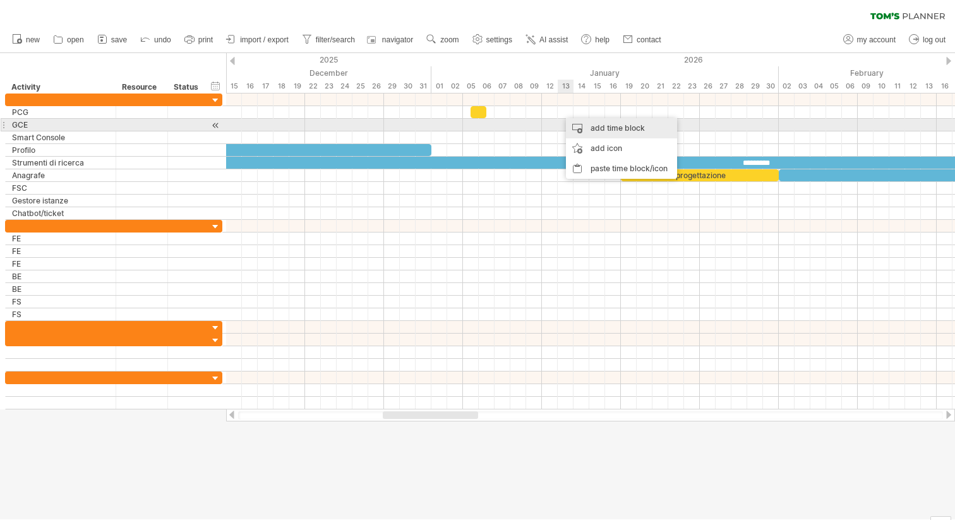
click at [588, 124] on div "add time block" at bounding box center [621, 128] width 111 height 20
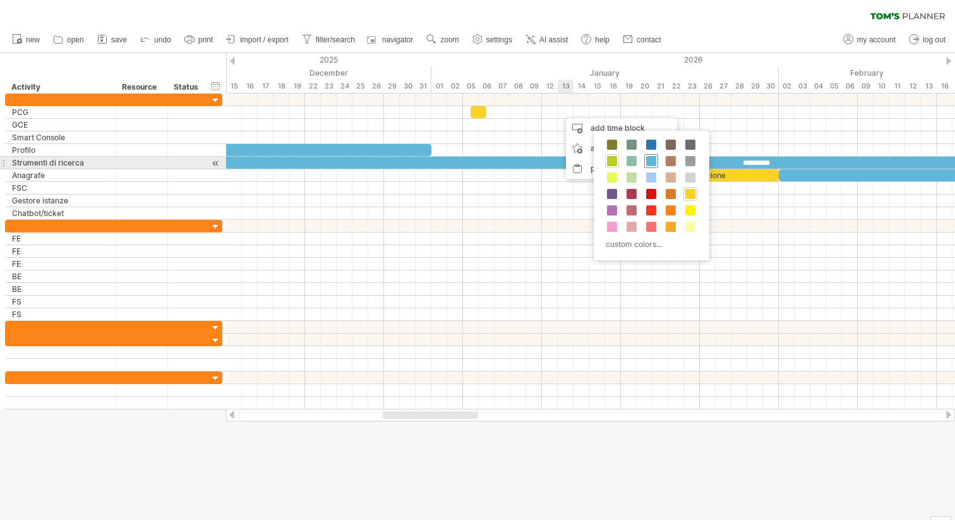
click at [652, 164] on span at bounding box center [651, 161] width 10 height 10
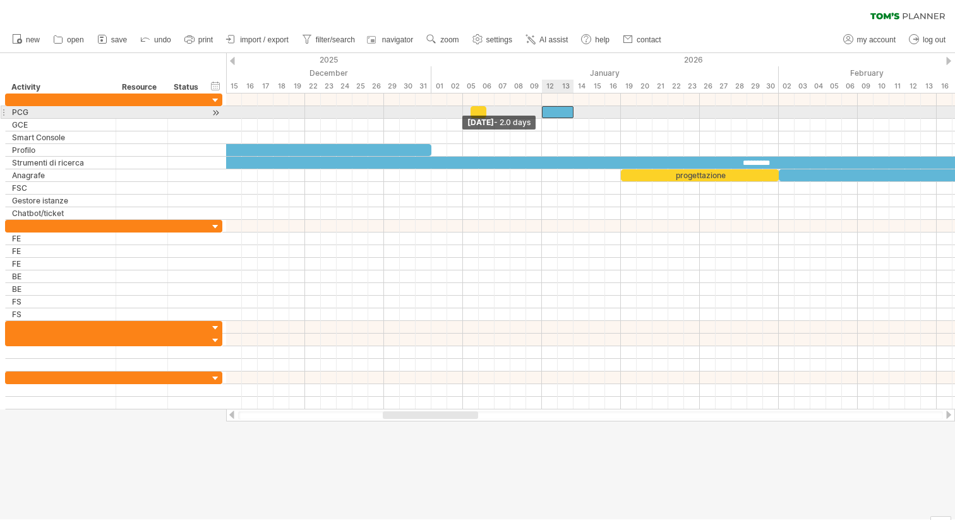
drag, startPoint x: 558, startPoint y: 109, endPoint x: 545, endPoint y: 111, distance: 13.3
click at [545, 111] on div at bounding box center [558, 112] width 32 height 12
drag, startPoint x: 574, startPoint y: 109, endPoint x: 619, endPoint y: 109, distance: 44.9
click at [619, 109] on span at bounding box center [621, 112] width 5 height 12
drag, startPoint x: 486, startPoint y: 112, endPoint x: 538, endPoint y: 110, distance: 52.5
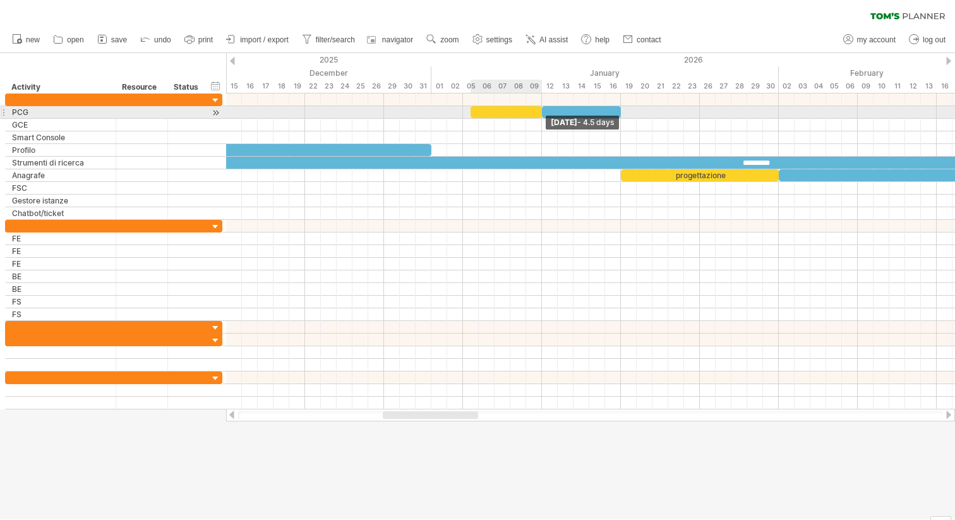
click at [538, 110] on div at bounding box center [506, 112] width 71 height 12
click at [474, 114] on div at bounding box center [506, 112] width 71 height 12
click at [466, 112] on div at bounding box center [502, 112] width 79 height 12
click at [500, 114] on div at bounding box center [502, 112] width 79 height 12
click at [589, 107] on div at bounding box center [581, 112] width 79 height 12
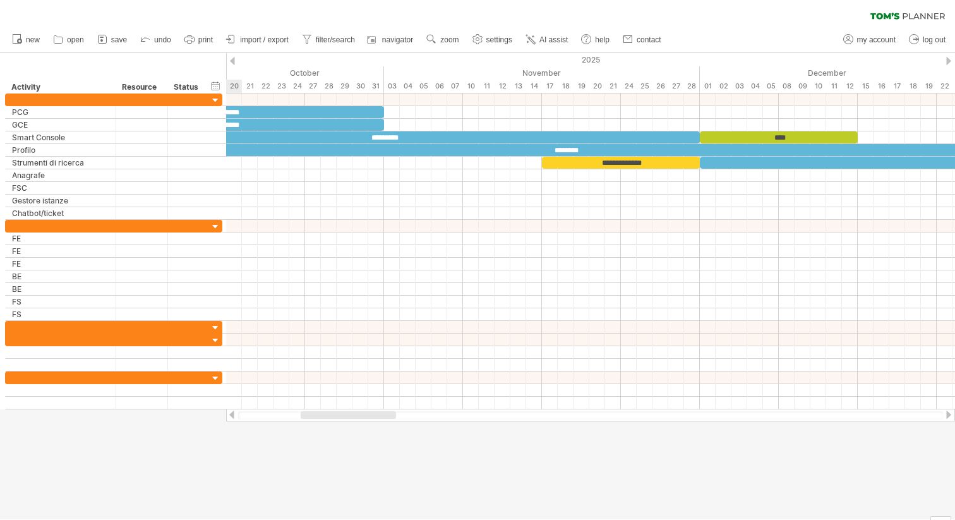
drag, startPoint x: 453, startPoint y: 416, endPoint x: 372, endPoint y: 417, distance: 81.5
click at [372, 417] on div at bounding box center [348, 415] width 95 height 8
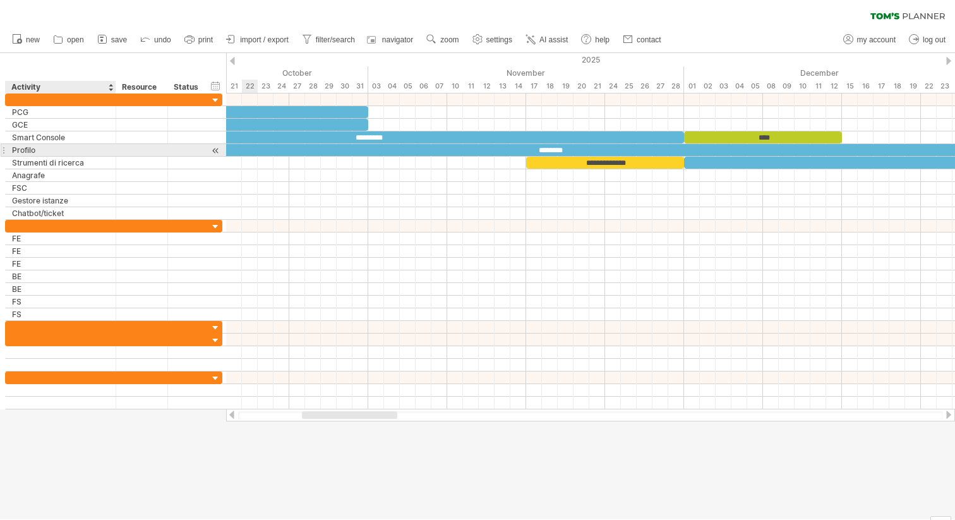
click at [61, 151] on div "Profilo" at bounding box center [60, 150] width 97 height 12
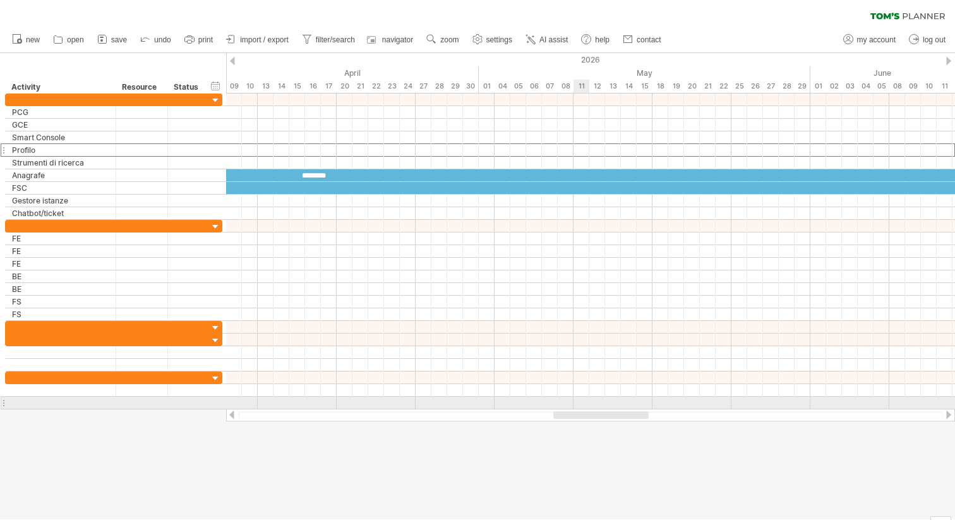
drag, startPoint x: 337, startPoint y: 418, endPoint x: 590, endPoint y: 408, distance: 252.9
click at [590, 408] on div "Trying to reach [DOMAIN_NAME] Connected again... 0% clear filter new" at bounding box center [477, 260] width 955 height 520
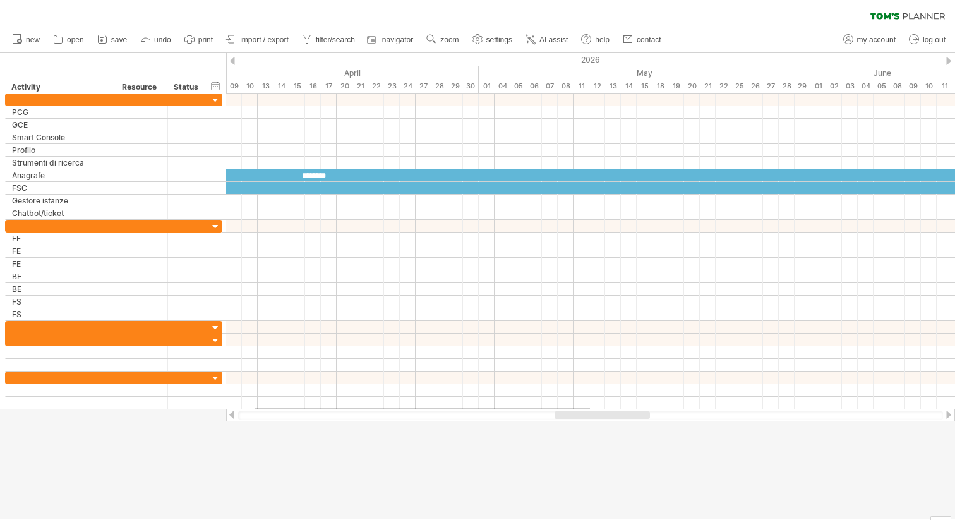
drag, startPoint x: 590, startPoint y: 408, endPoint x: 214, endPoint y: 418, distance: 376.1
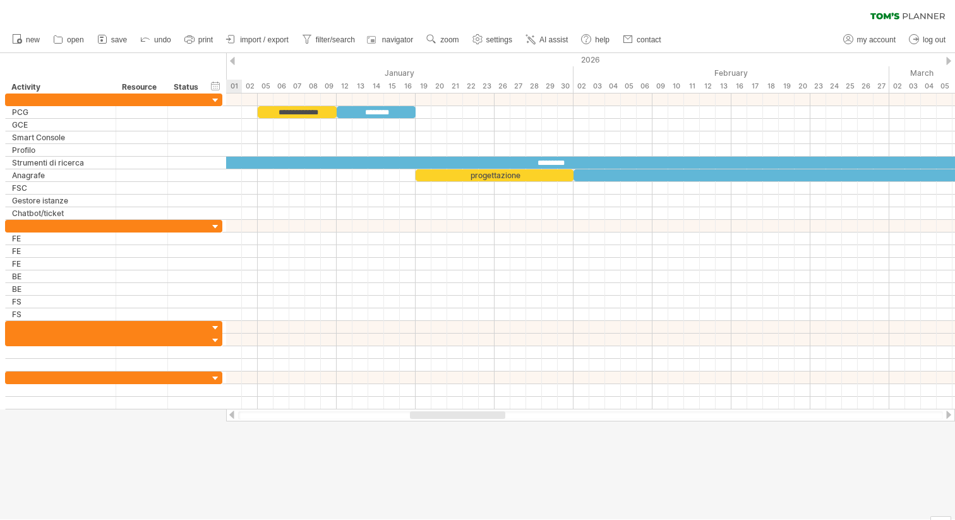
drag, startPoint x: 588, startPoint y: 414, endPoint x: 445, endPoint y: 426, distance: 142.7
click at [445, 426] on div "Trying to reach [DOMAIN_NAME] Connected again... 0% clear filter new" at bounding box center [477, 260] width 955 height 520
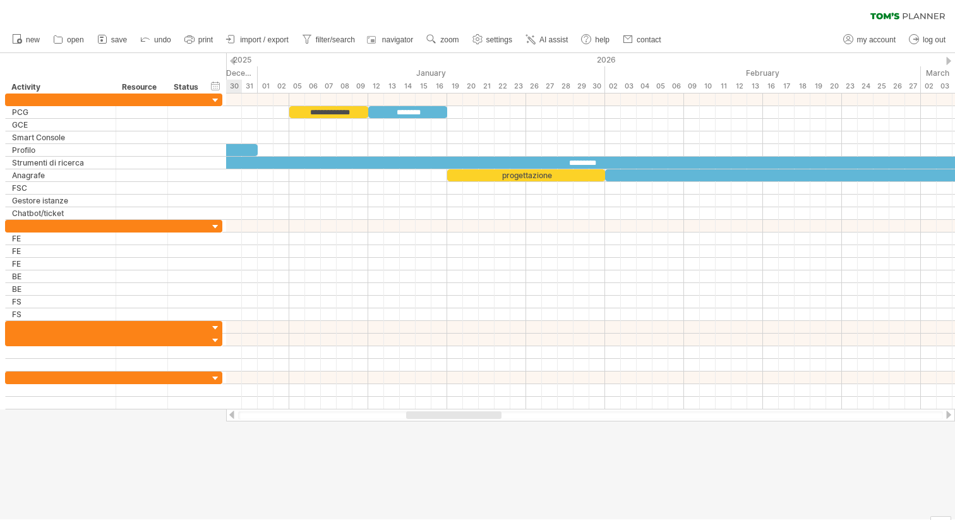
drag, startPoint x: 444, startPoint y: 415, endPoint x: 420, endPoint y: 415, distance: 24.0
click at [420, 415] on div at bounding box center [453, 415] width 95 height 8
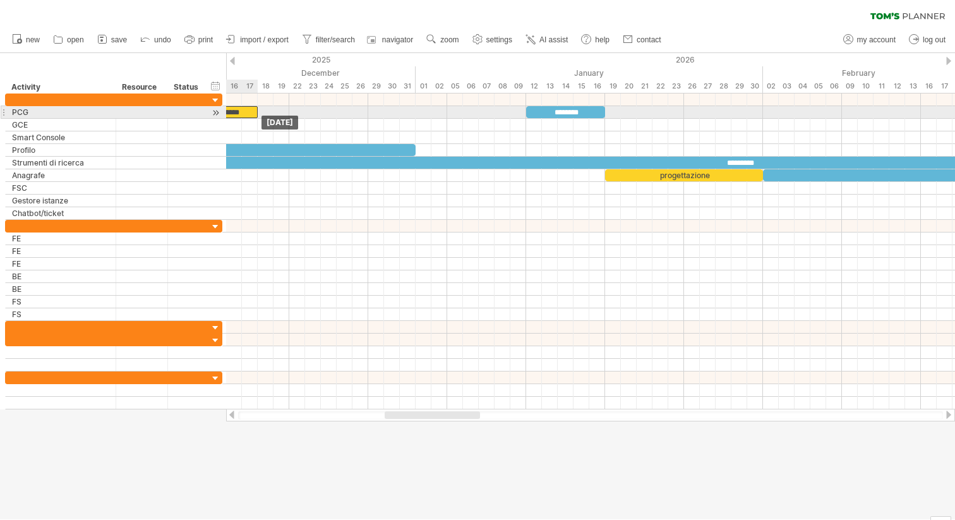
drag, startPoint x: 499, startPoint y: 109, endPoint x: 234, endPoint y: 112, distance: 264.8
click at [233, 112] on div "**********" at bounding box center [218, 112] width 79 height 12
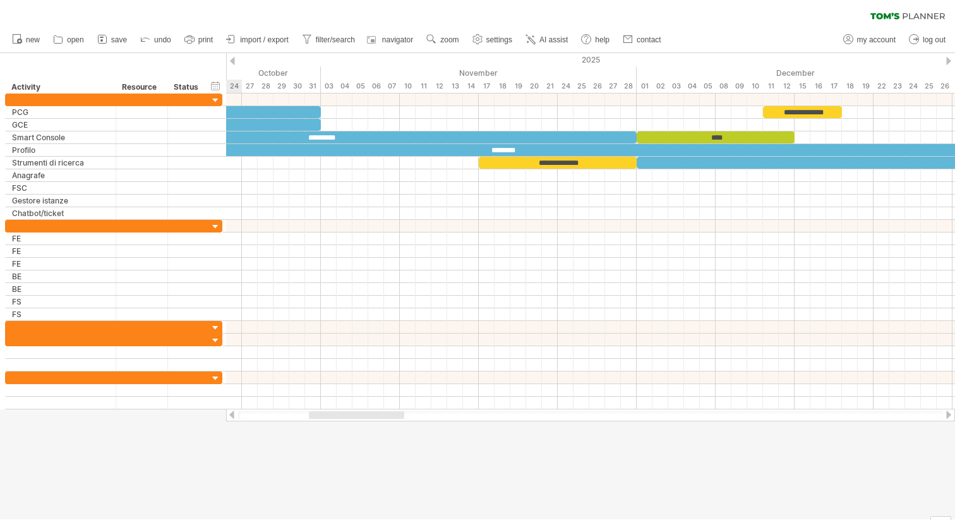
drag, startPoint x: 466, startPoint y: 413, endPoint x: 390, endPoint y: 413, distance: 75.8
click at [390, 413] on div at bounding box center [356, 415] width 95 height 8
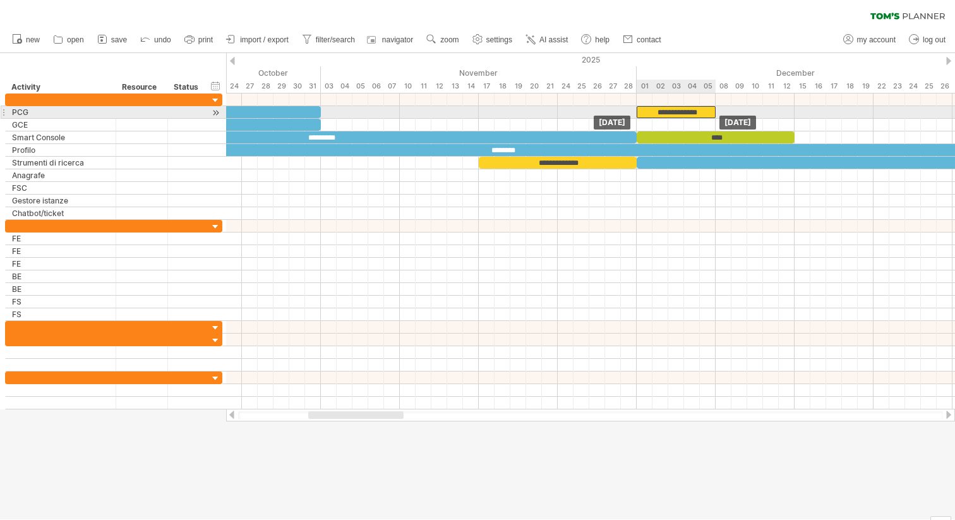
drag, startPoint x: 819, startPoint y: 109, endPoint x: 696, endPoint y: 111, distance: 123.9
click at [696, 111] on div "**********" at bounding box center [676, 112] width 79 height 12
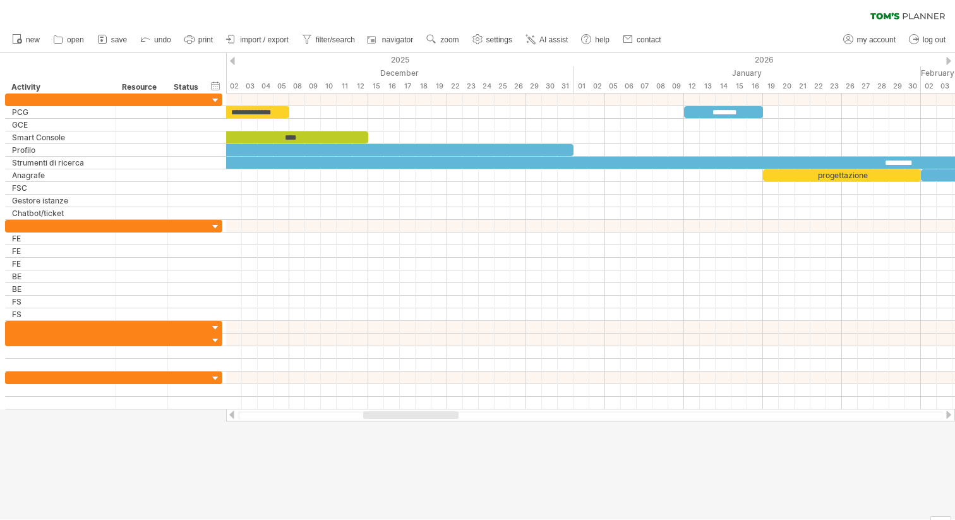
drag, startPoint x: 378, startPoint y: 413, endPoint x: 430, endPoint y: 411, distance: 52.5
click at [430, 411] on div at bounding box center [410, 415] width 95 height 8
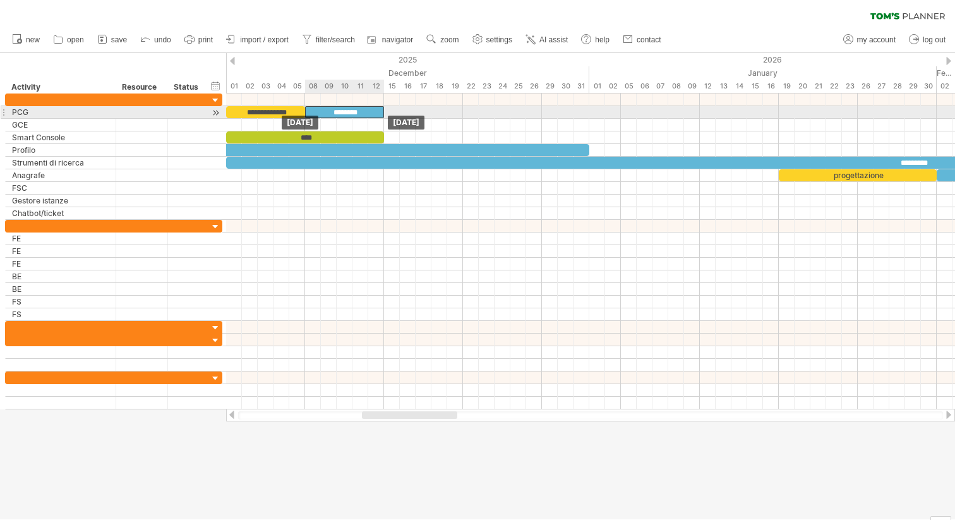
drag, startPoint x: 718, startPoint y: 112, endPoint x: 329, endPoint y: 117, distance: 389.9
click at [329, 117] on div "********" at bounding box center [344, 112] width 79 height 12
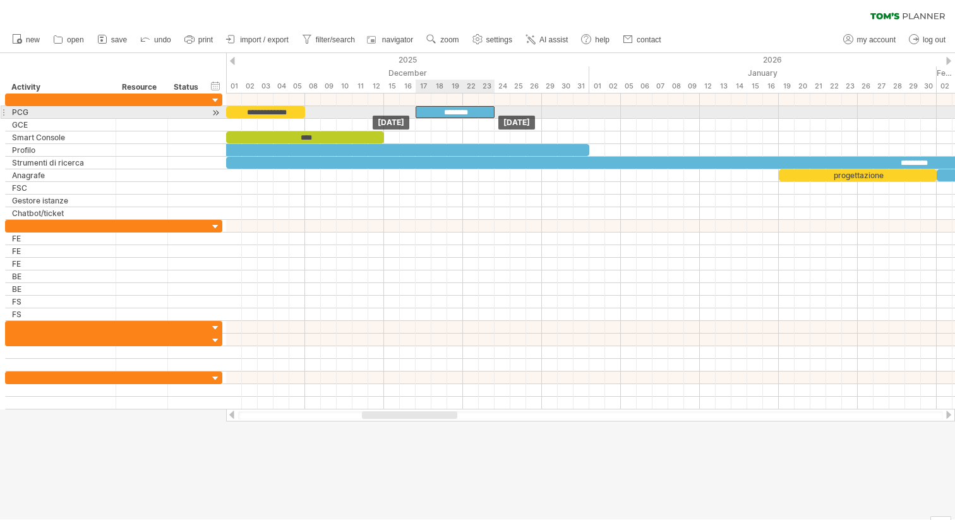
drag, startPoint x: 319, startPoint y: 112, endPoint x: 428, endPoint y: 112, distance: 109.3
click at [428, 112] on div "********" at bounding box center [455, 112] width 79 height 12
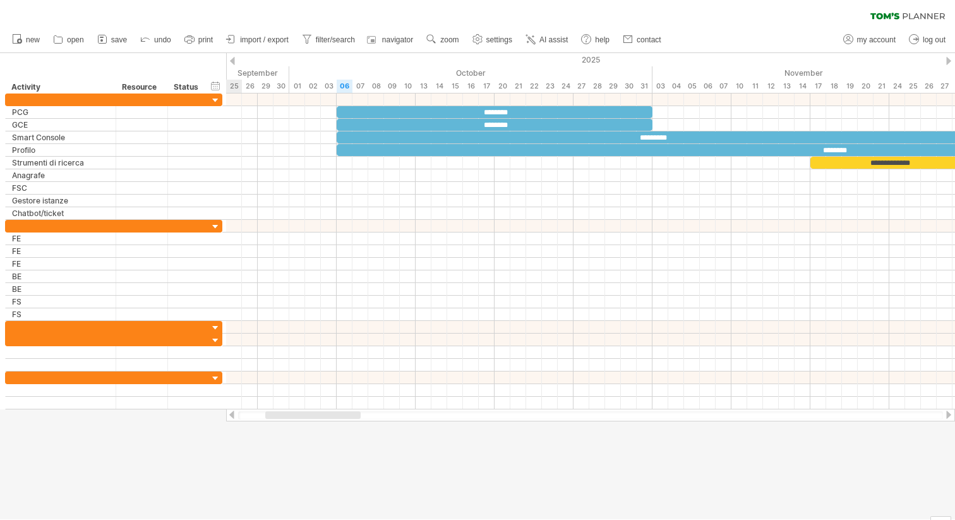
drag, startPoint x: 425, startPoint y: 414, endPoint x: 330, endPoint y: 416, distance: 95.4
click at [329, 416] on div at bounding box center [312, 415] width 95 height 8
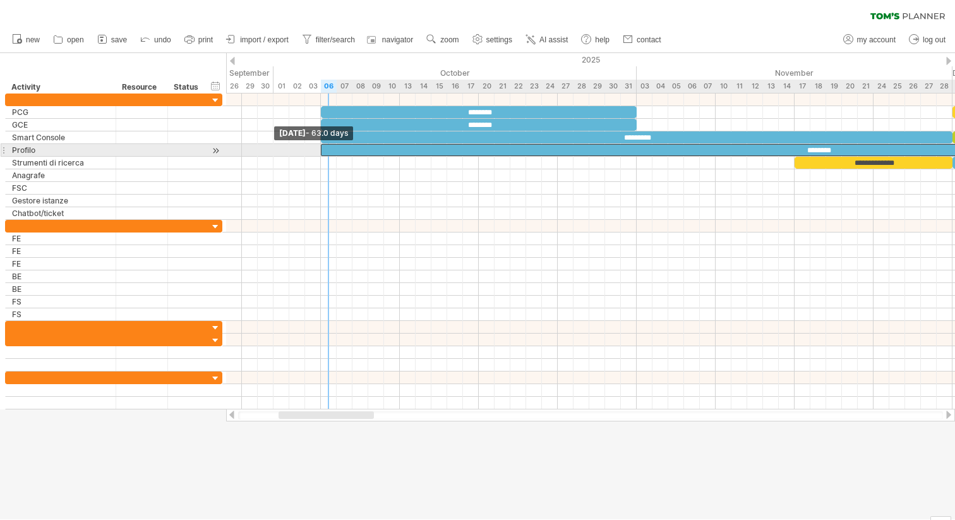
click at [321, 149] on span at bounding box center [320, 150] width 5 height 12
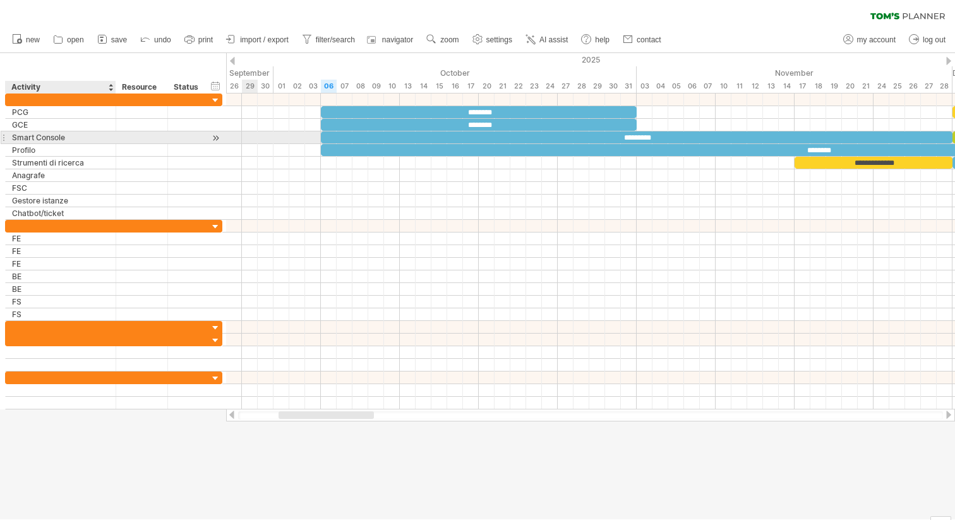
click at [67, 135] on div "Smart Console" at bounding box center [60, 137] width 97 height 12
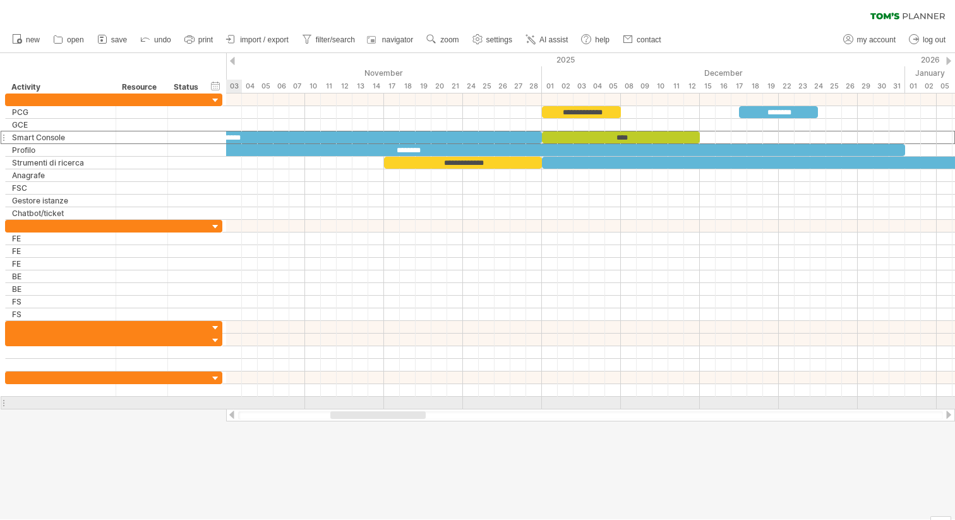
drag, startPoint x: 353, startPoint y: 418, endPoint x: 404, endPoint y: 409, distance: 52.5
click at [404, 409] on div at bounding box center [590, 415] width 729 height 13
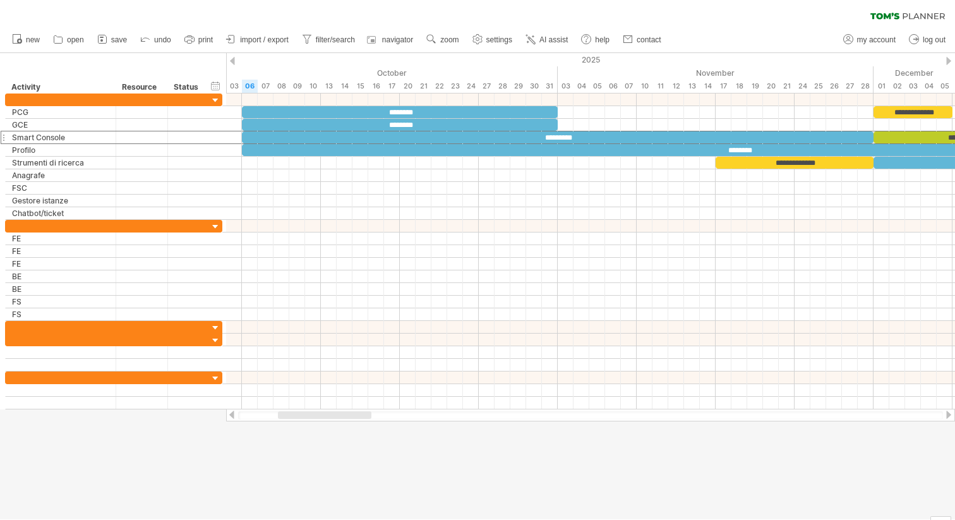
drag, startPoint x: 378, startPoint y: 416, endPoint x: 336, endPoint y: 418, distance: 43.0
click at [336, 418] on div at bounding box center [325, 415] width 94 height 8
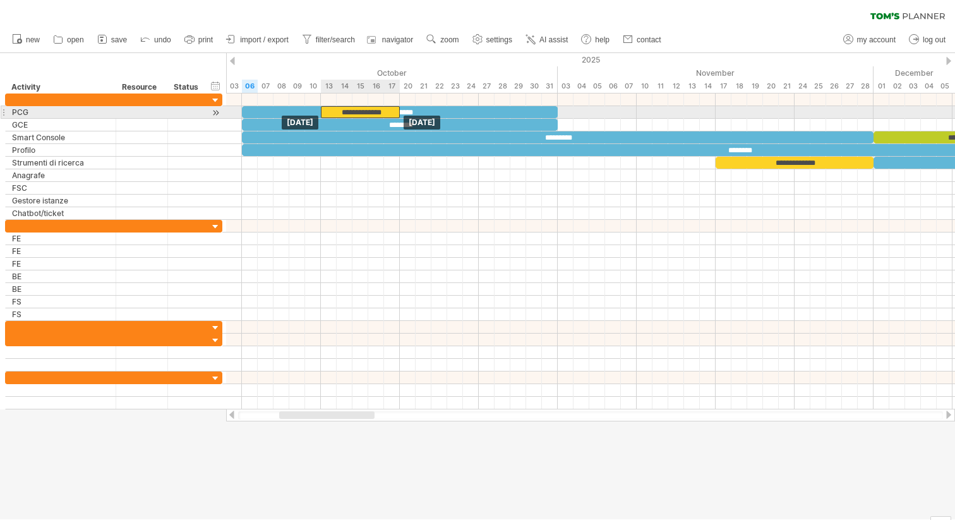
drag, startPoint x: 885, startPoint y: 110, endPoint x: 334, endPoint y: 111, distance: 550.3
click at [334, 111] on div "**********" at bounding box center [360, 112] width 79 height 12
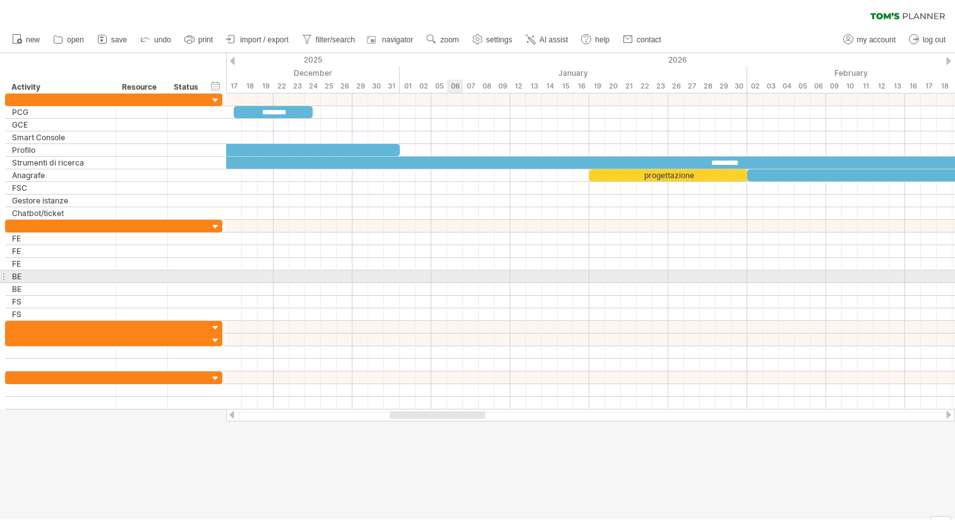
drag, startPoint x: 347, startPoint y: 416, endPoint x: 454, endPoint y: 272, distance: 179.7
click at [454, 272] on div "Trying to reach [DOMAIN_NAME] Connected again... 0% clear filter new" at bounding box center [477, 260] width 955 height 520
click at [454, 272] on div at bounding box center [590, 276] width 729 height 13
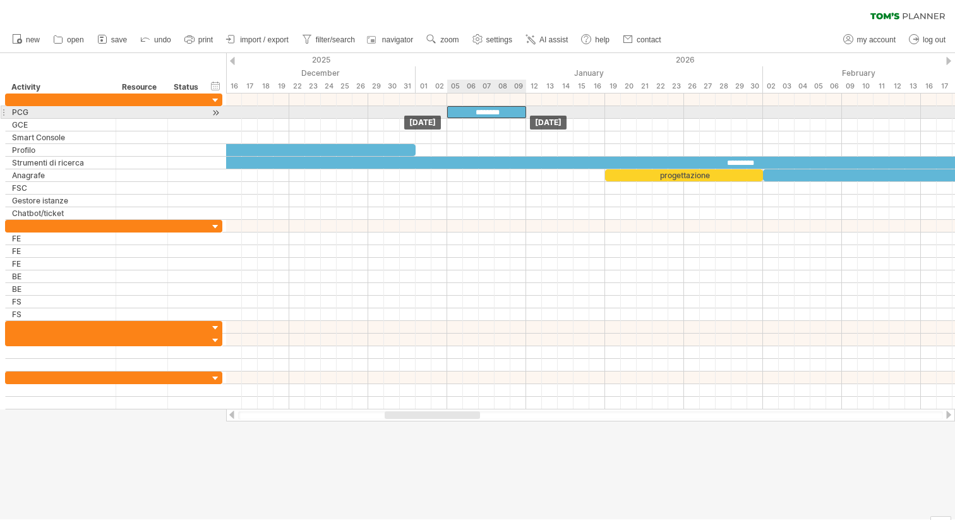
drag, startPoint x: 320, startPoint y: 111, endPoint x: 517, endPoint y: 111, distance: 197.1
click at [517, 111] on div "********" at bounding box center [486, 112] width 79 height 12
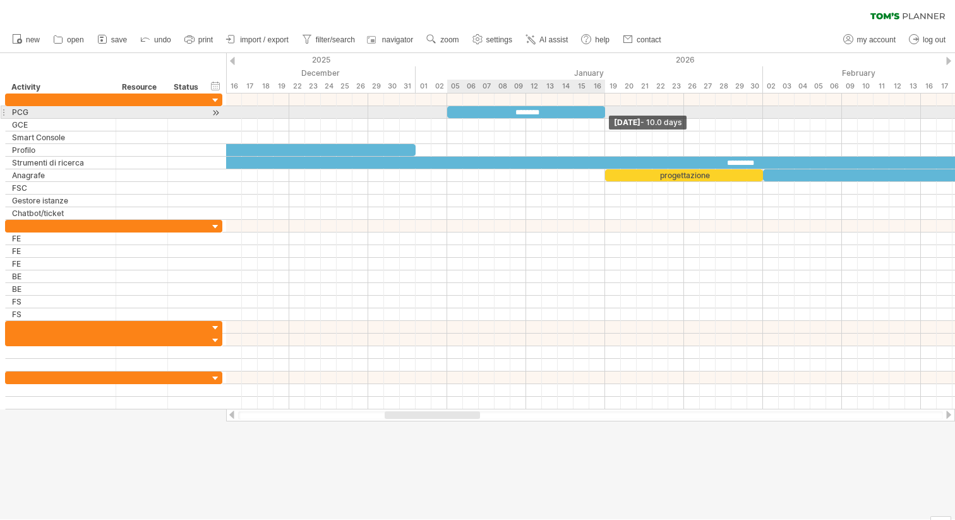
drag, startPoint x: 525, startPoint y: 110, endPoint x: 602, endPoint y: 109, distance: 76.5
click at [602, 109] on div "********" at bounding box center [526, 112] width 158 height 12
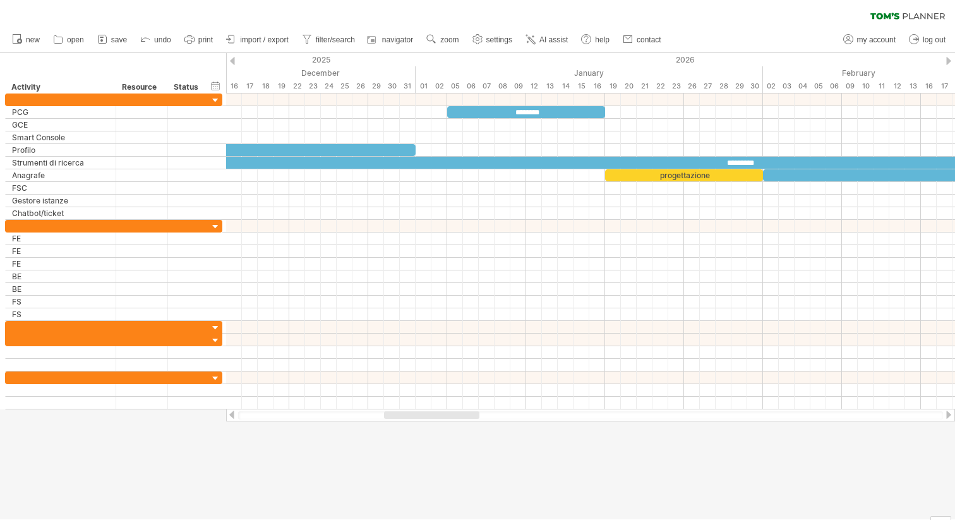
click at [449, 412] on div at bounding box center [431, 415] width 95 height 8
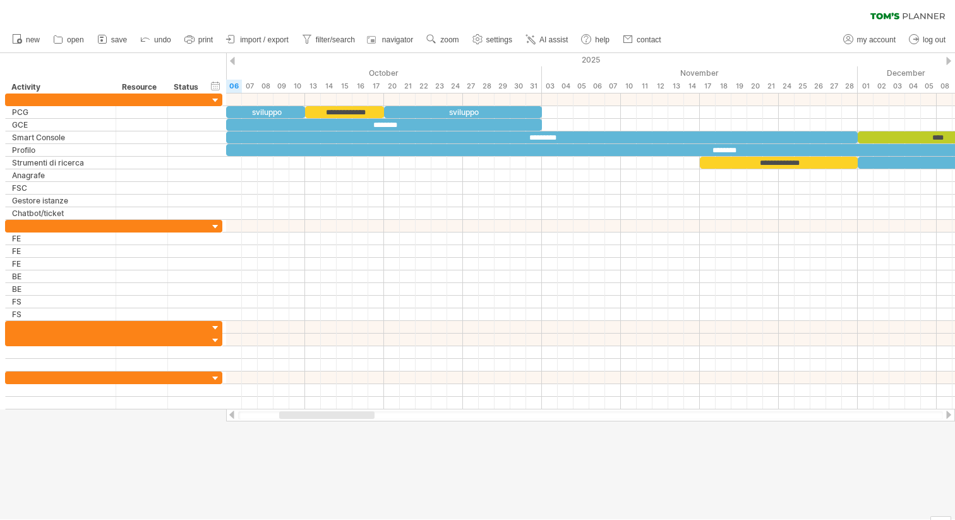
drag, startPoint x: 449, startPoint y: 412, endPoint x: 345, endPoint y: 413, distance: 103.6
click at [345, 413] on div at bounding box center [326, 415] width 95 height 8
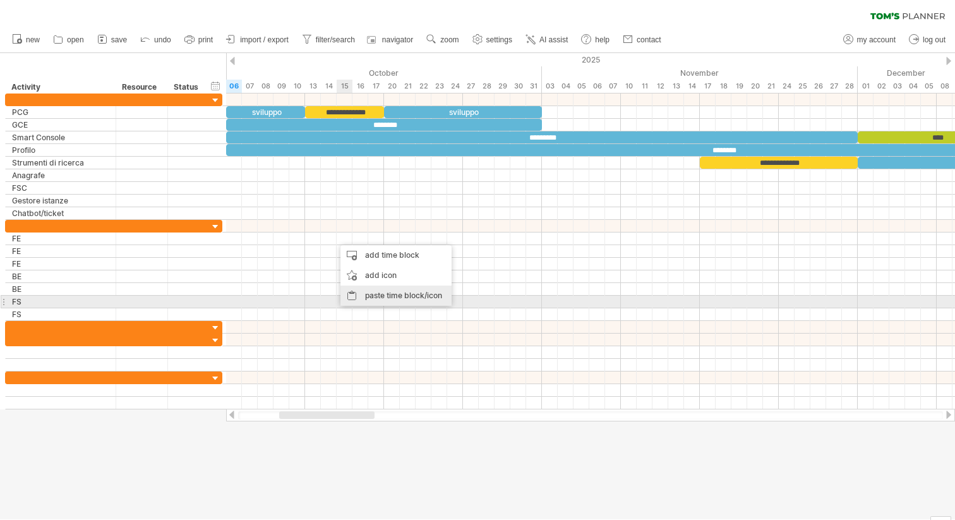
click at [380, 296] on div "paste time block/icon" at bounding box center [396, 296] width 111 height 20
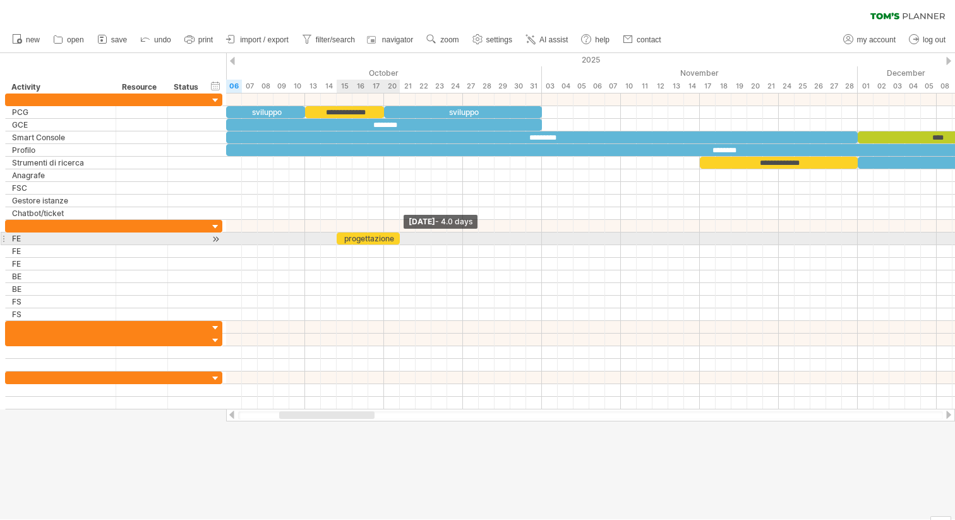
drag, startPoint x: 493, startPoint y: 236, endPoint x: 402, endPoint y: 234, distance: 91.6
click at [402, 234] on span at bounding box center [399, 239] width 5 height 12
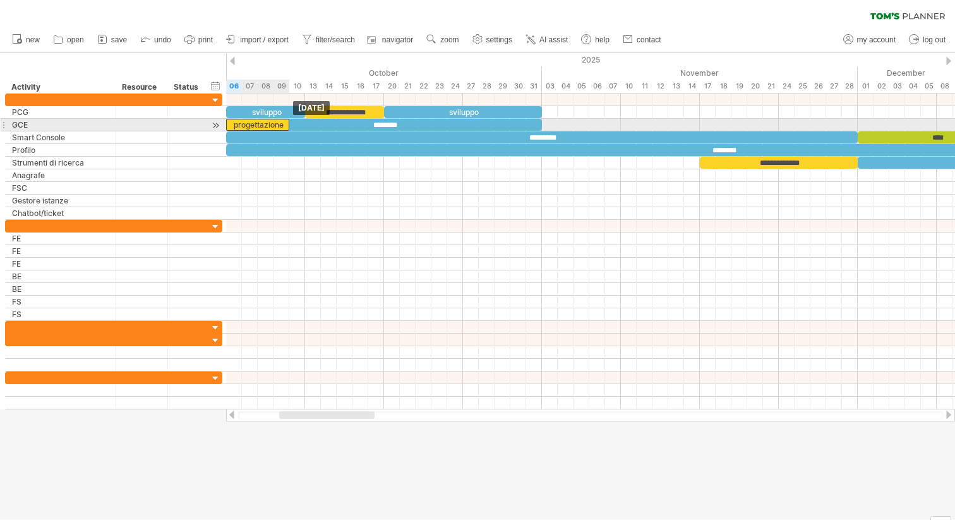
drag, startPoint x: 390, startPoint y: 238, endPoint x: 282, endPoint y: 125, distance: 156.4
drag, startPoint x: 287, startPoint y: 123, endPoint x: 298, endPoint y: 121, distance: 10.8
click at [298, 121] on span at bounding box center [297, 125] width 5 height 12
click at [285, 124] on div "progettazione" at bounding box center [257, 125] width 63 height 12
drag, startPoint x: 288, startPoint y: 123, endPoint x: 296, endPoint y: 122, distance: 8.3
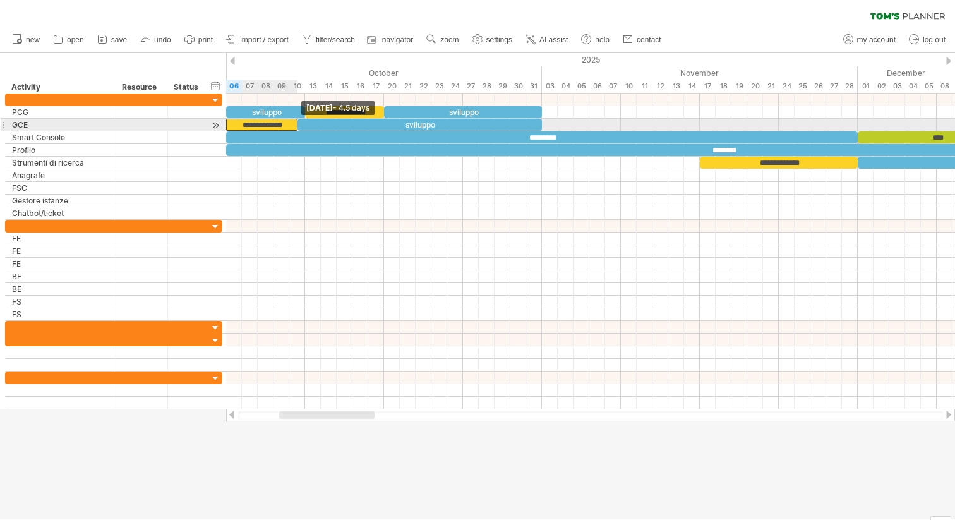
click at [296, 122] on span at bounding box center [297, 125] width 5 height 12
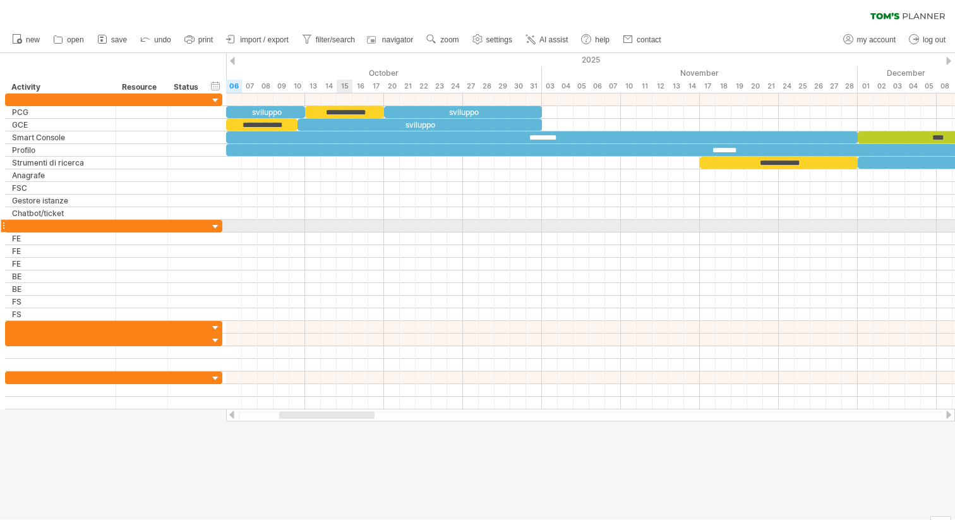
click at [346, 221] on div at bounding box center [590, 226] width 729 height 13
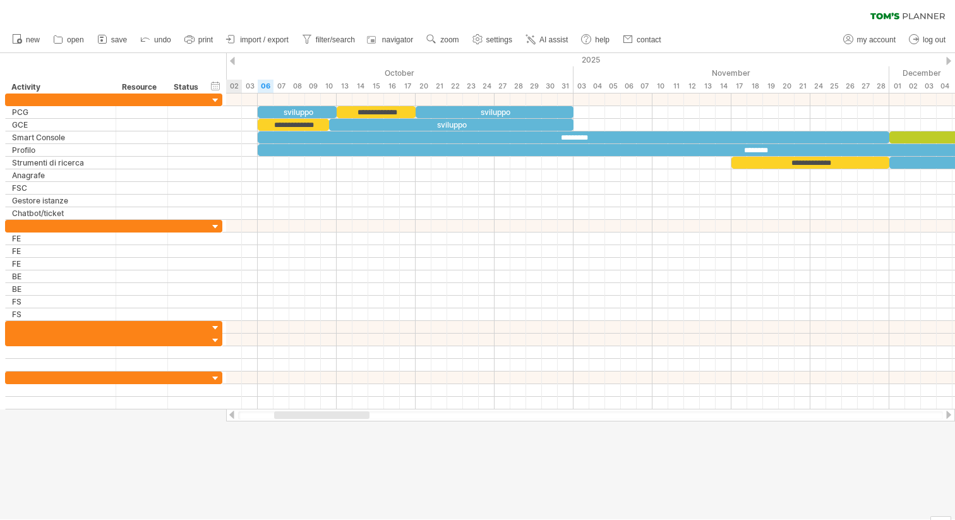
drag, startPoint x: 308, startPoint y: 412, endPoint x: 303, endPoint y: 418, distance: 8.1
click at [303, 418] on div at bounding box center [321, 415] width 95 height 8
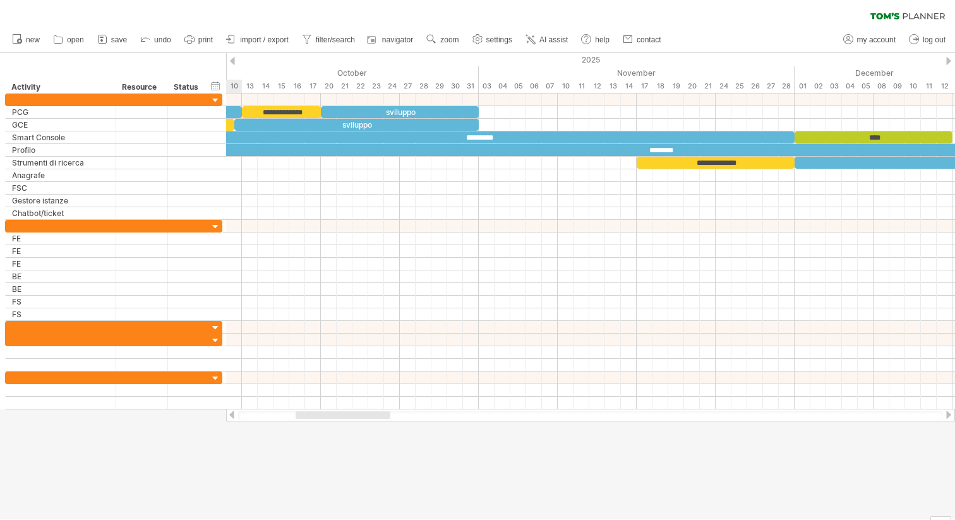
drag, startPoint x: 313, startPoint y: 416, endPoint x: 329, endPoint y: 413, distance: 16.9
click at [329, 413] on div at bounding box center [343, 415] width 95 height 8
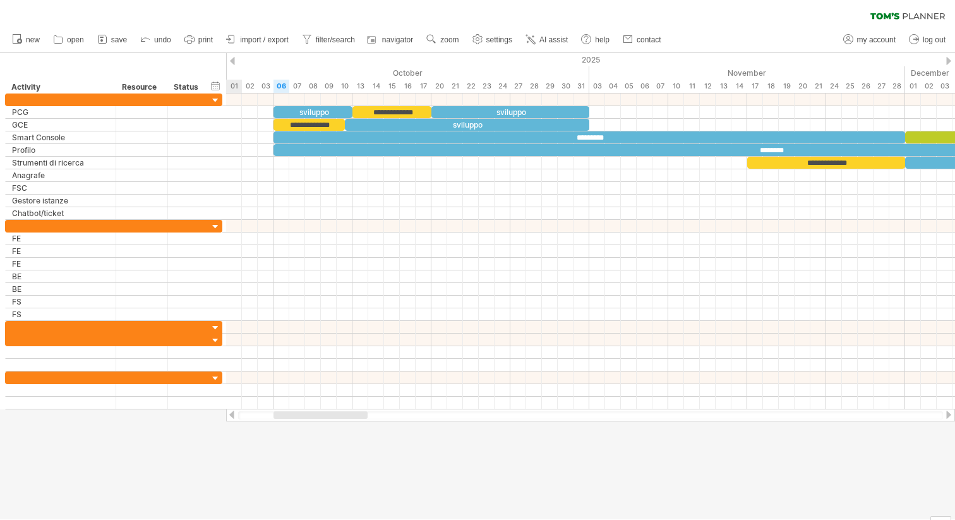
drag, startPoint x: 363, startPoint y: 414, endPoint x: 348, endPoint y: 415, distance: 14.6
click at [348, 415] on div at bounding box center [321, 415] width 94 height 8
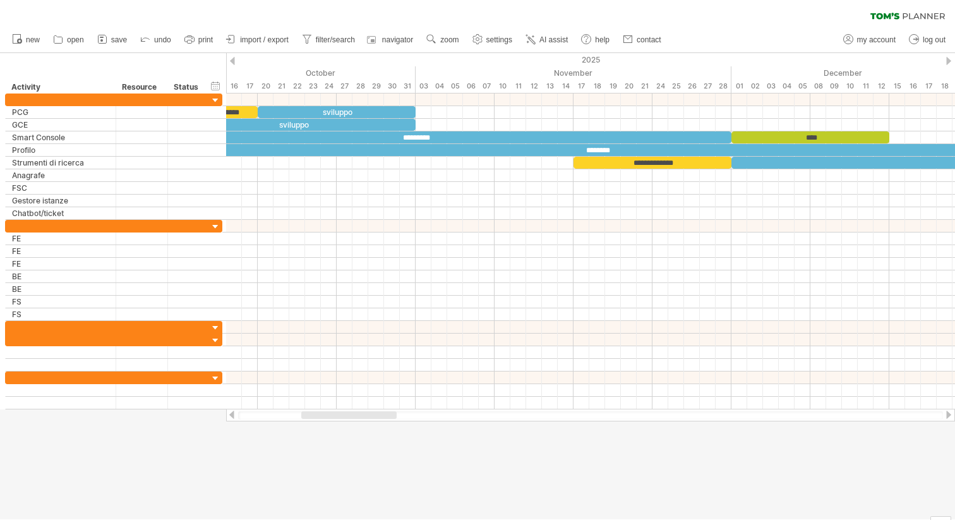
drag, startPoint x: 331, startPoint y: 415, endPoint x: 353, endPoint y: 415, distance: 22.1
click at [353, 415] on div at bounding box center [348, 415] width 95 height 8
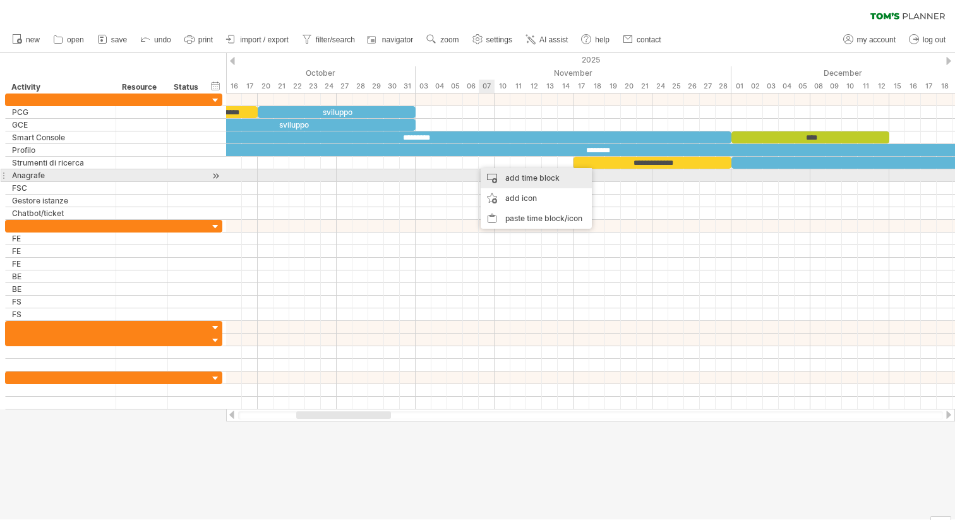
click at [508, 179] on div "add time block" at bounding box center [536, 178] width 111 height 20
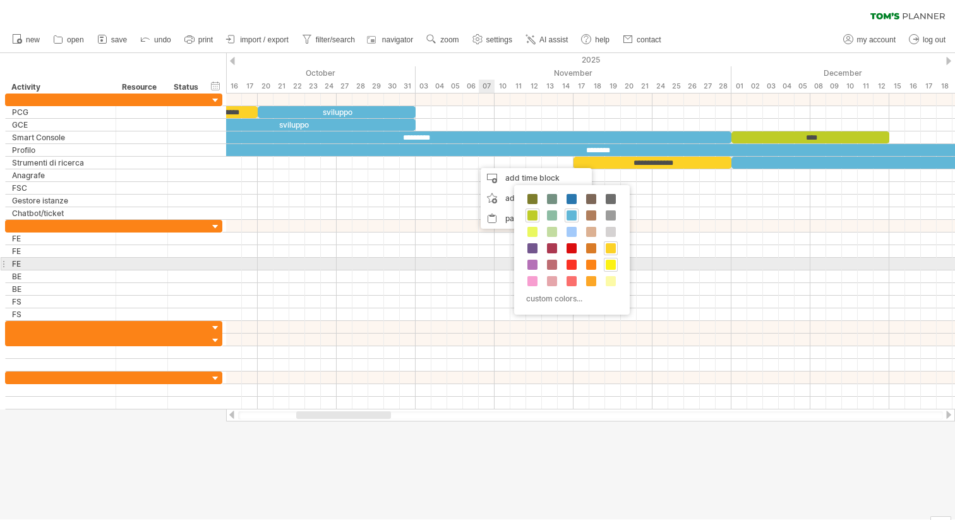
click at [613, 263] on span at bounding box center [611, 265] width 10 height 10
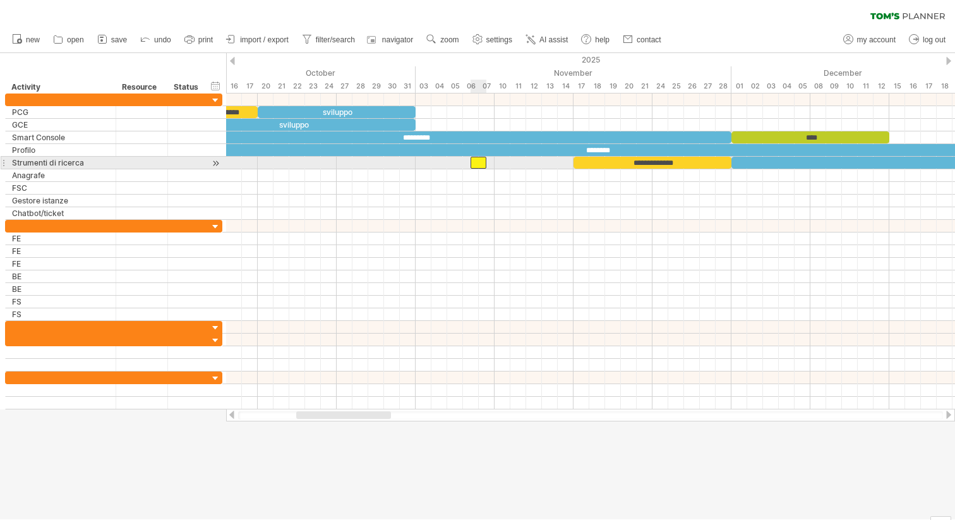
click at [477, 162] on div at bounding box center [479, 163] width 16 height 12
drag, startPoint x: 487, startPoint y: 161, endPoint x: 571, endPoint y: 161, distance: 84.7
click at [571, 161] on span at bounding box center [573, 163] width 5 height 12
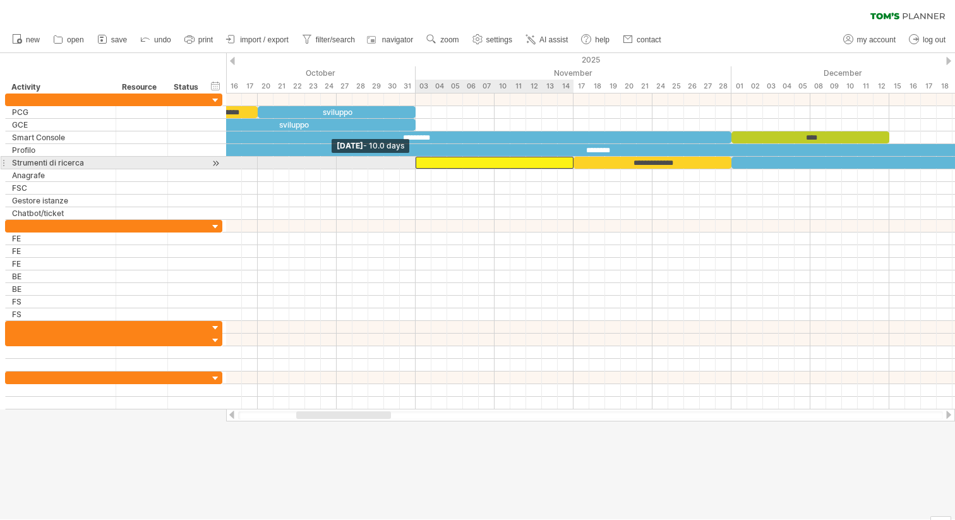
drag, startPoint x: 472, startPoint y: 160, endPoint x: 416, endPoint y: 157, distance: 55.7
click at [416, 157] on span at bounding box center [415, 163] width 5 height 12
click at [482, 161] on div at bounding box center [495, 163] width 158 height 12
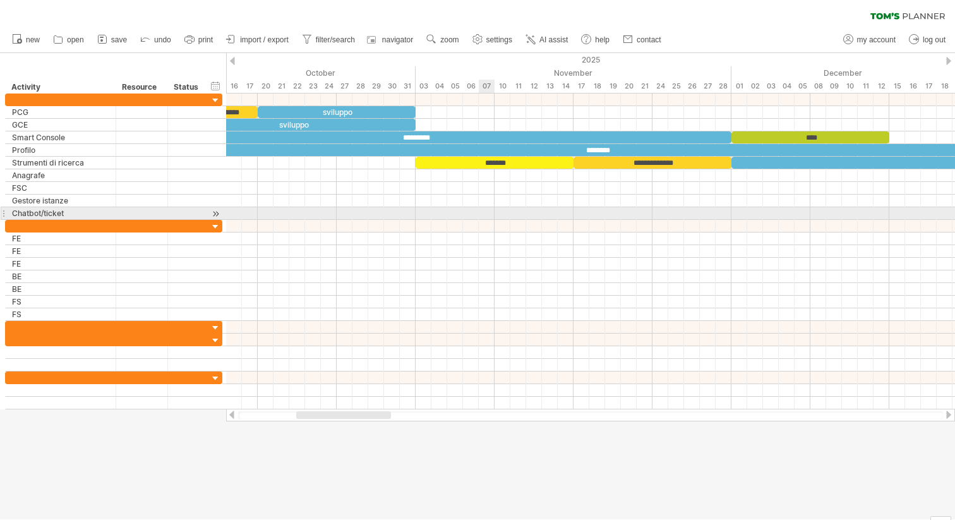
click at [486, 217] on div at bounding box center [590, 213] width 729 height 13
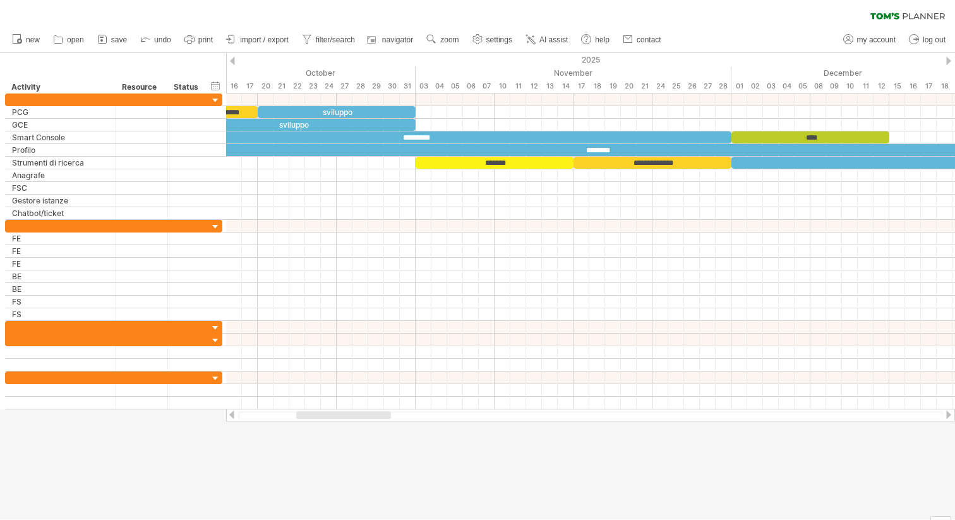
click at [356, 415] on div at bounding box center [343, 415] width 95 height 8
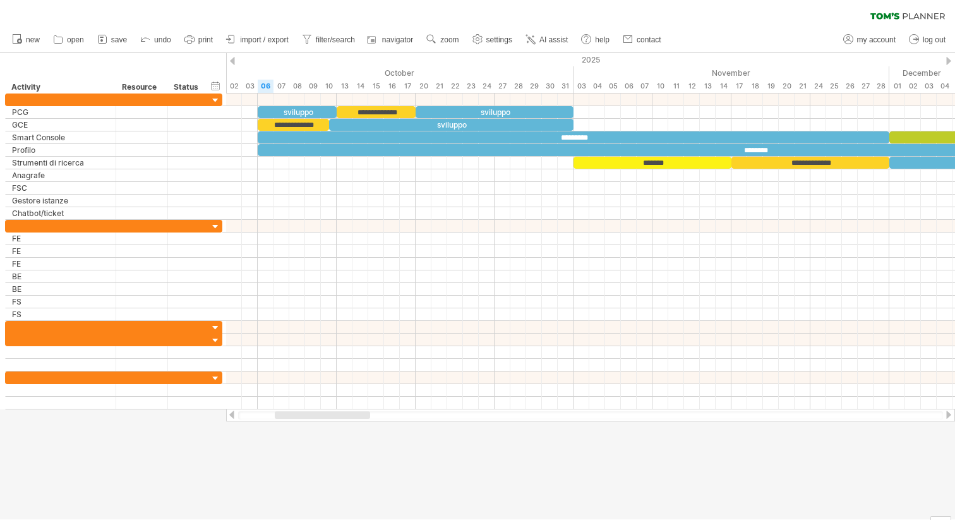
drag, startPoint x: 356, startPoint y: 415, endPoint x: 335, endPoint y: 416, distance: 21.5
click at [335, 416] on div at bounding box center [322, 415] width 95 height 8
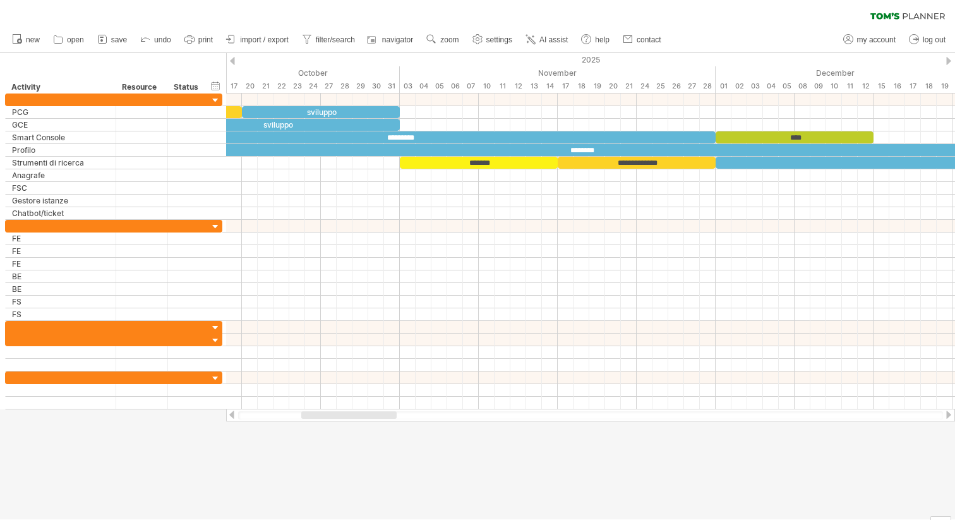
drag, startPoint x: 336, startPoint y: 415, endPoint x: 358, endPoint y: 415, distance: 22.1
click at [358, 415] on div at bounding box center [348, 415] width 95 height 8
click at [9, 135] on div "**********" at bounding box center [61, 137] width 111 height 12
click at [15, 136] on div "Smart Console" at bounding box center [60, 137] width 97 height 12
click at [86, 138] on div "HUB/Smart Console" at bounding box center [60, 137] width 97 height 12
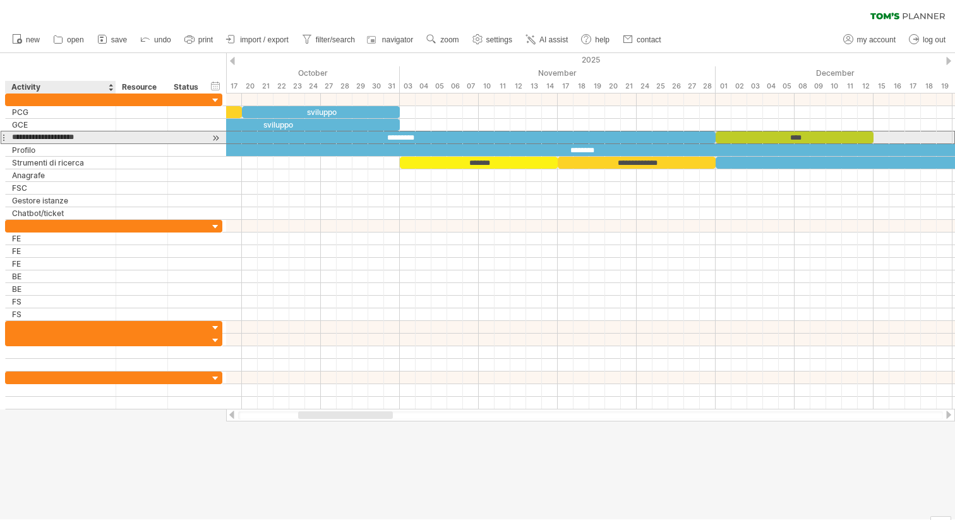
type input "**********"
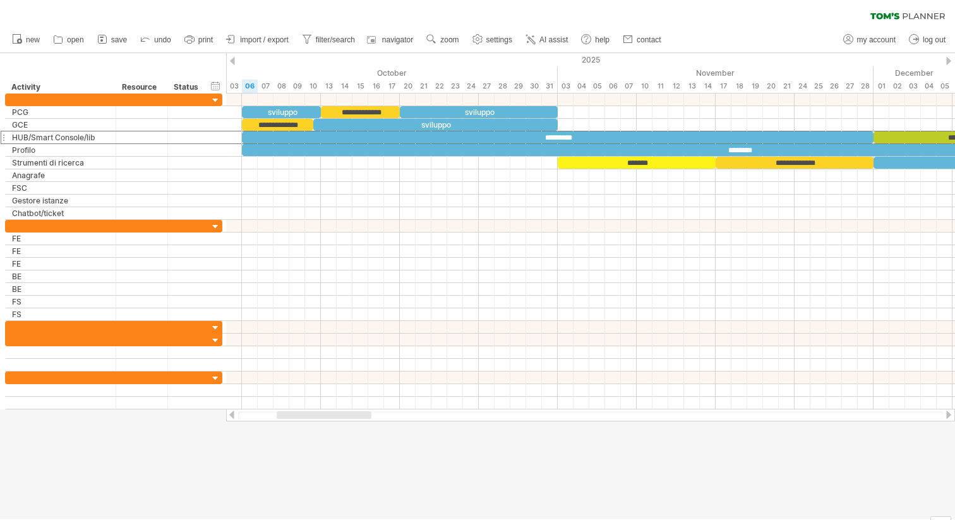
drag, startPoint x: 349, startPoint y: 418, endPoint x: 328, endPoint y: 419, distance: 21.5
click at [328, 419] on div at bounding box center [590, 415] width 705 height 8
click at [475, 133] on div "*********" at bounding box center [558, 137] width 632 height 12
click at [475, 150] on div "********" at bounding box center [739, 150] width 995 height 12
click at [475, 135] on div "*********" at bounding box center [558, 137] width 632 height 12
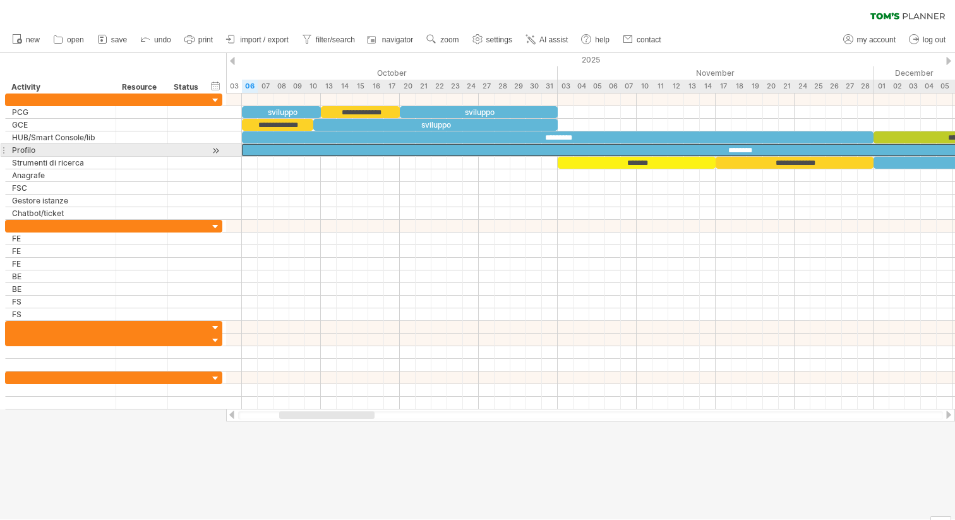
click at [476, 152] on div "********" at bounding box center [739, 150] width 995 height 12
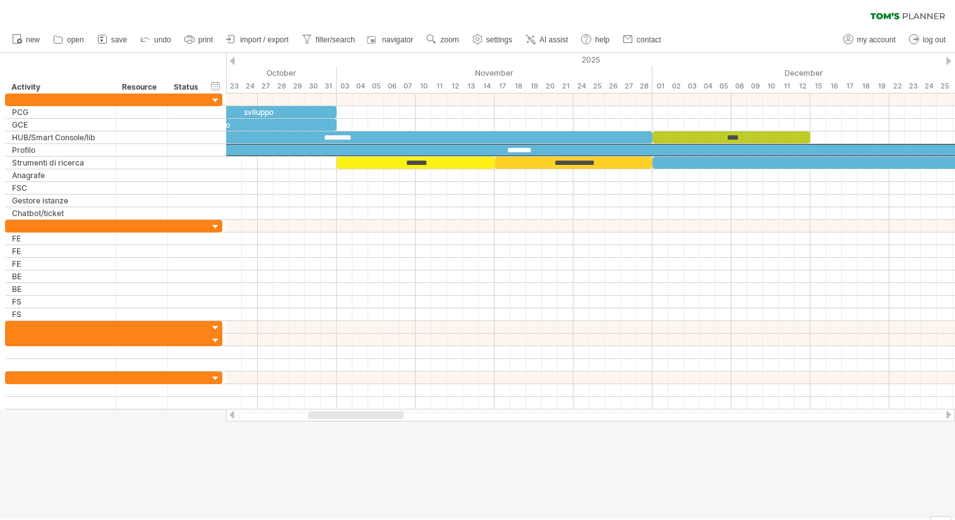
drag, startPoint x: 348, startPoint y: 413, endPoint x: 378, endPoint y: 413, distance: 29.7
click at [378, 413] on div at bounding box center [355, 415] width 95 height 8
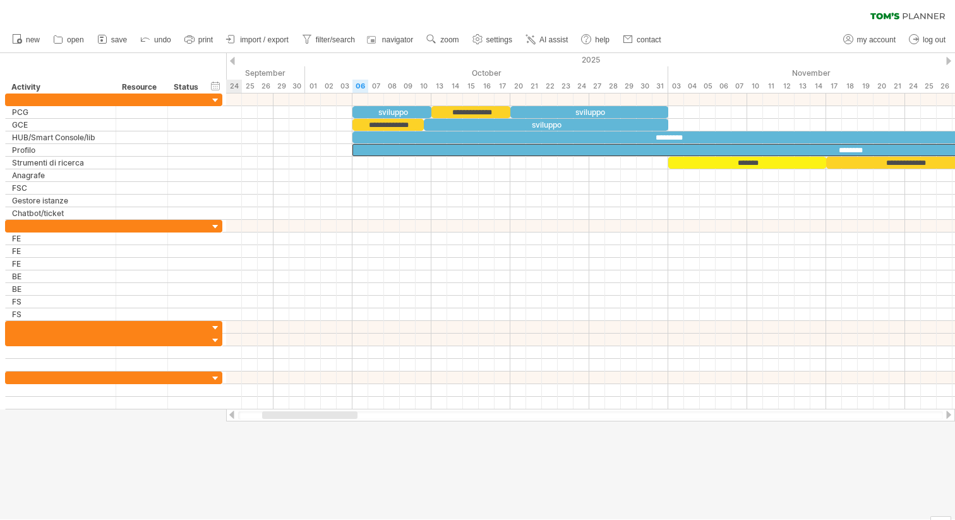
drag, startPoint x: 385, startPoint y: 414, endPoint x: 344, endPoint y: 414, distance: 41.1
click at [344, 414] on div at bounding box center [309, 415] width 95 height 8
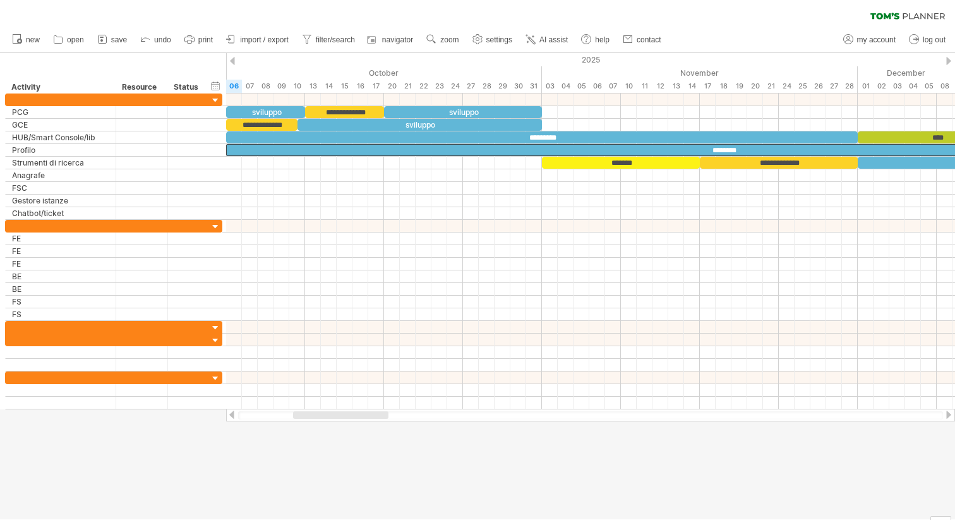
drag, startPoint x: 305, startPoint y: 417, endPoint x: 319, endPoint y: 419, distance: 14.7
click at [319, 419] on div at bounding box center [590, 415] width 705 height 8
click at [503, 138] on div "*********" at bounding box center [542, 137] width 632 height 12
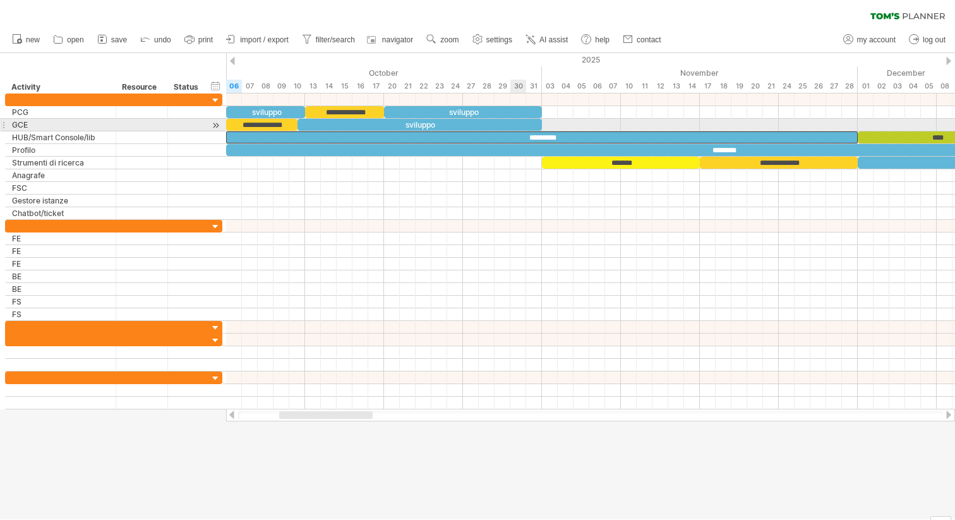
click at [517, 120] on div "sviluppo" at bounding box center [420, 125] width 245 height 12
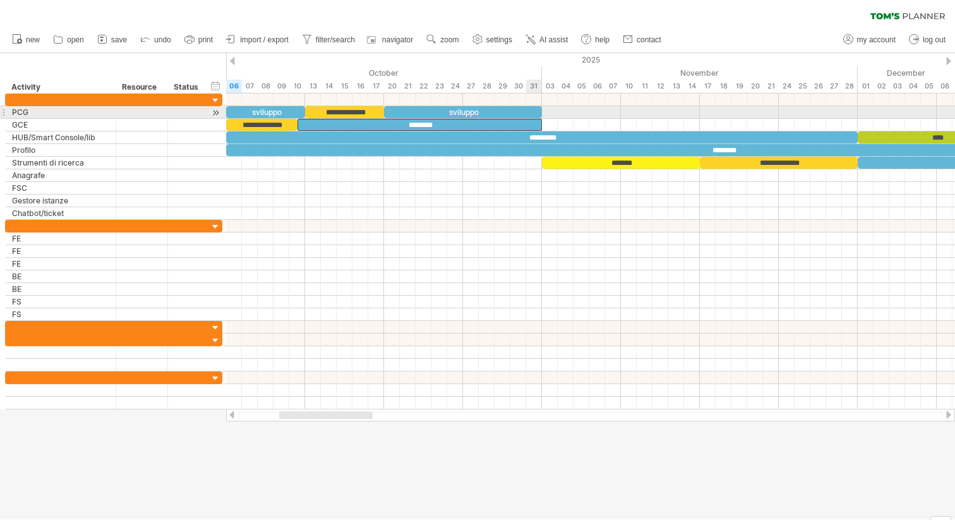
click at [527, 111] on div "sviluppo" at bounding box center [463, 112] width 158 height 12
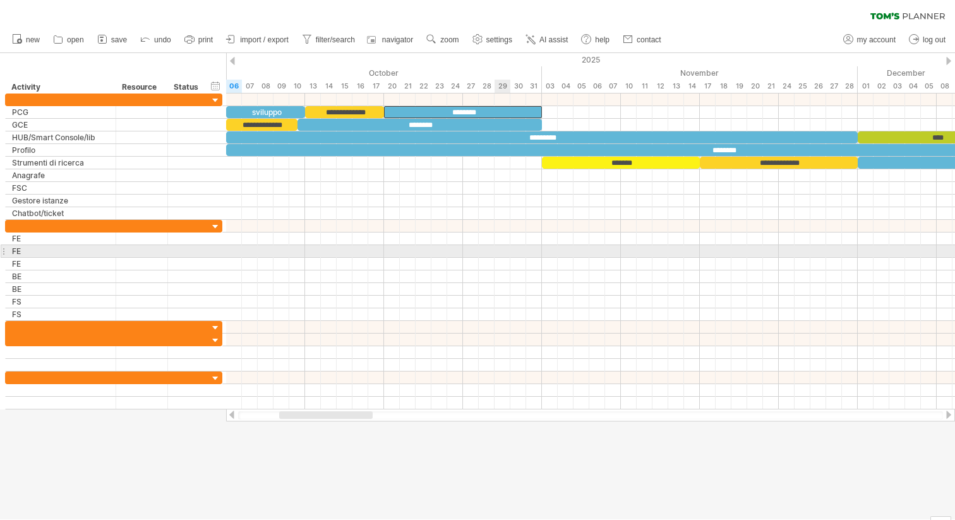
click at [497, 251] on div at bounding box center [590, 251] width 729 height 13
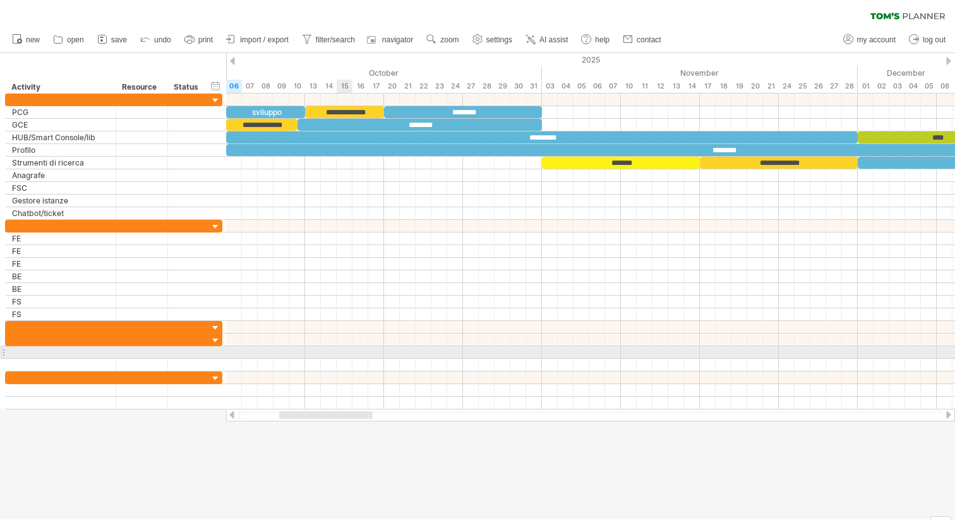
click at [345, 351] on div at bounding box center [590, 352] width 729 height 13
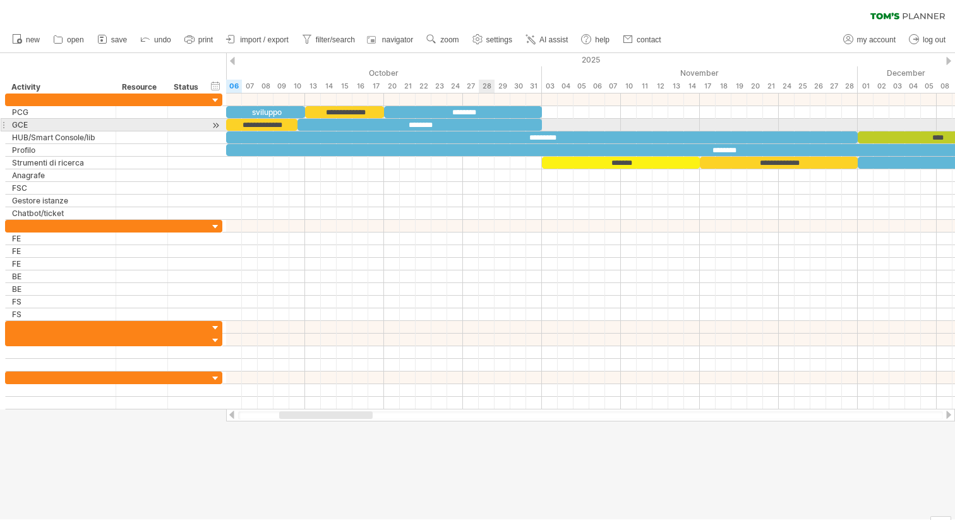
click at [492, 123] on div "********" at bounding box center [420, 125] width 245 height 12
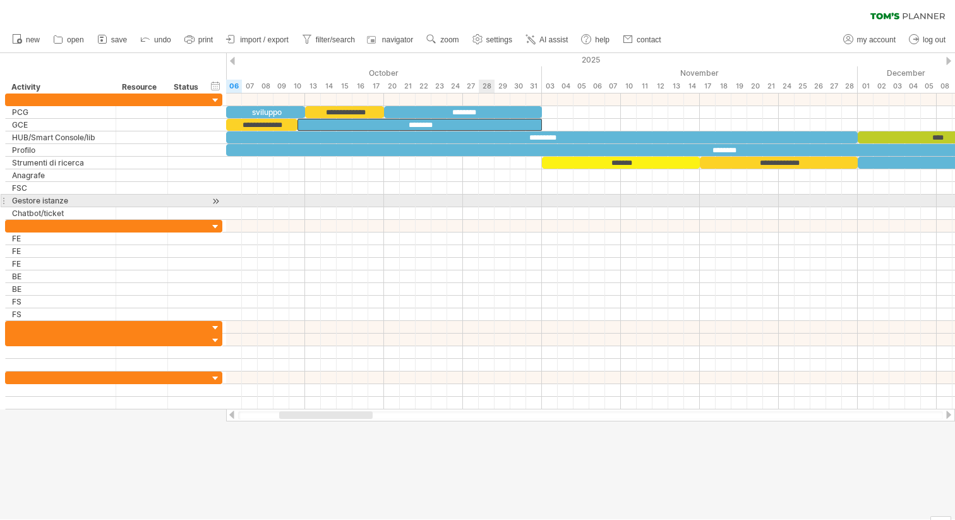
click at [490, 199] on div at bounding box center [590, 201] width 729 height 13
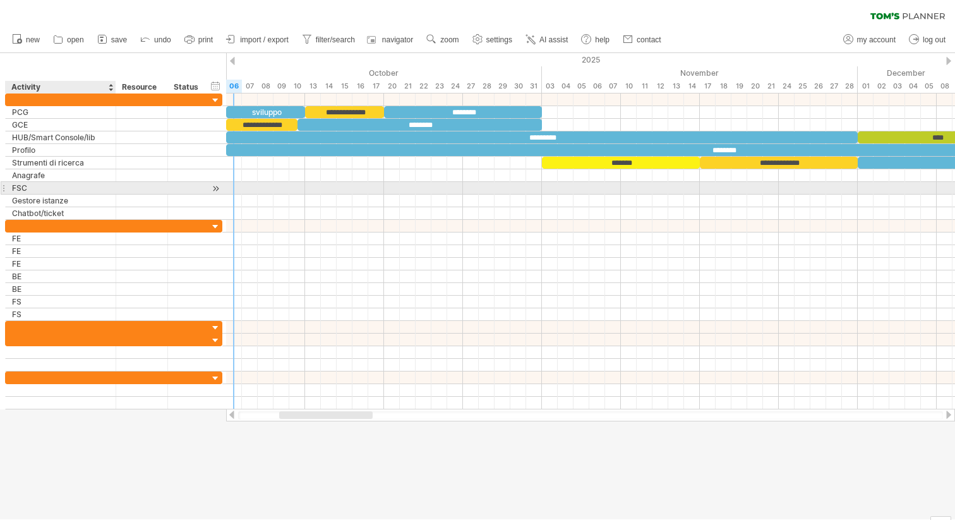
click at [86, 183] on div "FSC" at bounding box center [60, 188] width 97 height 12
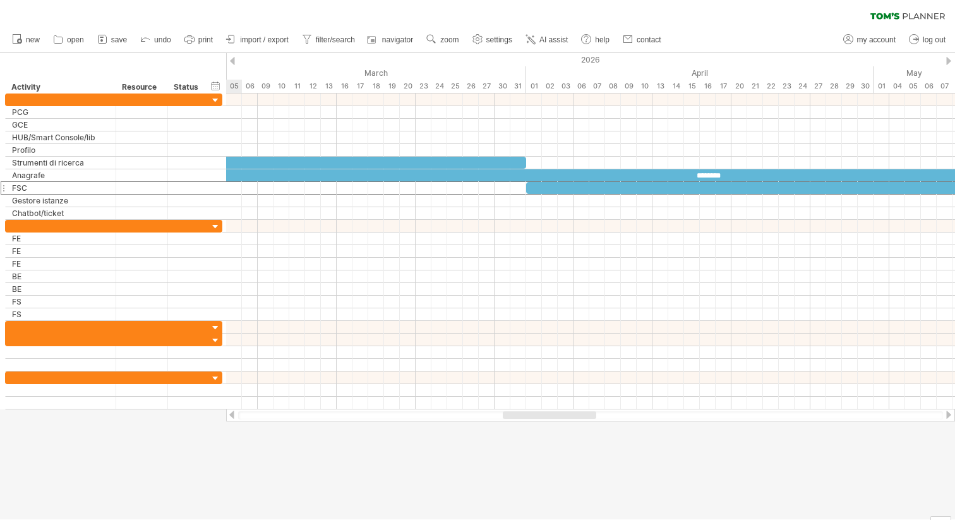
drag, startPoint x: 301, startPoint y: 413, endPoint x: 524, endPoint y: 417, distance: 223.7
click at [524, 417] on div at bounding box center [550, 415] width 94 height 8
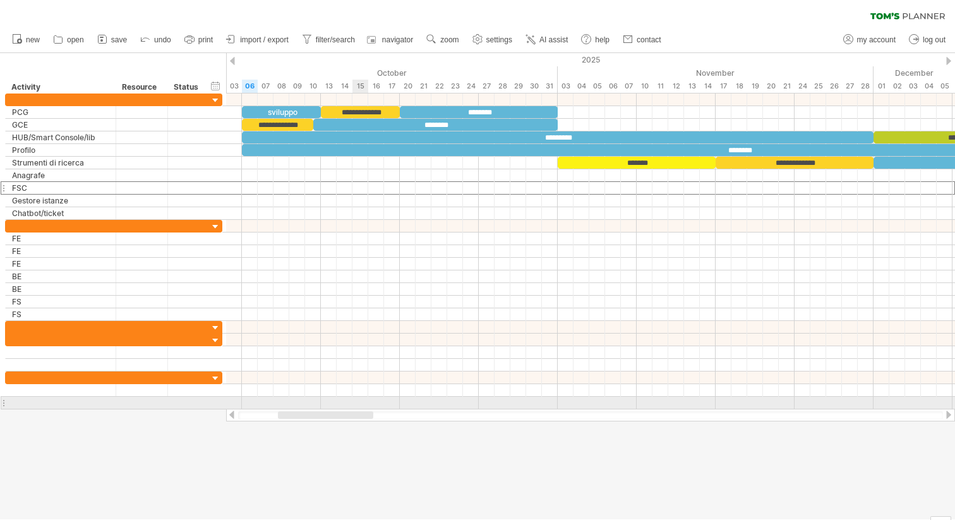
drag, startPoint x: 579, startPoint y: 414, endPoint x: 354, endPoint y: 397, distance: 225.5
click at [354, 397] on div "Trying to reach [DOMAIN_NAME] Connected again... 0% clear filter new" at bounding box center [477, 260] width 955 height 520
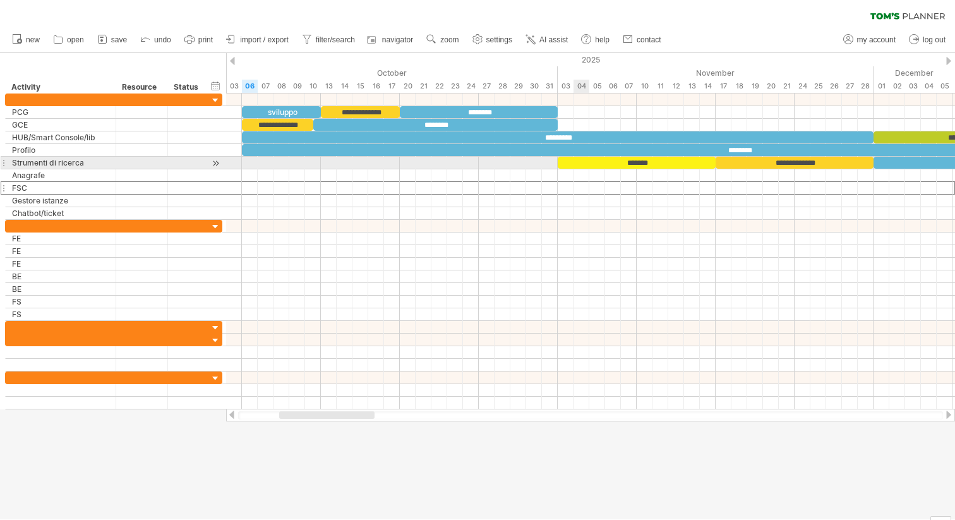
click at [584, 164] on div "*******" at bounding box center [637, 163] width 158 height 12
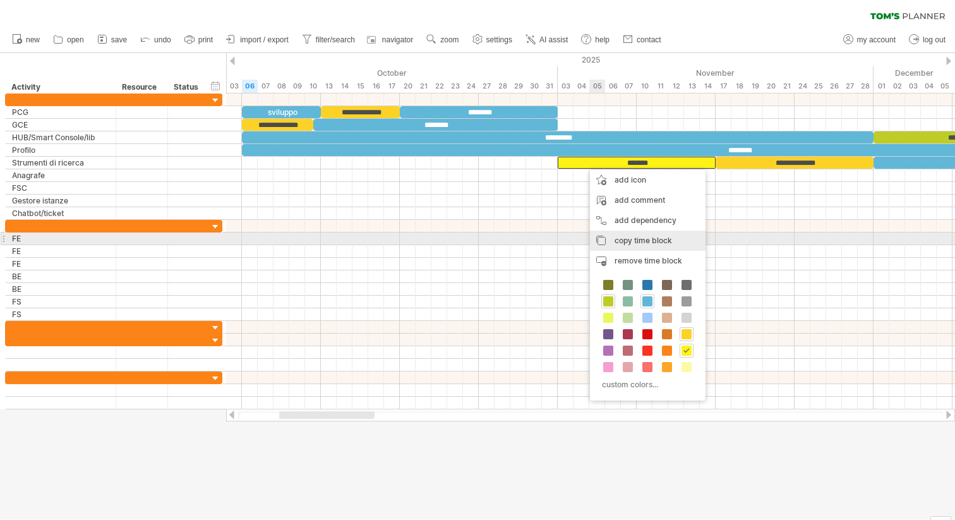
click at [641, 236] on span "copy time block" at bounding box center [643, 240] width 57 height 9
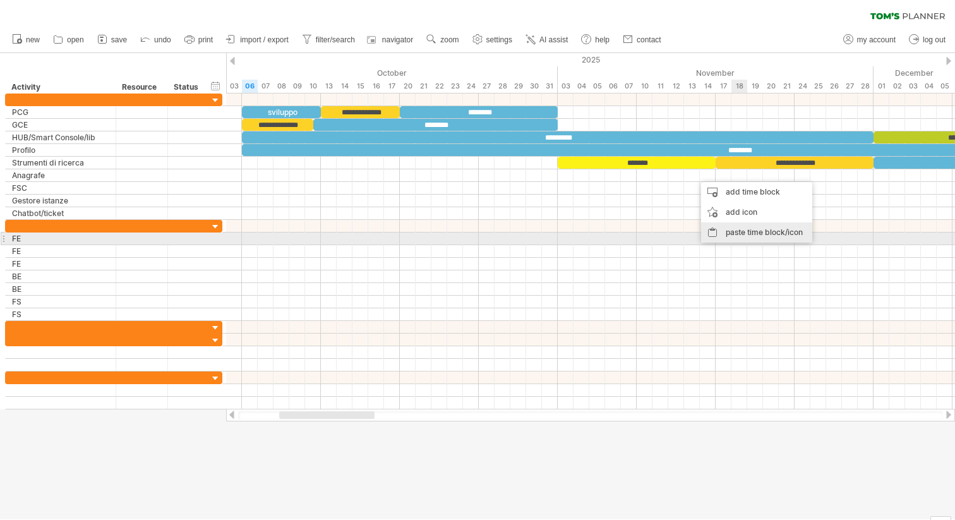
click at [747, 237] on div "paste time block/icon" at bounding box center [756, 232] width 111 height 20
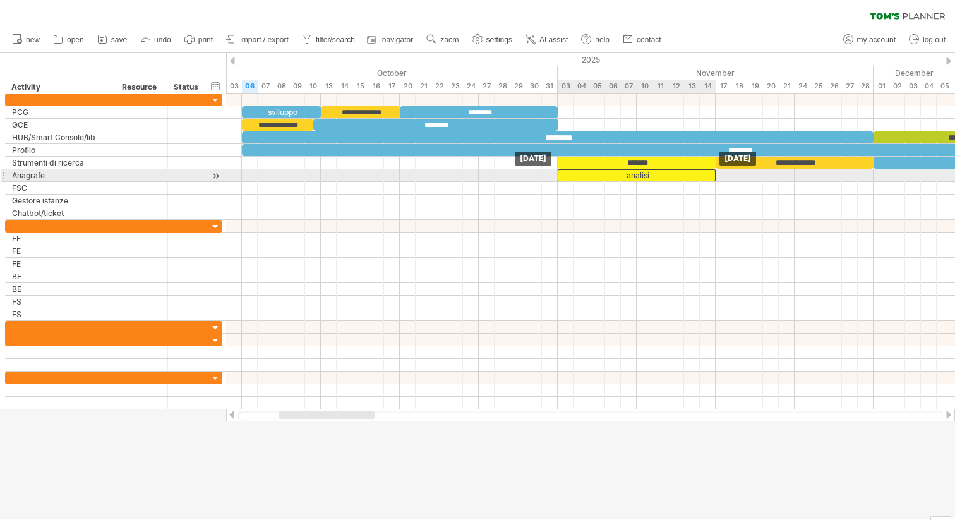
drag, startPoint x: 708, startPoint y: 174, endPoint x: 574, endPoint y: 178, distance: 134.7
click at [574, 178] on div "analisi" at bounding box center [637, 175] width 158 height 12
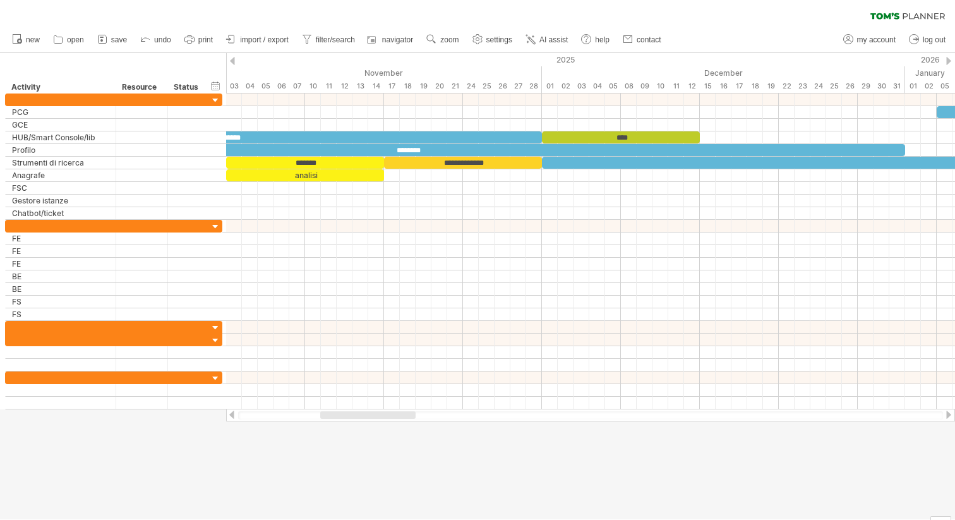
drag, startPoint x: 329, startPoint y: 418, endPoint x: 370, endPoint y: 417, distance: 41.7
click at [370, 417] on div at bounding box center [367, 415] width 95 height 8
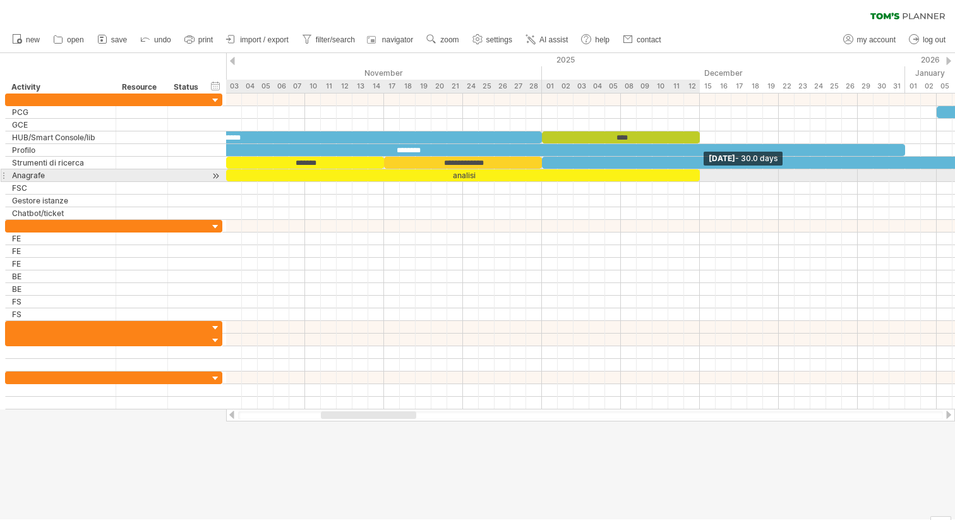
drag, startPoint x: 385, startPoint y: 175, endPoint x: 701, endPoint y: 171, distance: 316.6
click at [701, 171] on span at bounding box center [700, 175] width 5 height 12
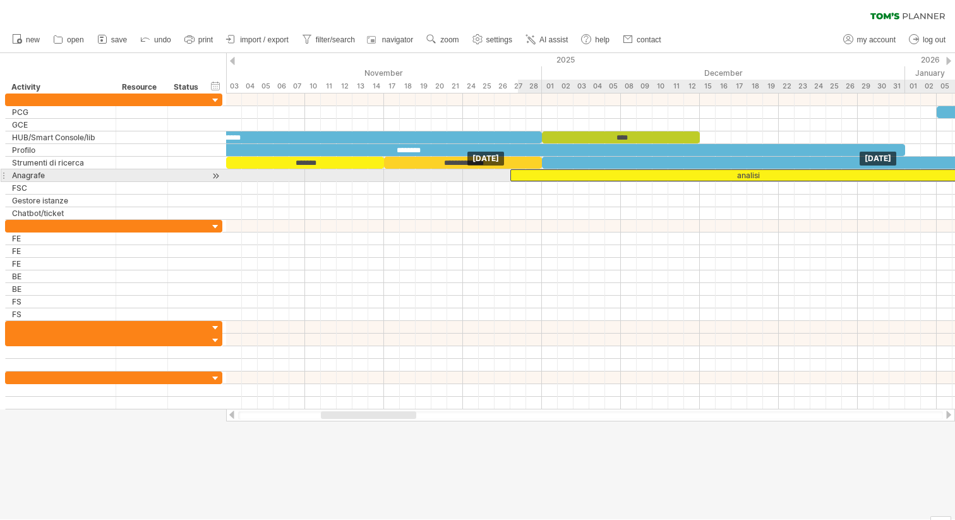
drag, startPoint x: 665, startPoint y: 178, endPoint x: 955, endPoint y: 174, distance: 289.4
click at [955, 174] on div "analisi" at bounding box center [748, 175] width 474 height 12
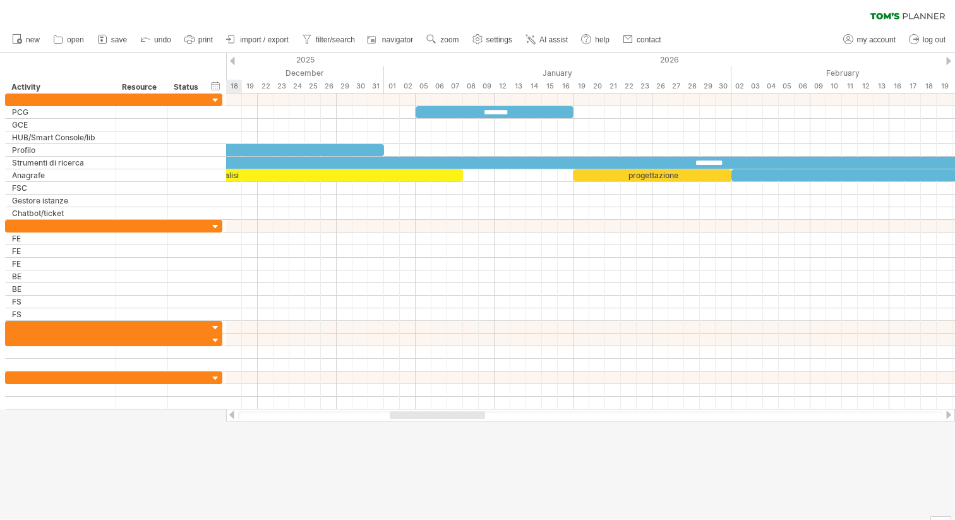
drag, startPoint x: 380, startPoint y: 414, endPoint x: 448, endPoint y: 418, distance: 68.3
click at [448, 418] on div at bounding box center [437, 415] width 95 height 8
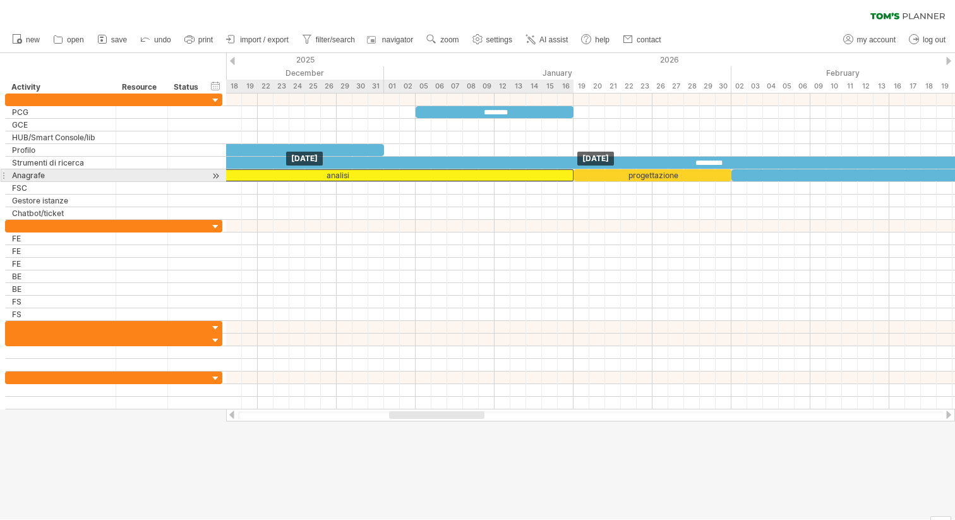
drag, startPoint x: 414, startPoint y: 172, endPoint x: 523, endPoint y: 169, distance: 108.1
click at [524, 169] on div "analisi" at bounding box center [337, 175] width 474 height 12
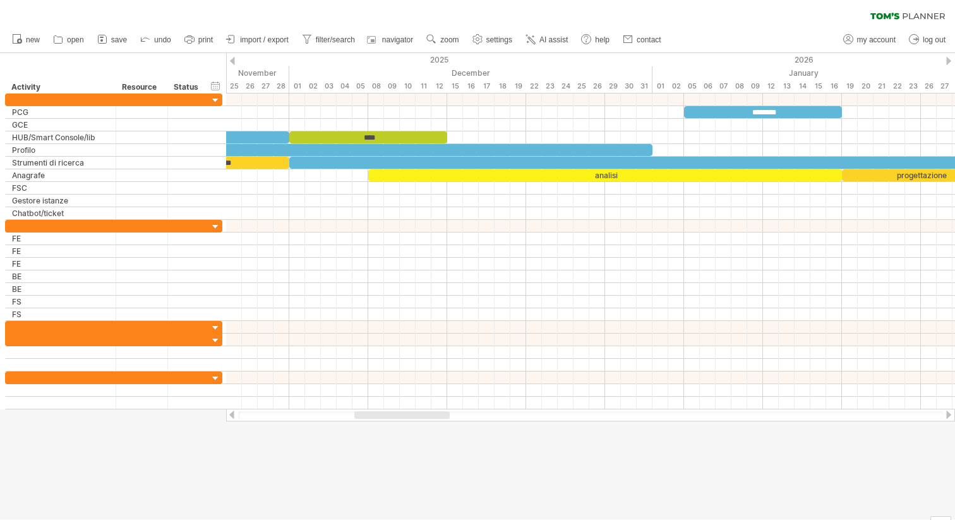
drag, startPoint x: 445, startPoint y: 416, endPoint x: 412, endPoint y: 415, distance: 33.5
click at [411, 415] on div at bounding box center [401, 415] width 95 height 8
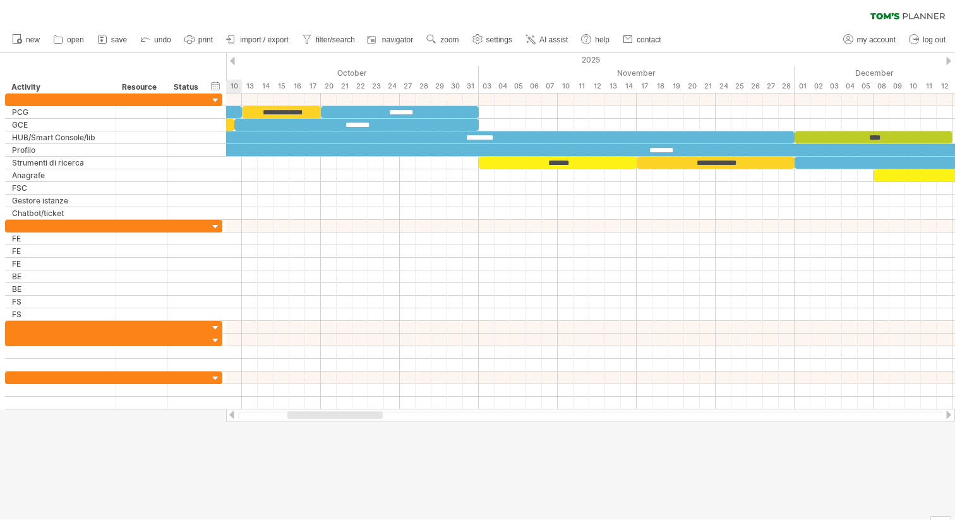
drag, startPoint x: 412, startPoint y: 415, endPoint x: 346, endPoint y: 413, distance: 66.4
click at [346, 413] on div at bounding box center [334, 415] width 95 height 8
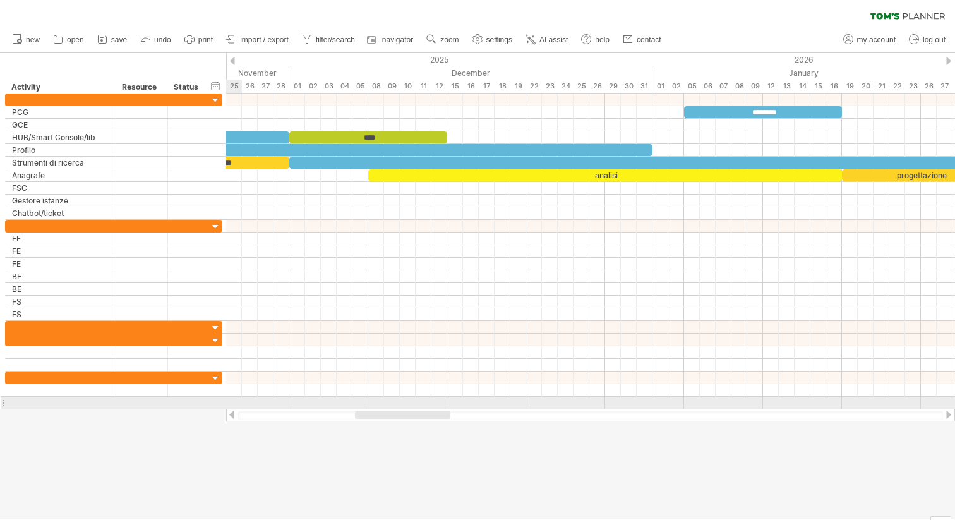
drag, startPoint x: 346, startPoint y: 413, endPoint x: 413, endPoint y: 409, distance: 67.0
click at [413, 409] on div at bounding box center [590, 415] width 729 height 13
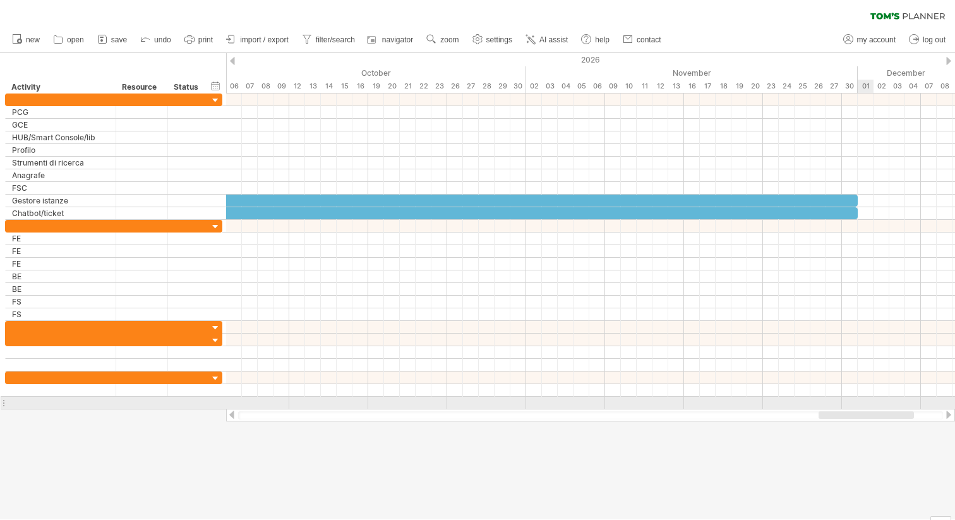
drag, startPoint x: 406, startPoint y: 415, endPoint x: 871, endPoint y: 406, distance: 465.8
click at [871, 406] on div "Trying to reach [DOMAIN_NAME] Connected again... 0% clear filter new" at bounding box center [477, 260] width 955 height 520
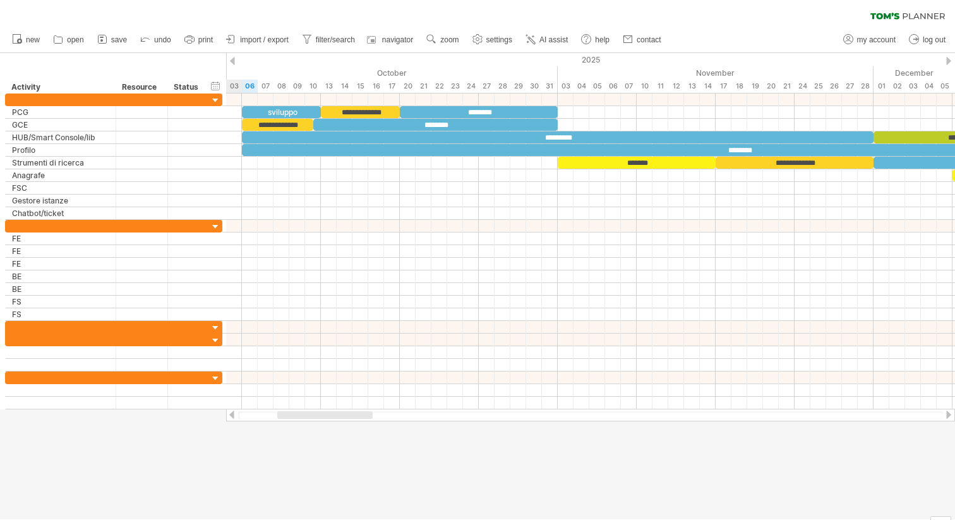
drag, startPoint x: 858, startPoint y: 416, endPoint x: 328, endPoint y: 444, distance: 530.9
click at [327, 444] on div "Trying to reach [DOMAIN_NAME] Connected again... 0% clear filter new" at bounding box center [477, 260] width 955 height 520
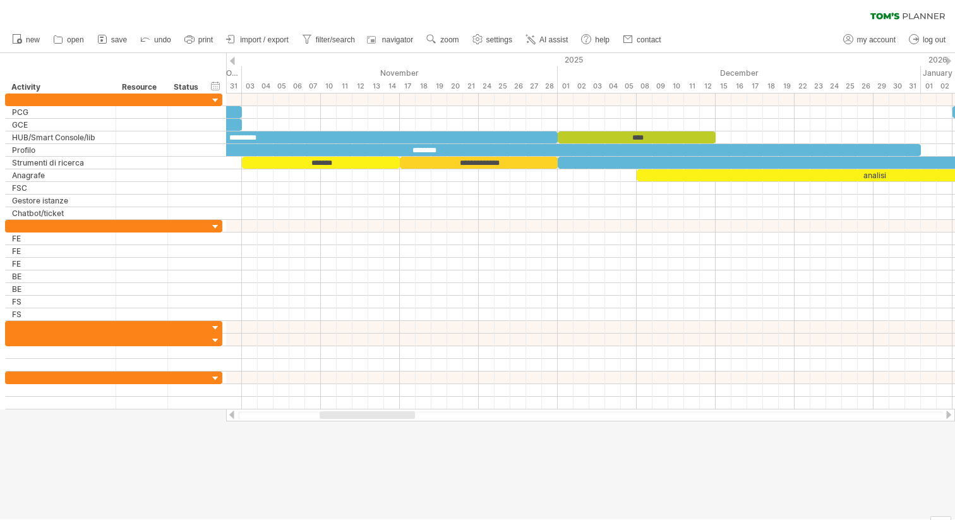
drag, startPoint x: 315, startPoint y: 417, endPoint x: 356, endPoint y: 419, distance: 41.1
click at [356, 419] on div at bounding box center [590, 415] width 705 height 8
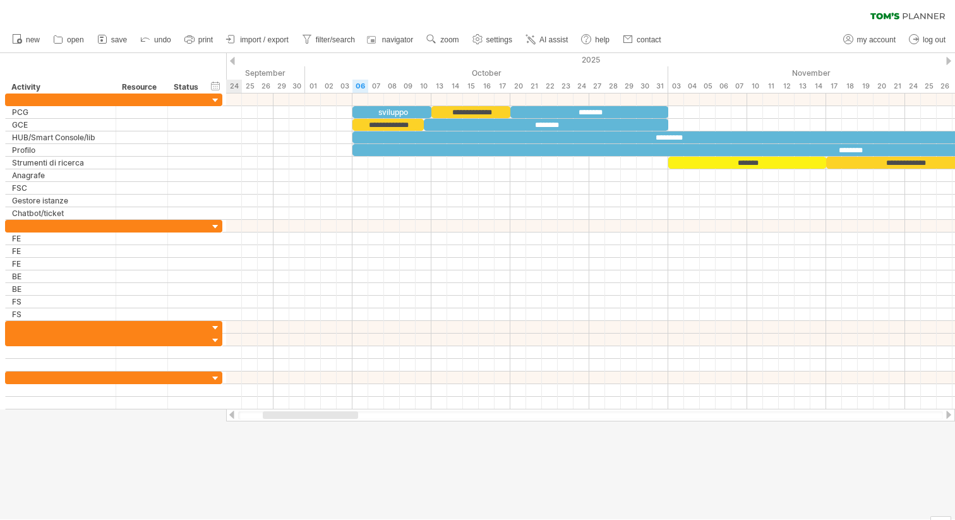
drag, startPoint x: 384, startPoint y: 414, endPoint x: 337, endPoint y: 410, distance: 47.6
click at [337, 410] on div at bounding box center [590, 415] width 729 height 13
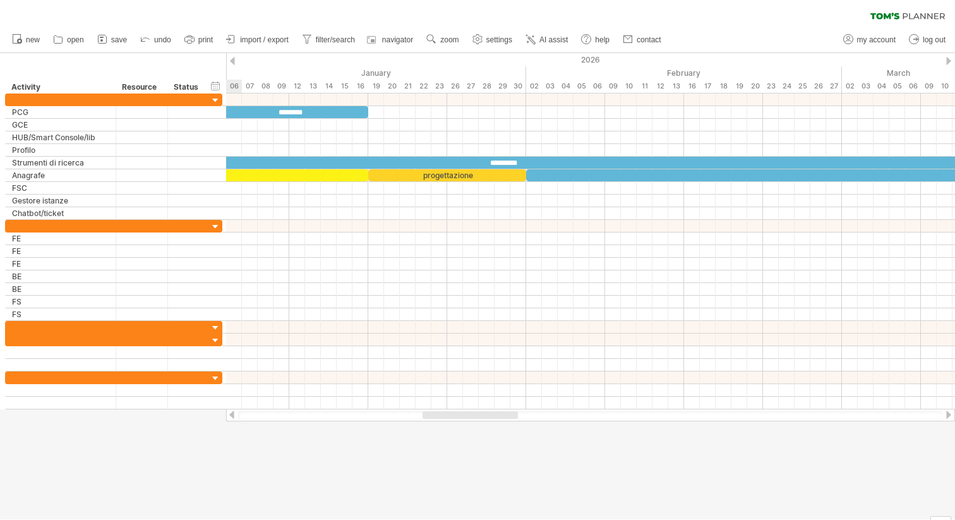
drag, startPoint x: 355, startPoint y: 416, endPoint x: 499, endPoint y: 417, distance: 143.4
click at [499, 417] on div at bounding box center [470, 415] width 95 height 8
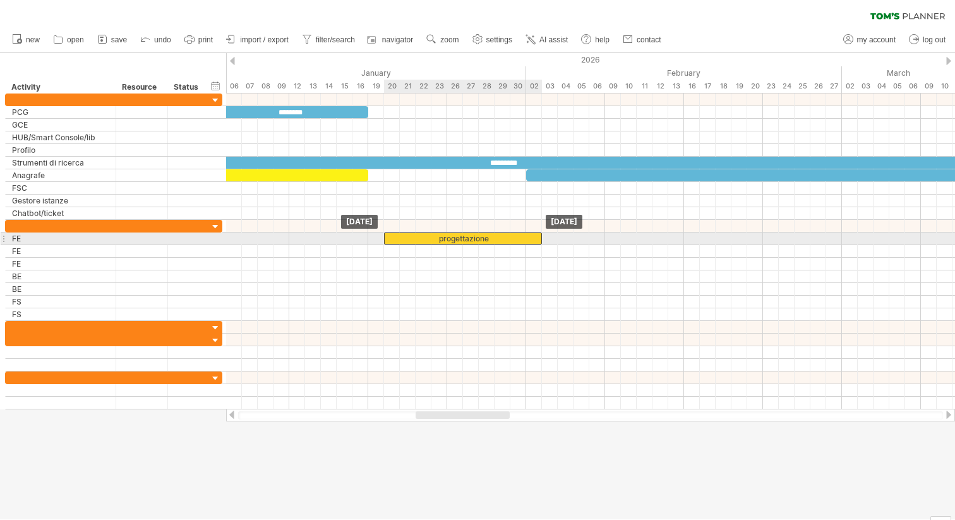
drag, startPoint x: 466, startPoint y: 171, endPoint x: 519, endPoint y: 336, distance: 173.2
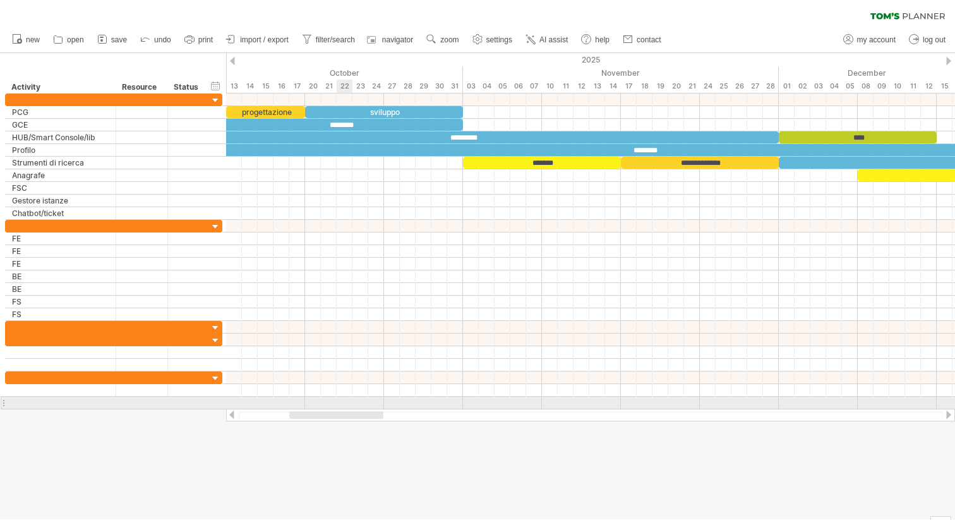
drag, startPoint x: 462, startPoint y: 417, endPoint x: 334, endPoint y: 404, distance: 128.9
click at [334, 408] on div "Trying to reach [DOMAIN_NAME] Connected again... 0% clear filter new" at bounding box center [477, 260] width 955 height 520
